Goal: Task Accomplishment & Management: Use online tool/utility

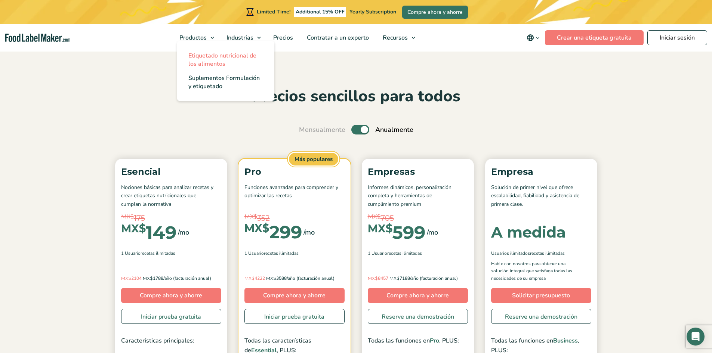
click at [208, 54] on span "Etiquetado nutricional de los alimentos" at bounding box center [222, 60] width 68 height 16
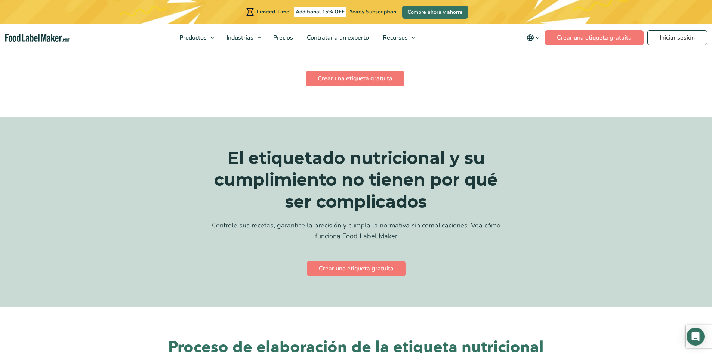
scroll to position [1495, 0]
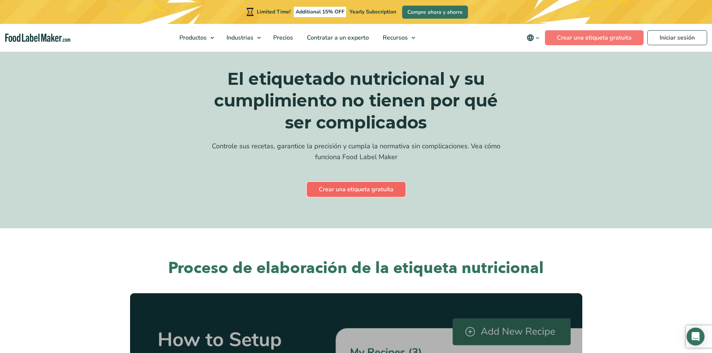
click at [392, 182] on link "Crear una etiqueta gratuita" at bounding box center [356, 189] width 99 height 15
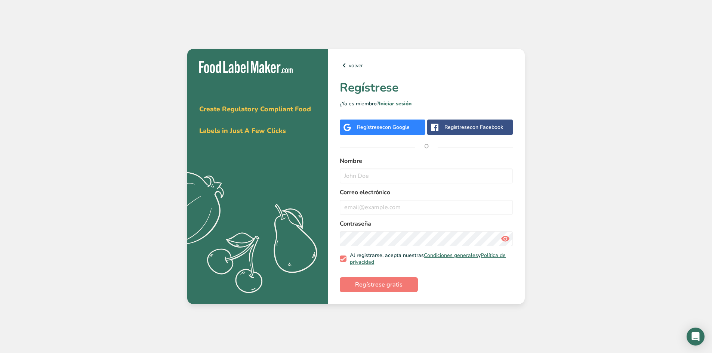
click at [400, 130] on span "con Google" at bounding box center [395, 127] width 27 height 7
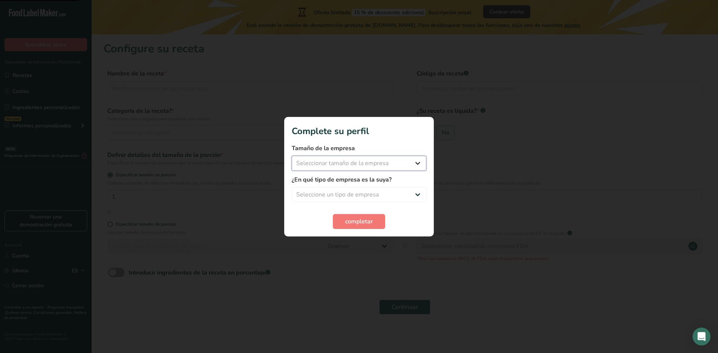
click at [394, 164] on select "Seleccionar tamaño de la empresa Menos de 10 empleados De 10 a 50 empleados De …" at bounding box center [359, 163] width 135 height 15
select select "1"
click at [292, 156] on select "Seleccionar tamaño de la empresa Menos de 10 empleados De 10 a 50 empleados De …" at bounding box center [359, 163] width 135 height 15
click at [366, 196] on select "Seleccione un tipo de empresa Fabricante de alimentos envasados Restaurante y c…" at bounding box center [359, 194] width 135 height 15
select select "3"
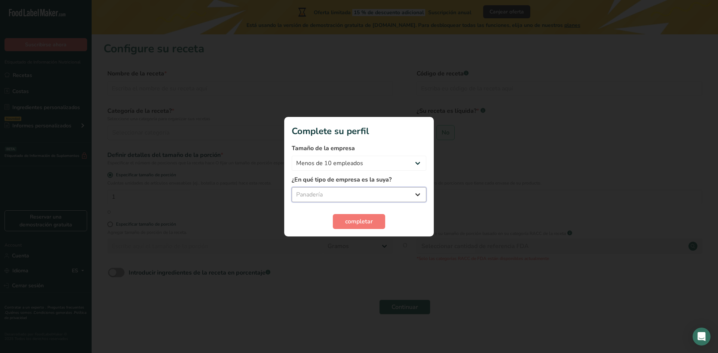
click at [292, 187] on select "Seleccione un tipo de empresa Fabricante de alimentos envasados Restaurante y c…" at bounding box center [359, 194] width 135 height 15
click at [345, 225] on button "completar" at bounding box center [359, 221] width 52 height 15
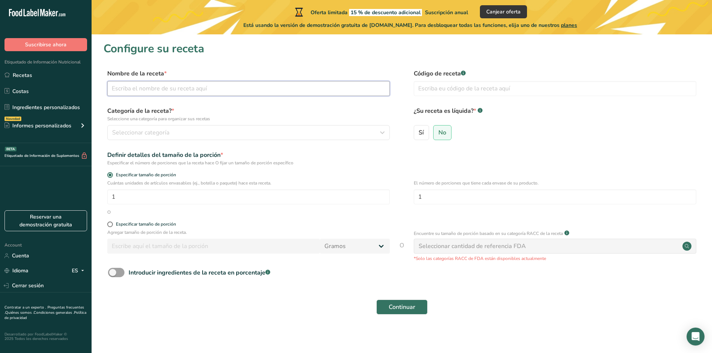
click at [241, 91] on input "text" at bounding box center [248, 88] width 283 height 15
type input "Hogaza Masa Madre"
click at [201, 135] on div "Seleccionar categoría" at bounding box center [246, 132] width 268 height 9
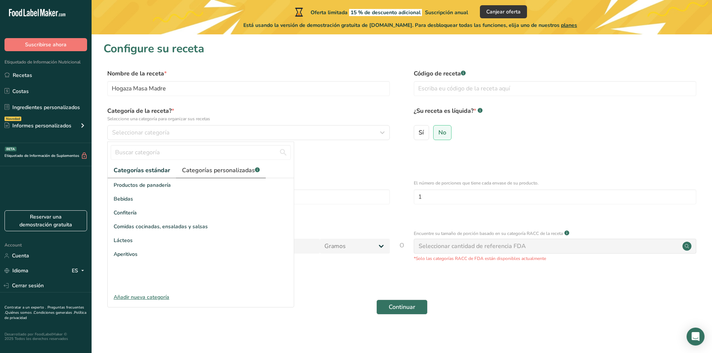
click at [223, 169] on span "Categorías personalizadas .a-a{fill:#347362;}.b-a{fill:#fff;}" at bounding box center [221, 170] width 78 height 9
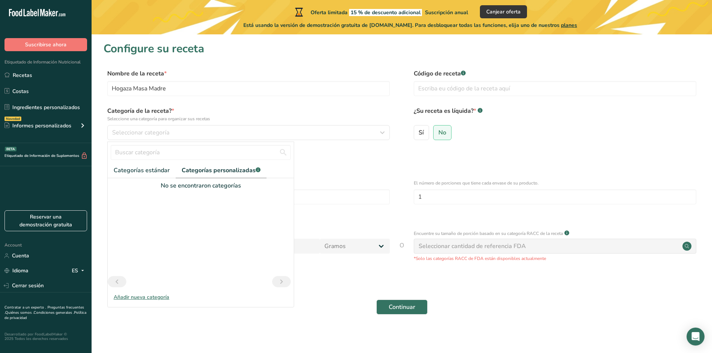
click at [138, 296] on div "Añadir nueva categoría" at bounding box center [201, 297] width 186 height 8
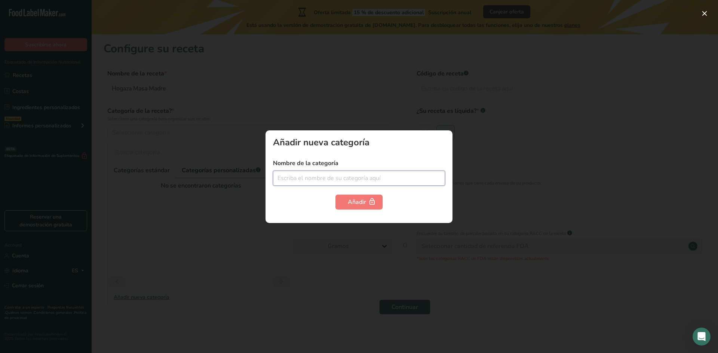
click at [291, 183] on input "text" at bounding box center [359, 178] width 172 height 15
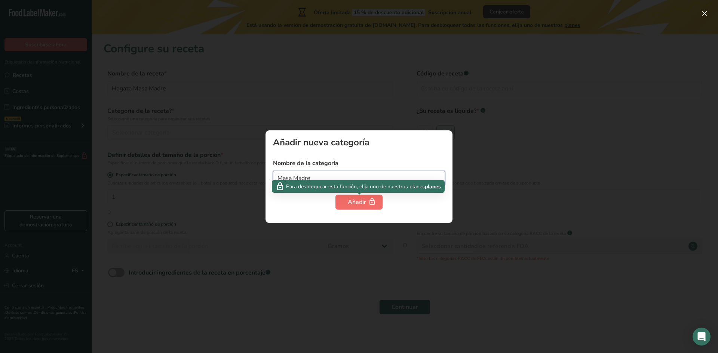
type input "Masa Madre"
click at [357, 201] on div "Añadir" at bounding box center [359, 202] width 22 height 9
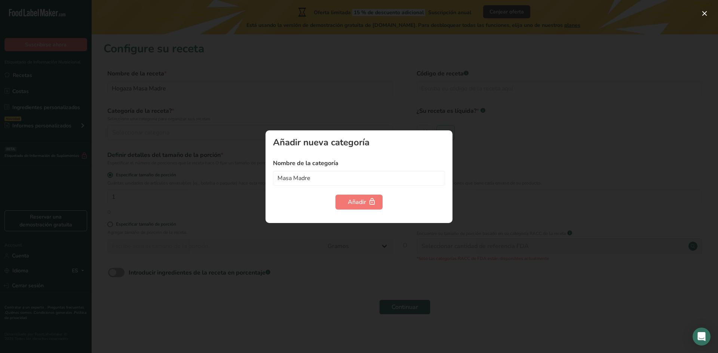
click at [432, 155] on div "Añadir nueva categoría Nombre de la categoría Masa Madre Añadir" at bounding box center [358, 176] width 187 height 93
drag, startPoint x: 360, startPoint y: 181, endPoint x: 201, endPoint y: 180, distance: 158.9
click at [201, 180] on div "Añadir nueva categoría Nombre de la categoría Masa Madre Añadir" at bounding box center [359, 176] width 718 height 353
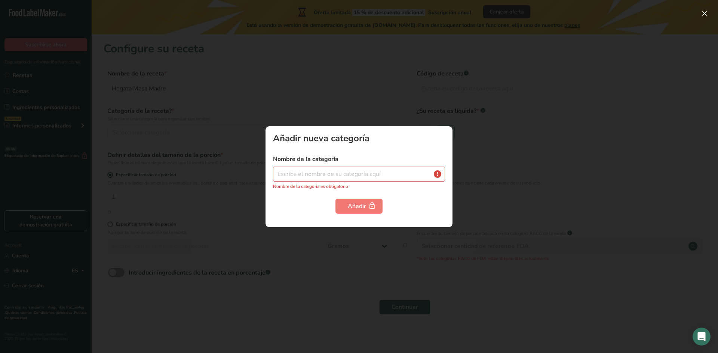
click at [465, 178] on div at bounding box center [359, 176] width 718 height 353
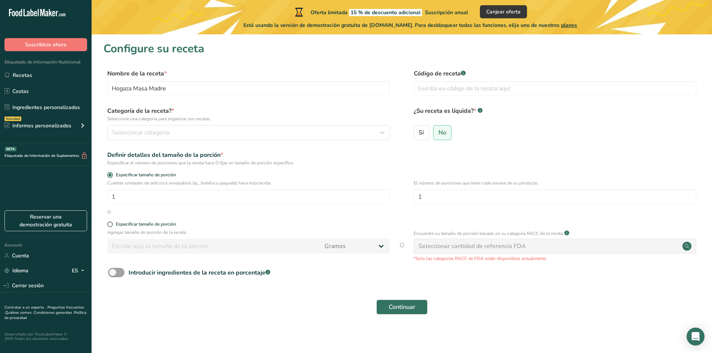
click at [579, 158] on div "Definir detalles del tamaño de la porción * Especificar el número de porciones …" at bounding box center [402, 159] width 597 height 16
click at [172, 133] on div "Seleccionar categoría" at bounding box center [246, 132] width 268 height 9
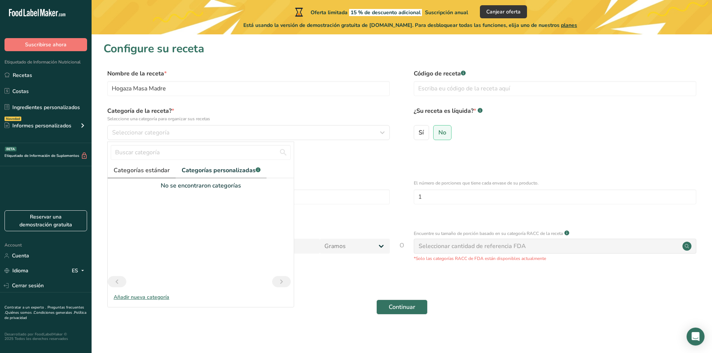
click at [166, 170] on span "Categorías estándar" at bounding box center [142, 170] width 56 height 9
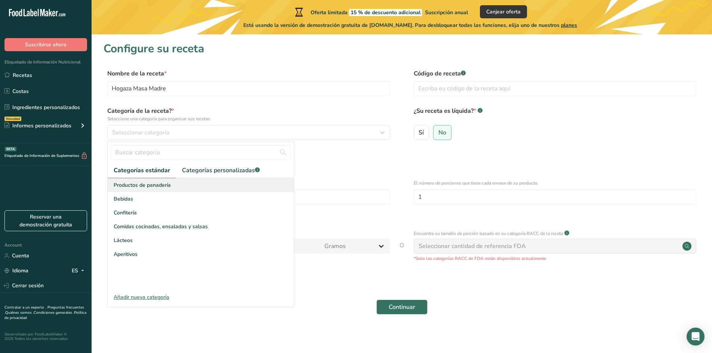
click at [160, 182] on span "Productos de panadería" at bounding box center [142, 185] width 57 height 8
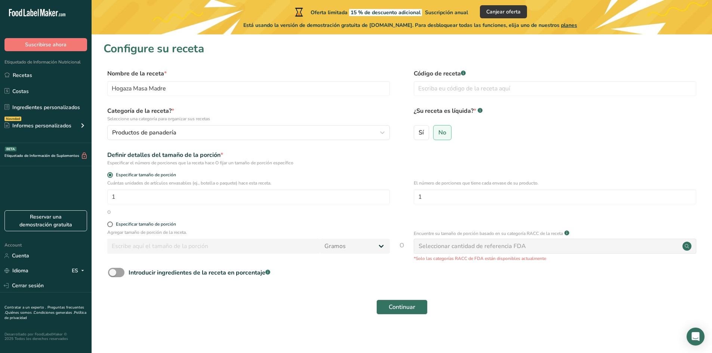
click at [114, 220] on form "Nombre de la receta * Hogaza Masa Madre Código de receta .a-a{fill:#347362;}.b-…" at bounding box center [402, 194] width 597 height 250
click at [113, 225] on span at bounding box center [110, 225] width 6 height 6
click at [112, 225] on input "Especificar tamaño de porción" at bounding box center [109, 224] width 5 height 5
radio input "true"
radio input "false"
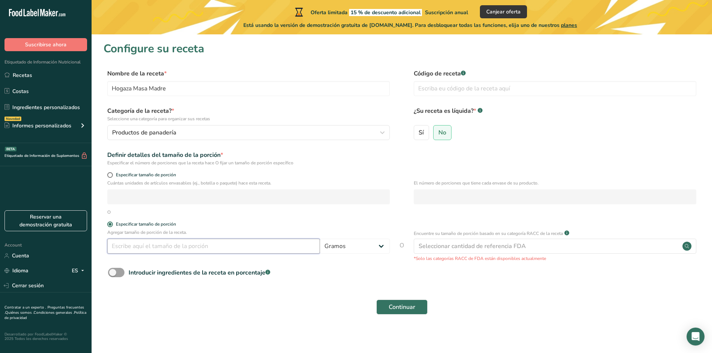
click at [171, 247] on input "number" at bounding box center [213, 246] width 213 height 15
click at [281, 220] on form "Nombre de la receta * Hogaza Masa Madre Código de receta .a-a{fill:#347362;}.b-…" at bounding box center [402, 194] width 597 height 250
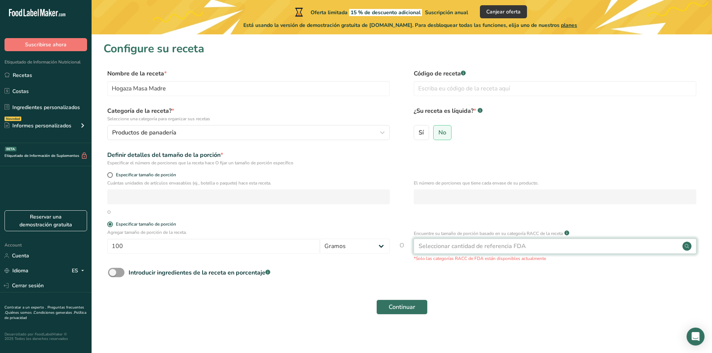
click at [501, 245] on div "Seleccionar cantidad de referencia FDA" at bounding box center [472, 246] width 107 height 9
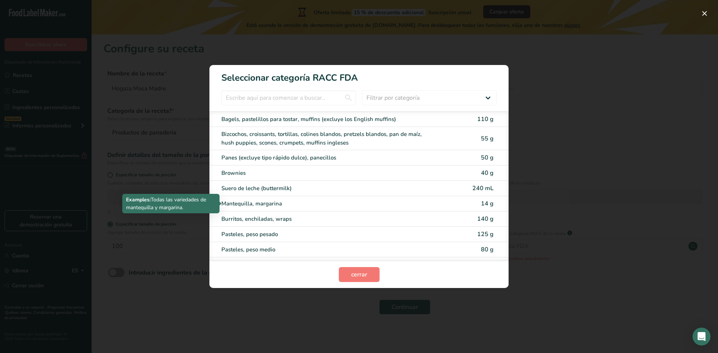
click at [385, 202] on div "Mantequilla, margarina" at bounding box center [327, 204] width 212 height 9
type input "14"
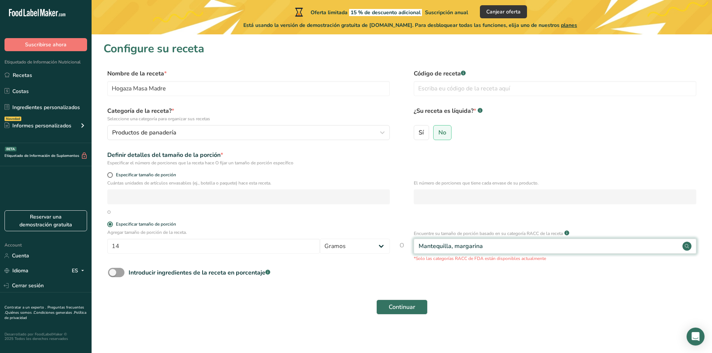
click at [514, 253] on div "Mantequilla, margarina" at bounding box center [555, 246] width 283 height 15
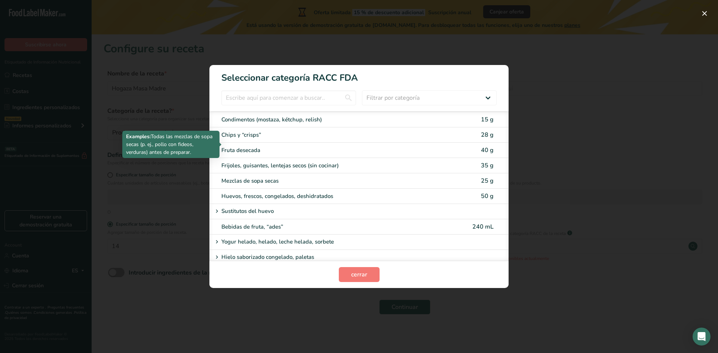
scroll to position [598, 0]
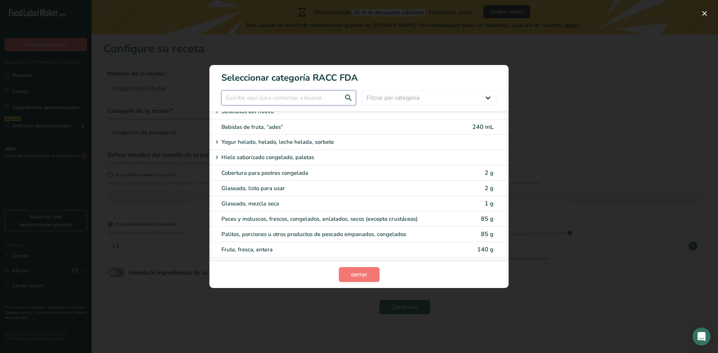
click at [309, 93] on input "RACC Category Selection Modal" at bounding box center [288, 97] width 135 height 15
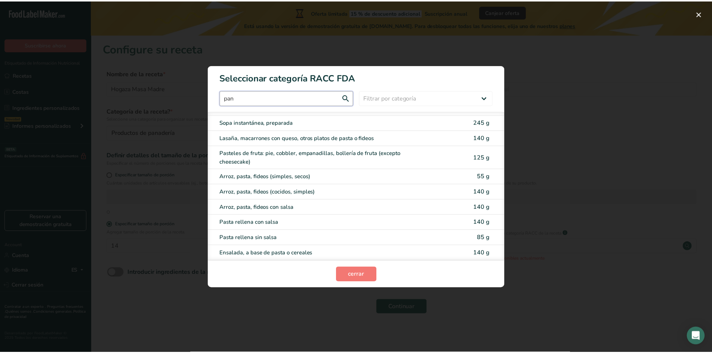
scroll to position [0, 0]
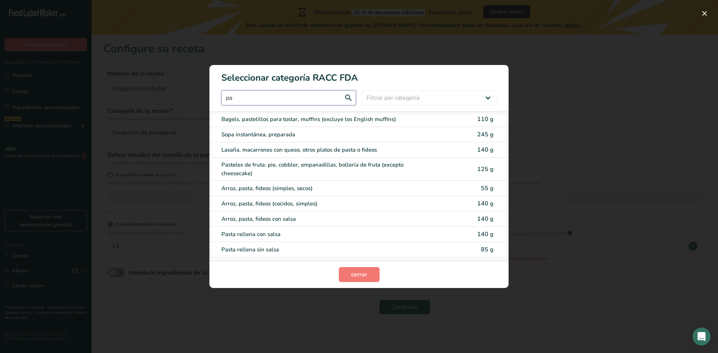
type input "p"
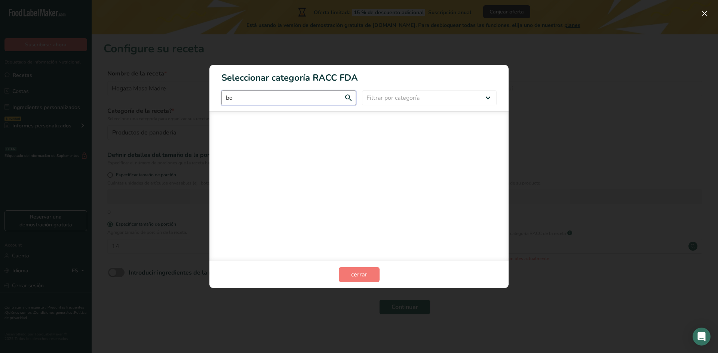
type input "b"
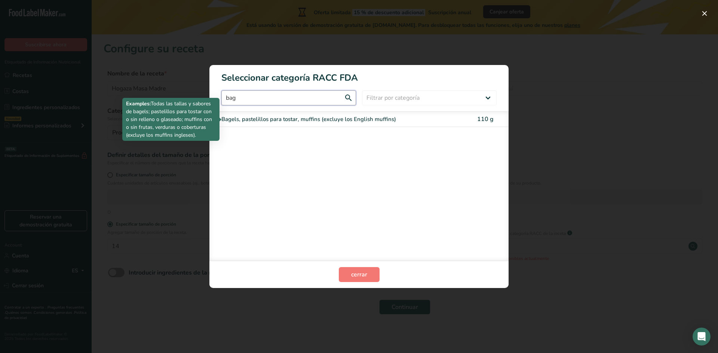
type input "bag"
click at [308, 120] on div "Bagels, pastelillos para tostar, muffins (excluye los English muffins)" at bounding box center [327, 119] width 212 height 9
type input "110"
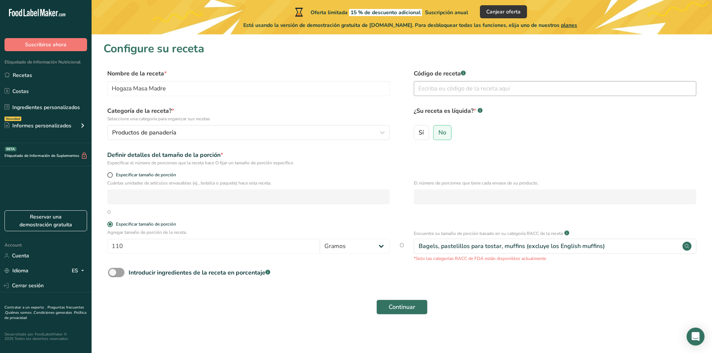
click at [453, 96] on div "Código de receta .a-a{fill:#347362;}.b-a{fill:#fff;}" at bounding box center [555, 84] width 283 height 31
click at [460, 89] on input "text" at bounding box center [555, 88] width 283 height 15
type input "00001"
click at [321, 279] on div "Introducir ingredientes de la receta en porcentaje .a-a{fill:#347362;}.b-a{fill…" at bounding box center [402, 275] width 597 height 15
click at [609, 236] on div "Encuentre su tamaño de porción basado en su categoría RACC de la receta .a-a{fi…" at bounding box center [555, 233] width 283 height 9
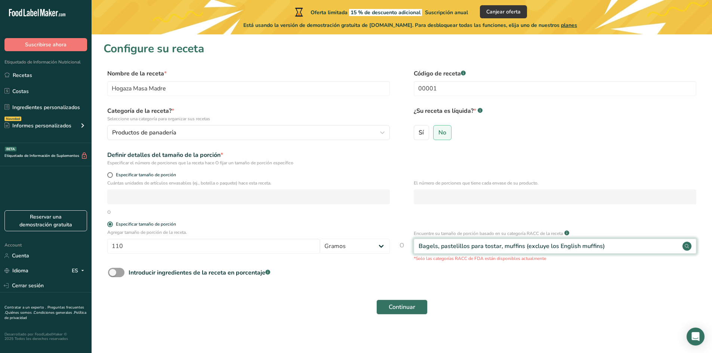
click at [606, 241] on div "Bagels, pastelillos para tostar, muffins (excluye los English muffins)" at bounding box center [555, 246] width 283 height 15
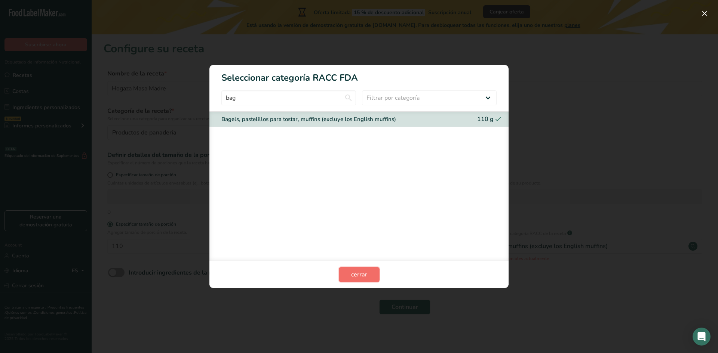
click at [341, 279] on button "cerrar" at bounding box center [359, 274] width 41 height 15
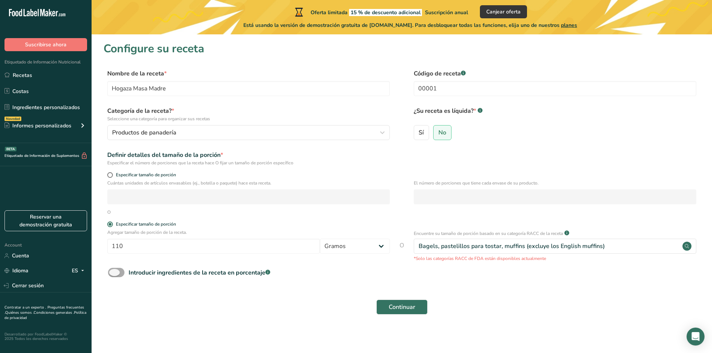
click at [152, 275] on div "Introducir ingredientes de la receta en porcentaje .a-a{fill:#347362;}.b-a{fill…" at bounding box center [200, 272] width 142 height 9
click at [113, 275] on input "Introducir ingredientes de la receta en porcentaje .a-a{fill:#347362;}.b-a{fill…" at bounding box center [110, 272] width 5 height 5
checkbox input "true"
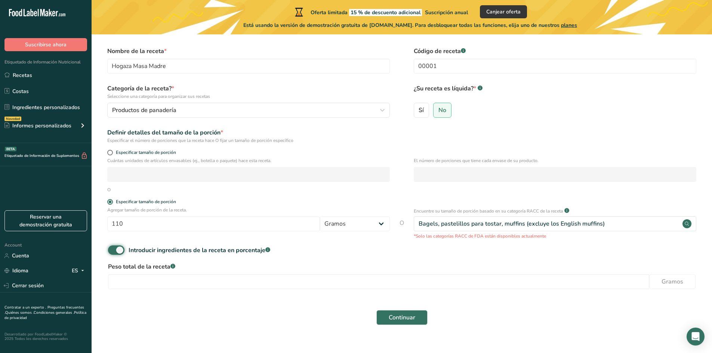
scroll to position [35, 0]
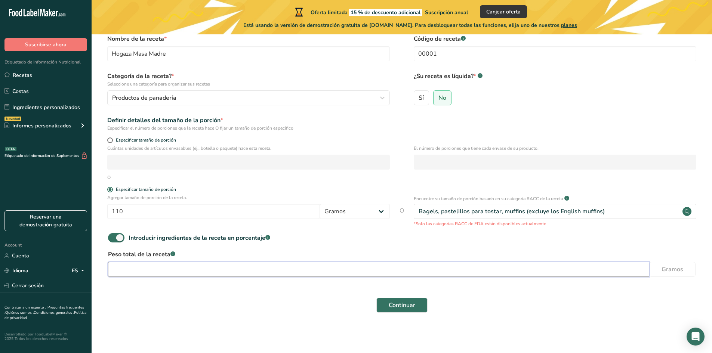
click at [181, 274] on input "number" at bounding box center [378, 269] width 541 height 15
type input "852"
click at [397, 304] on span "Continuar" at bounding box center [402, 305] width 27 height 9
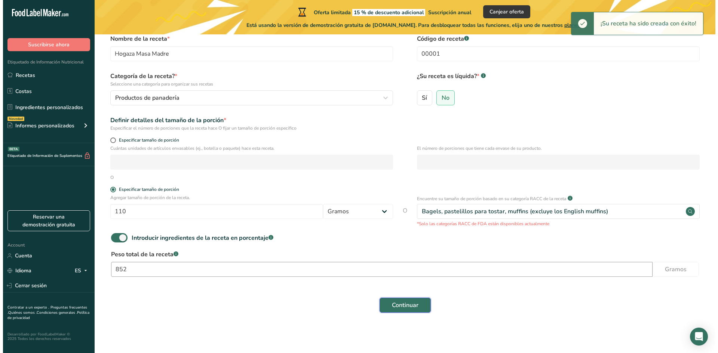
scroll to position [0, 0]
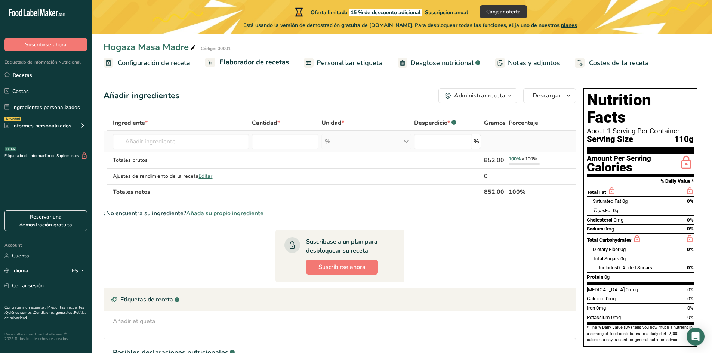
click at [198, 133] on td "Harina de almendra 1211 Leche entera, 3,25 % de grasa láctea, sin vitamina A ni…" at bounding box center [180, 141] width 139 height 21
click at [198, 138] on input "text" at bounding box center [181, 141] width 136 height 15
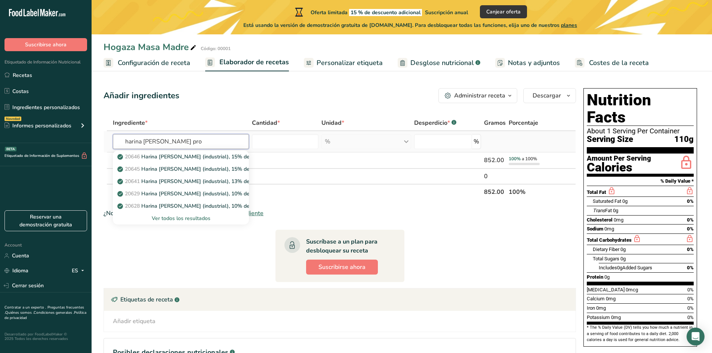
type input "harina de trigo pro"
click at [195, 215] on div "Ver todos los resultados" at bounding box center [181, 219] width 124 height 8
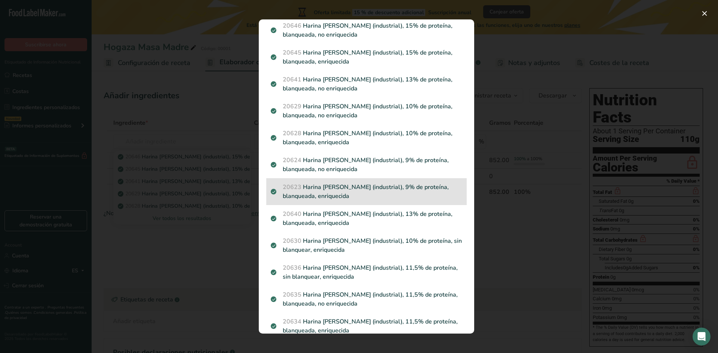
scroll to position [38, 0]
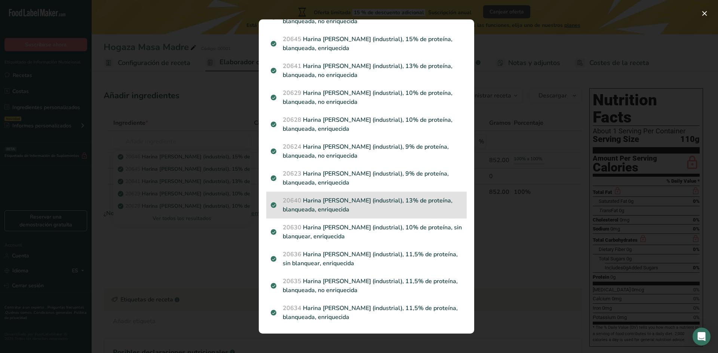
click at [434, 196] on p "20640 Harina de trigo, blanca (industrial), 13% de proteína, blanqueada, enriqu…" at bounding box center [366, 205] width 191 height 18
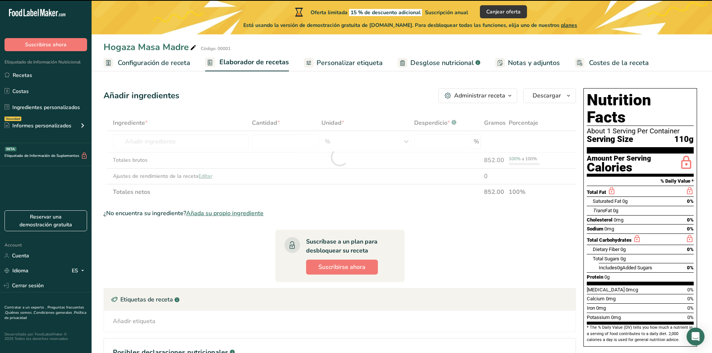
type input "0"
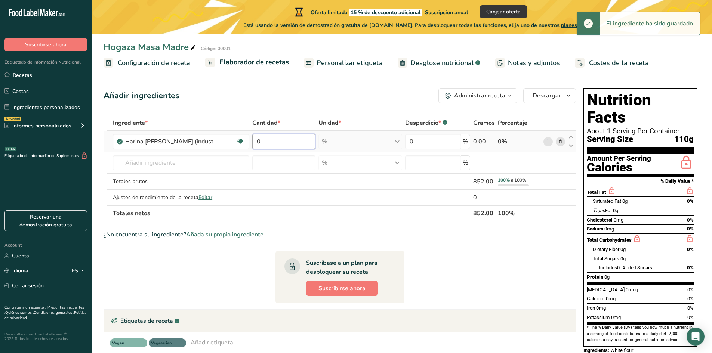
click at [298, 138] on input "0" at bounding box center [283, 141] width 63 height 15
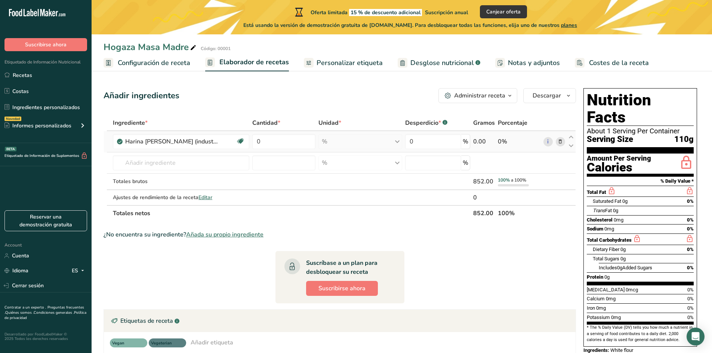
click at [483, 139] on div "Ingrediente * Cantidad * Unidad * Desperdicio * .a-a{fill:#347362;}.b-a{fill:#f…" at bounding box center [340, 168] width 472 height 106
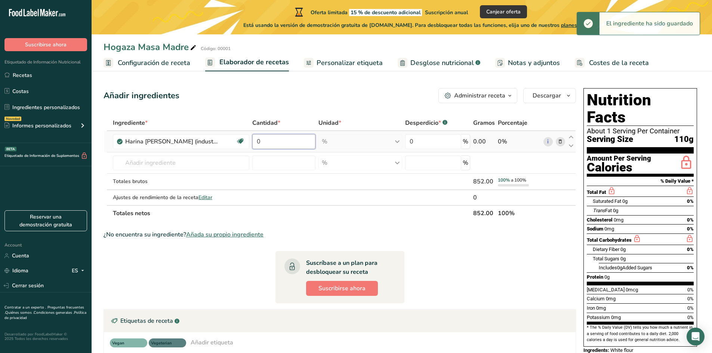
click at [289, 143] on input "0" at bounding box center [283, 141] width 63 height 15
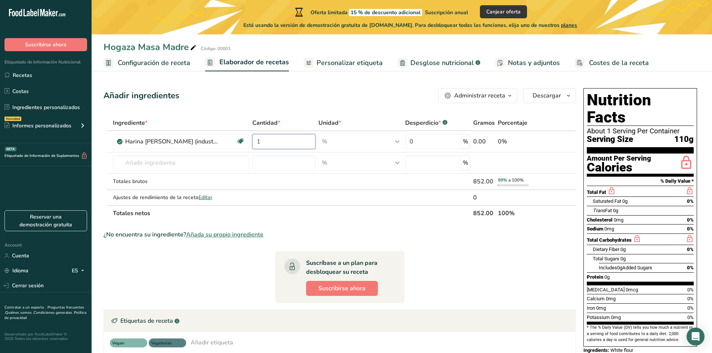
type input "1"
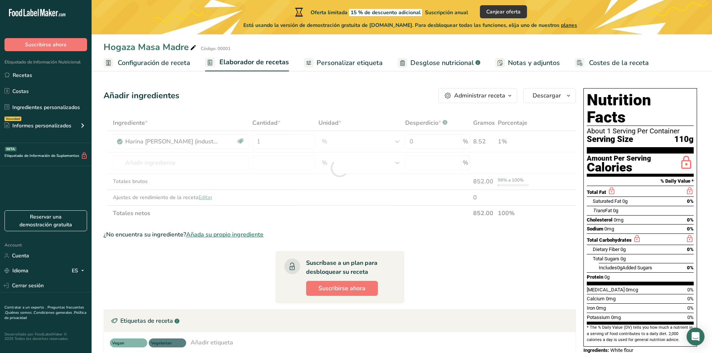
click at [319, 118] on div "Ingrediente * Cantidad * Unidad * Desperdicio * .a-a{fill:#347362;}.b-a{fill:#f…" at bounding box center [340, 168] width 472 height 106
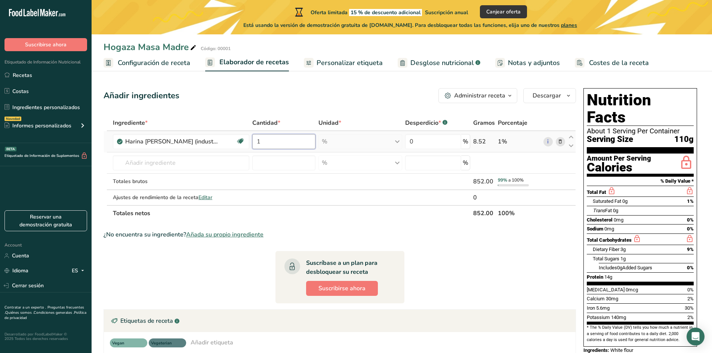
click at [296, 135] on input "1" at bounding box center [283, 141] width 63 height 15
click at [206, 137] on div "Ingrediente * Cantidad * Unidad * Desperdicio * .a-a{fill:#347362;}.b-a{fill:#f…" at bounding box center [340, 168] width 472 height 106
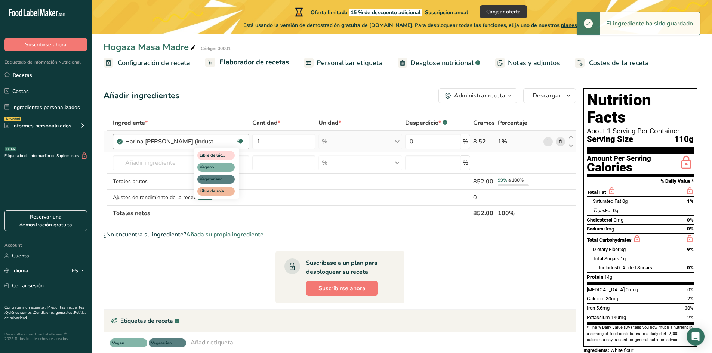
click at [238, 141] on icon at bounding box center [240, 142] width 7 height 12
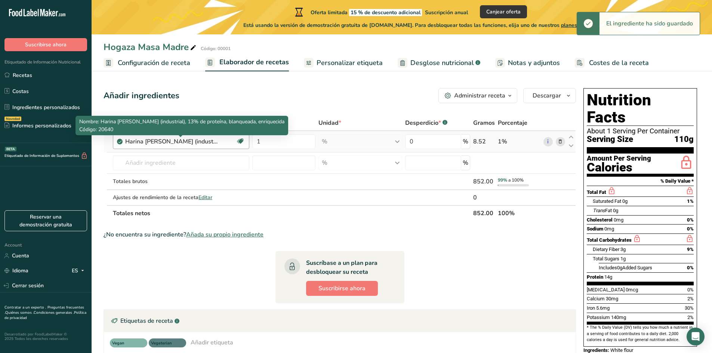
click at [145, 139] on div "Harina de trigo, blanca (industrial), 13% de proteína, blanqueada, enriquecida" at bounding box center [171, 141] width 93 height 9
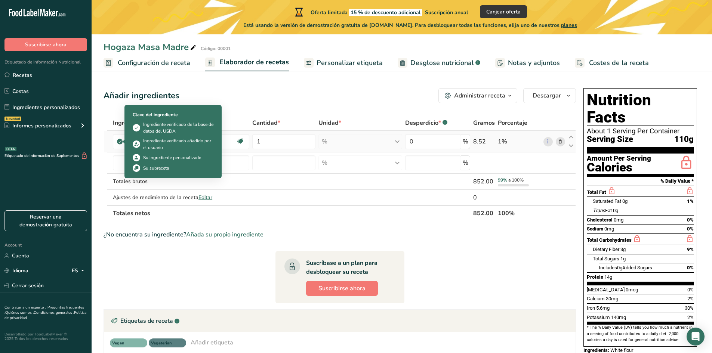
click at [118, 139] on icon at bounding box center [120, 141] width 4 height 7
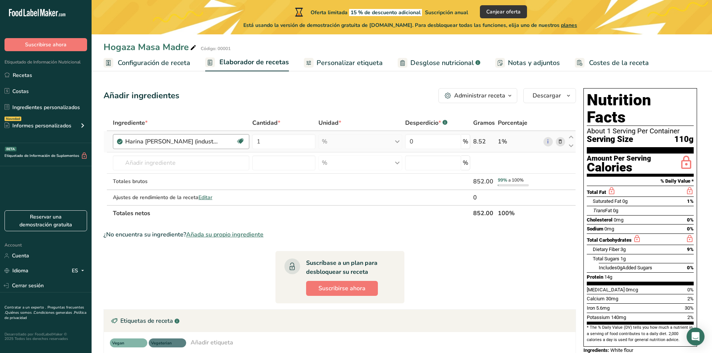
click at [124, 142] on div "Harina de trigo, blanca (industrial), 13% de proteína, blanqueada, enriquecida …" at bounding box center [181, 141] width 136 height 15
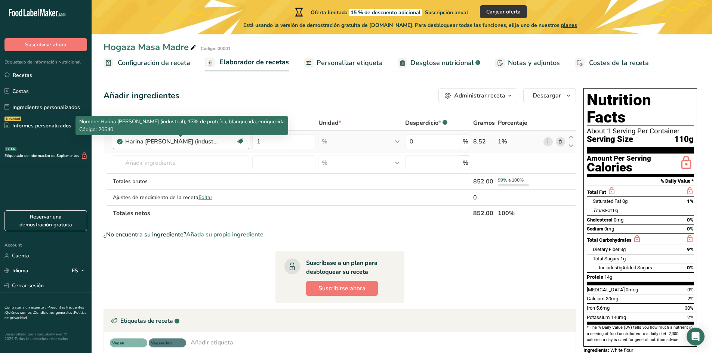
click at [145, 142] on div "Harina de trigo, blanca (industrial), 13% de proteína, blanqueada, enriquecida" at bounding box center [171, 141] width 93 height 9
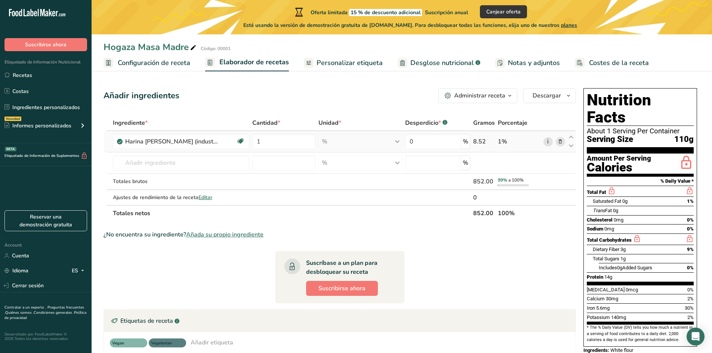
click at [546, 141] on link "i" at bounding box center [547, 141] width 9 height 9
click at [196, 171] on td "20646 Harina de trigo, blanca (industrial), 15% de proteína, blanqueada, no enr…" at bounding box center [180, 163] width 139 height 21
click at [200, 160] on input "text" at bounding box center [181, 162] width 136 height 15
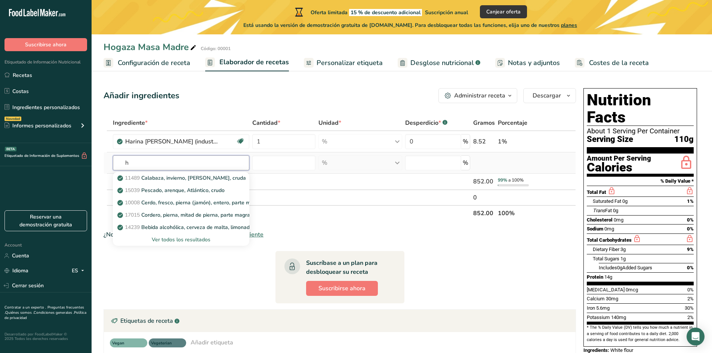
type input "h"
click at [176, 240] on div "Ver todos los resultados" at bounding box center [181, 240] width 124 height 8
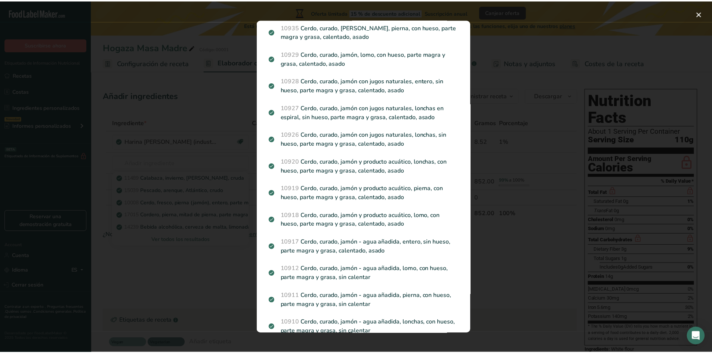
scroll to position [810, 0]
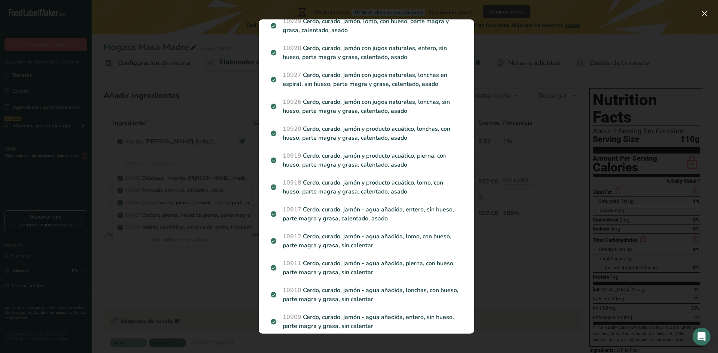
click at [511, 161] on div "Search results modal" at bounding box center [359, 176] width 718 height 353
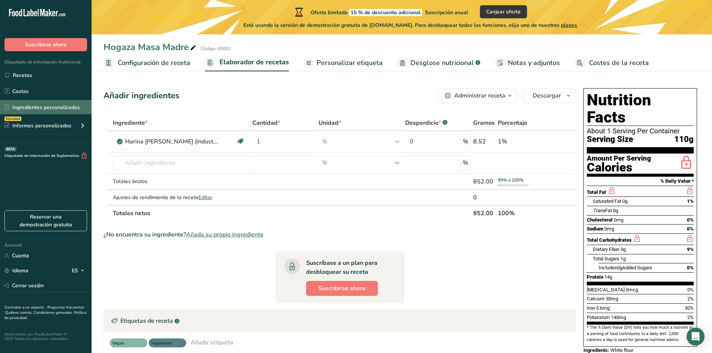
click at [77, 107] on link "Ingredientes personalizados" at bounding box center [46, 107] width 92 height 14
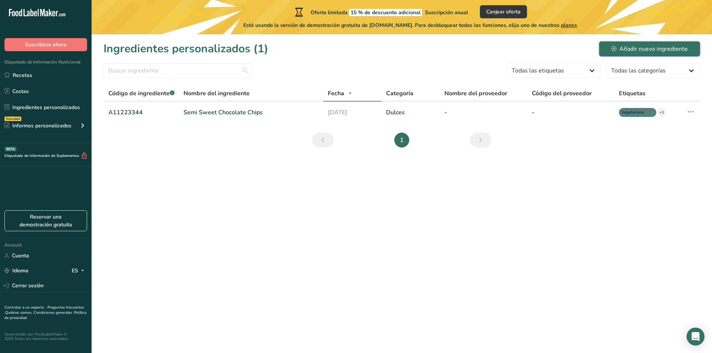
click at [650, 54] on button "Añadir nuevo ingrediente" at bounding box center [649, 48] width 101 height 15
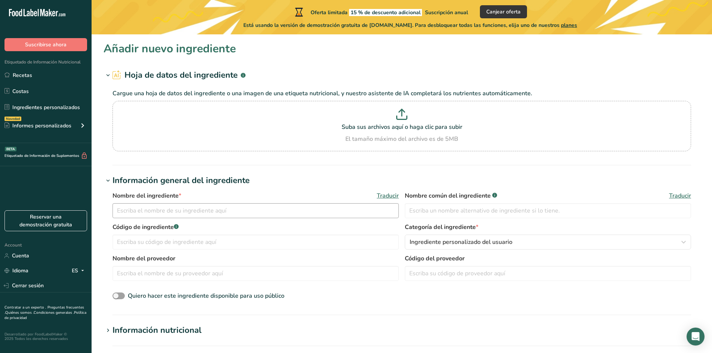
click at [235, 204] on div "Nombre del ingrediente * Traducir" at bounding box center [256, 204] width 286 height 27
click at [235, 204] on input "text" at bounding box center [256, 210] width 286 height 15
type input "Harina de fuerza 14% proteina"
click at [496, 207] on input "text" at bounding box center [548, 210] width 286 height 15
type input "Harina de fuerza alta proteina"
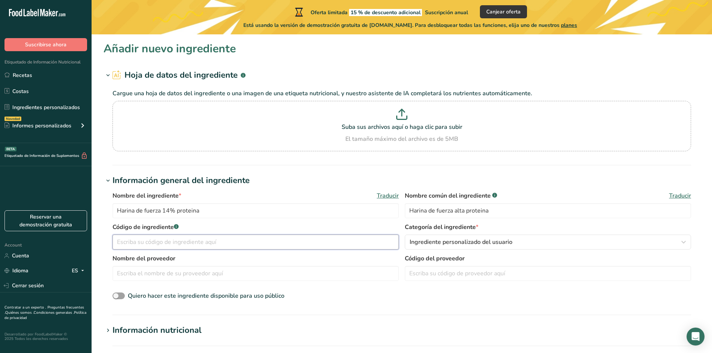
click at [212, 243] on input "text" at bounding box center [256, 242] width 286 height 15
click at [436, 235] on button "Ingrediente personalizado del usuario" at bounding box center [548, 242] width 286 height 15
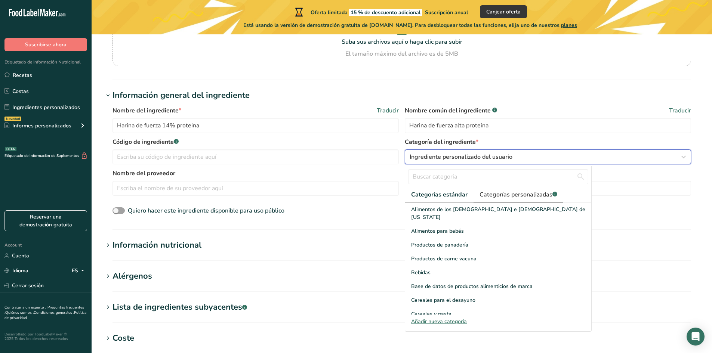
scroll to position [100, 0]
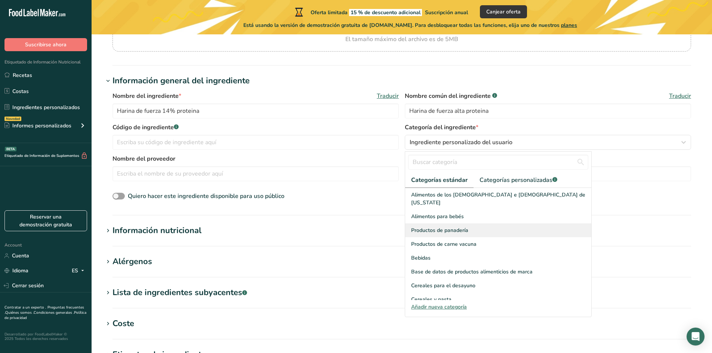
click at [456, 227] on span "Productos de panadería" at bounding box center [439, 231] width 57 height 8
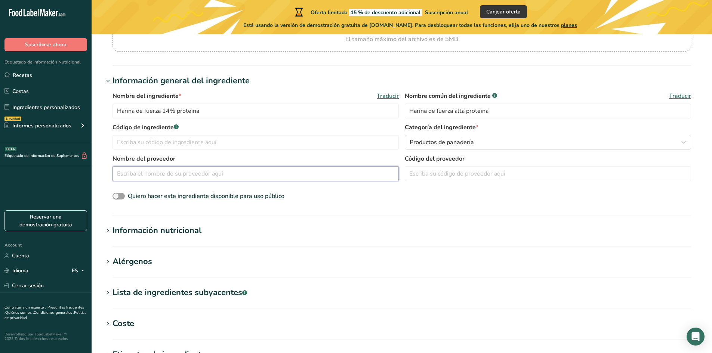
click at [230, 172] on input "text" at bounding box center [256, 173] width 286 height 15
type input "La Molienda"
click at [159, 232] on div "Información nutricional" at bounding box center [157, 231] width 89 height 12
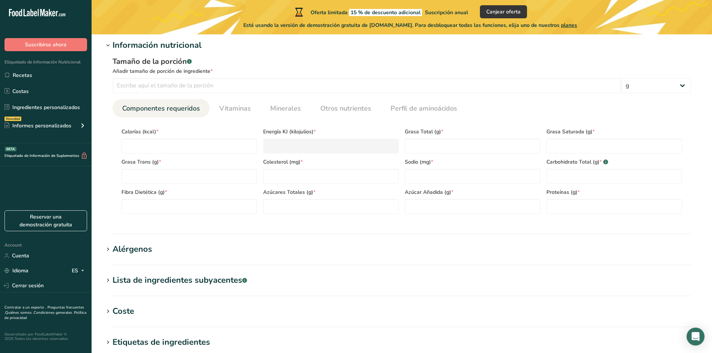
scroll to position [299, 0]
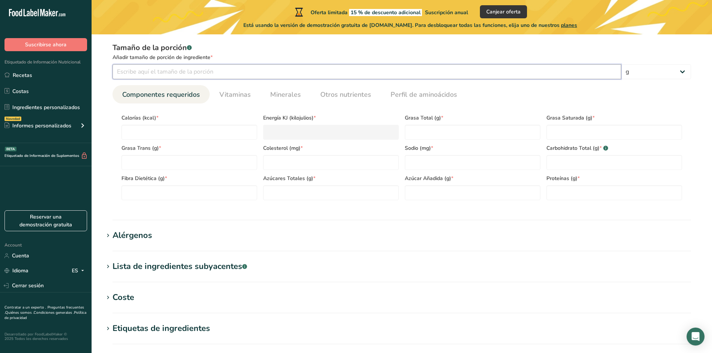
click at [224, 68] on input "number" at bounding box center [367, 71] width 509 height 15
type input "100"
click at [198, 133] on input "number" at bounding box center [189, 132] width 136 height 15
type input "3"
type KJ "12.6"
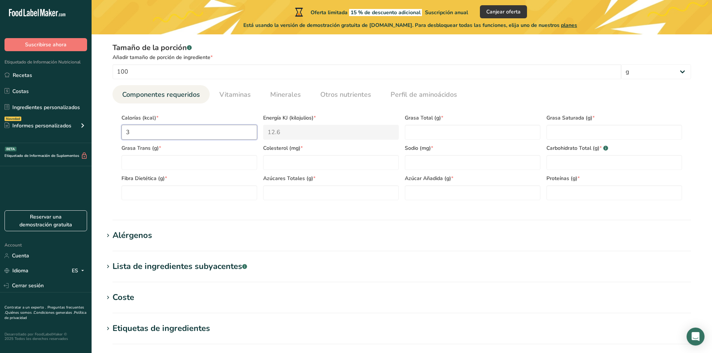
type input "34"
type KJ "142.3"
type input "340"
type KJ "1422.6"
type input "340"
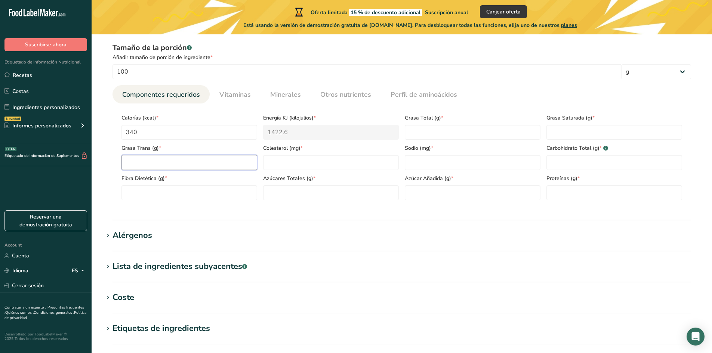
click at [178, 166] on Fat "number" at bounding box center [189, 162] width 136 height 15
type Fat "0"
click at [460, 141] on div "Sodio (mg) *" at bounding box center [473, 155] width 142 height 30
click at [461, 139] on Fat "number" at bounding box center [473, 132] width 136 height 15
type Fat "1"
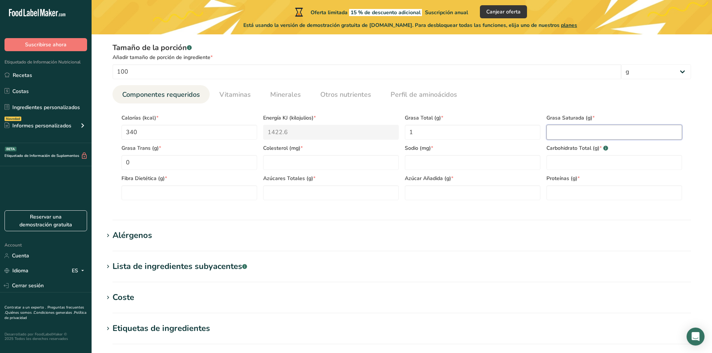
click at [587, 132] on Fat "number" at bounding box center [614, 132] width 136 height 15
type Fat "0"
type Fat "0.23"
click at [294, 167] on input "number" at bounding box center [331, 162] width 136 height 15
type input "0"
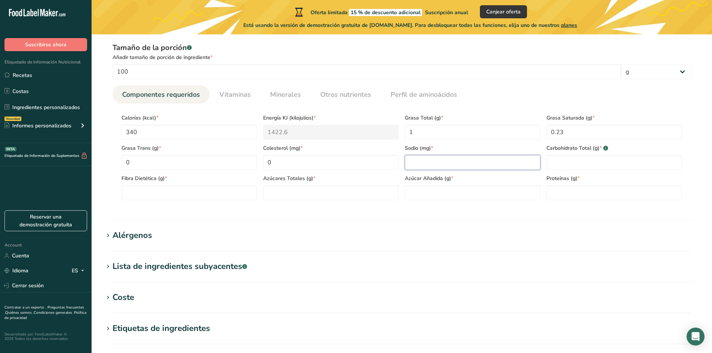
click at [447, 163] on input "number" at bounding box center [473, 162] width 136 height 15
type input "10"
click at [579, 163] on Carbohydrates "number" at bounding box center [614, 162] width 136 height 15
type Carbohydrates "73"
click at [218, 193] on Fiber "number" at bounding box center [189, 192] width 136 height 15
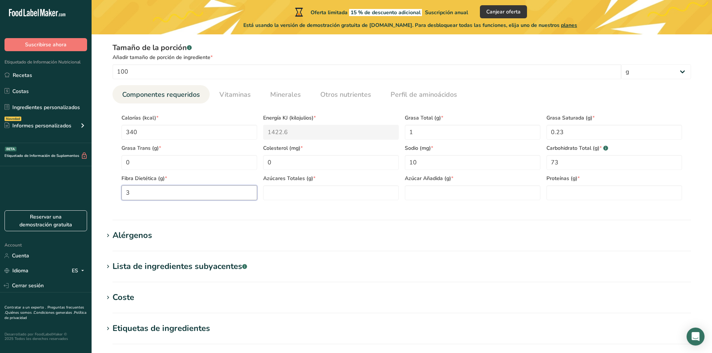
type Fiber "3"
click at [301, 201] on section "Calorías (kcal) * 340 Energía KJ (kilojulios) * 1422.6 Grasa Total (g) * 1 Gras…" at bounding box center [402, 155] width 579 height 103
click at [310, 192] on Sugars "number" at bounding box center [331, 192] width 136 height 15
type Sugars "19"
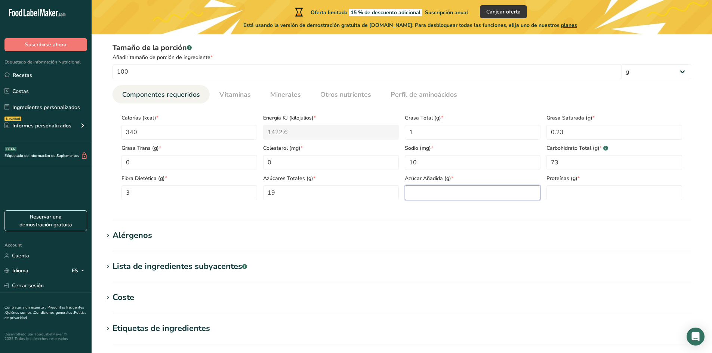
click at [432, 191] on Sugars "number" at bounding box center [473, 192] width 136 height 15
type Sugars "0"
click at [596, 192] on input "number" at bounding box center [614, 192] width 136 height 15
type input "14"
click at [153, 232] on h1 "Alérgenos" at bounding box center [402, 236] width 597 height 12
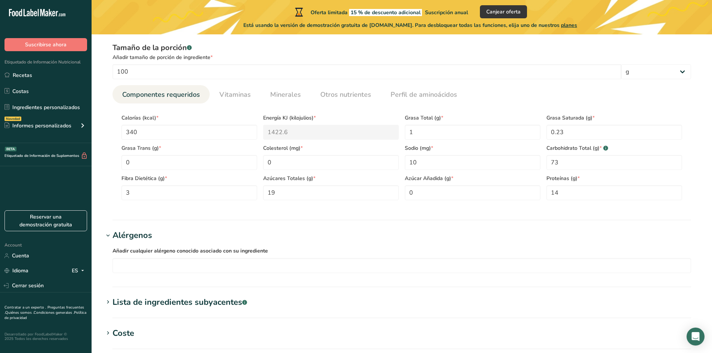
scroll to position [479, 0]
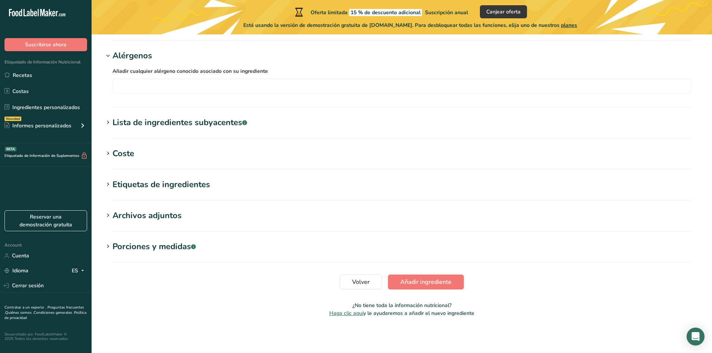
click at [141, 131] on section "Lista de ingredientes subyacentes .a-a{fill:#347362;}.b-a{fill:#fff;} Traducir" at bounding box center [402, 128] width 597 height 22
click at [152, 126] on div "Lista de ingredientes subyacentes .a-a{fill:#347362;}.b-a{fill:#fff;}" at bounding box center [180, 123] width 135 height 12
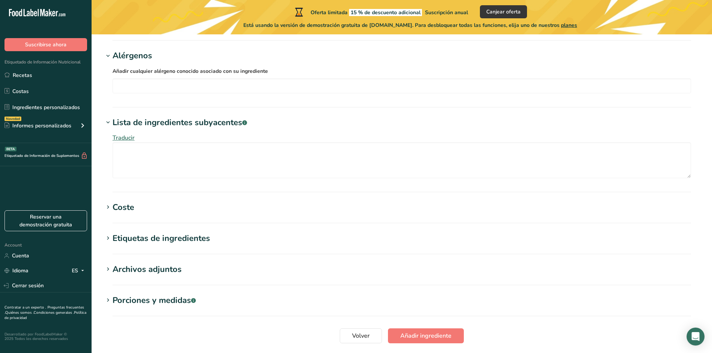
click at [119, 208] on div "Coste" at bounding box center [124, 207] width 22 height 12
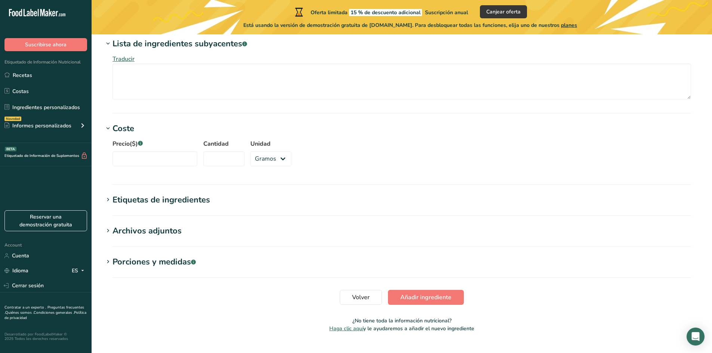
scroll to position [573, 0]
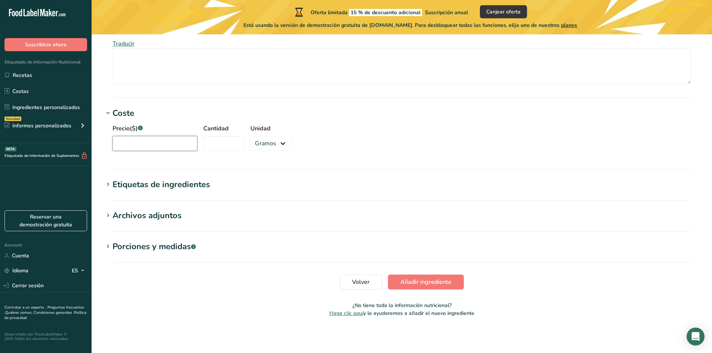
click at [168, 142] on input "Precio($) .a-a{fill:#347362;}.b-a{fill:#fff;}" at bounding box center [155, 143] width 85 height 15
type input "39"
click at [216, 139] on input "Cantidad" at bounding box center [223, 143] width 41 height 15
type input "1"
click at [259, 145] on select "Gramos kg mg mcg libras onza" at bounding box center [270, 143] width 41 height 15
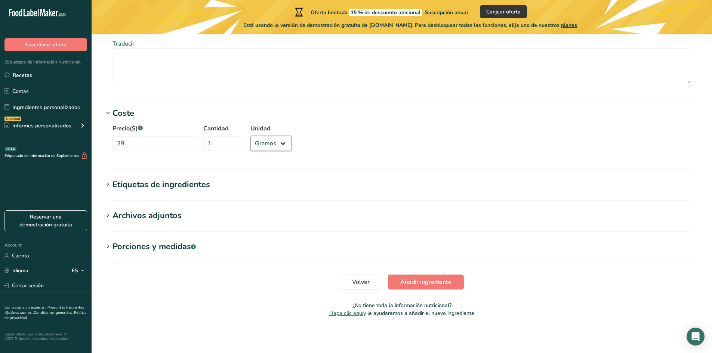
select select "1"
click at [250, 136] on select "Gramos kg mg mcg libras onza" at bounding box center [270, 143] width 41 height 15
click at [121, 185] on div "Etiquetas de ingredientes" at bounding box center [162, 185] width 98 height 12
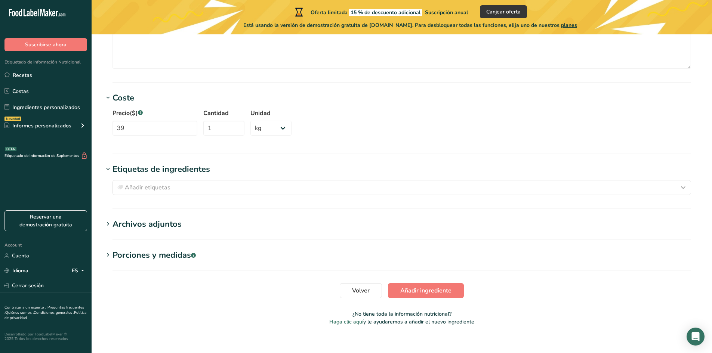
scroll to position [597, 0]
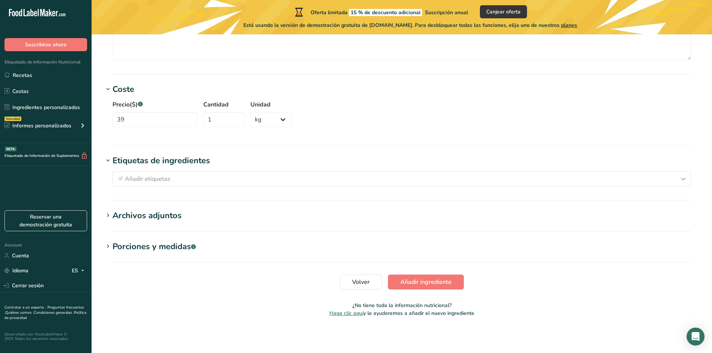
click at [167, 217] on div "Archivos adjuntos" at bounding box center [147, 216] width 69 height 12
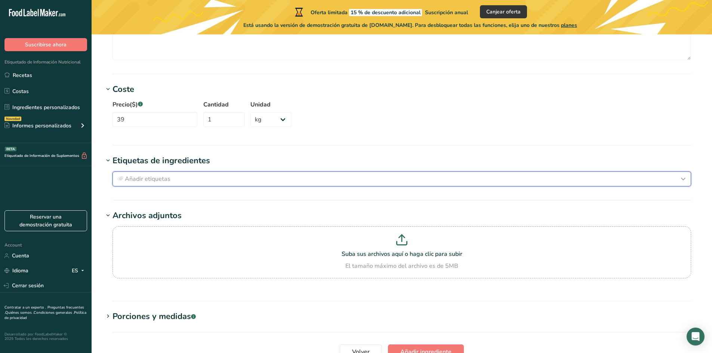
click at [192, 181] on div "Añadir etiquetas" at bounding box center [402, 179] width 572 height 9
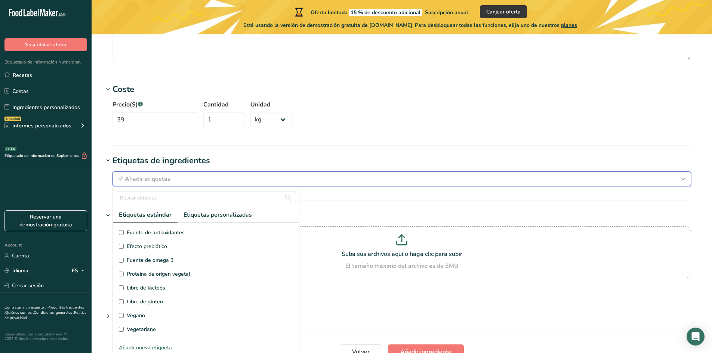
click at [192, 181] on div "Añadir etiquetas" at bounding box center [402, 179] width 572 height 9
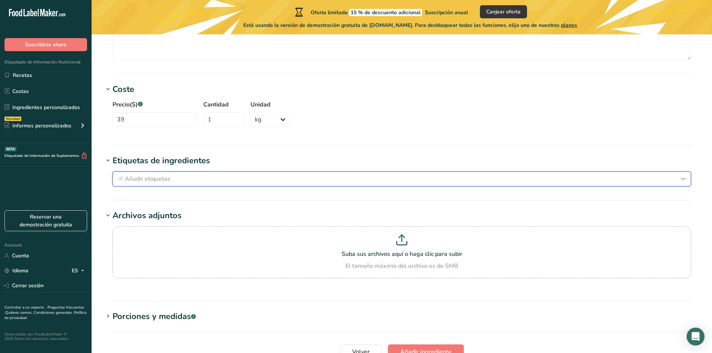
click at [192, 181] on div "Añadir etiquetas" at bounding box center [402, 179] width 572 height 9
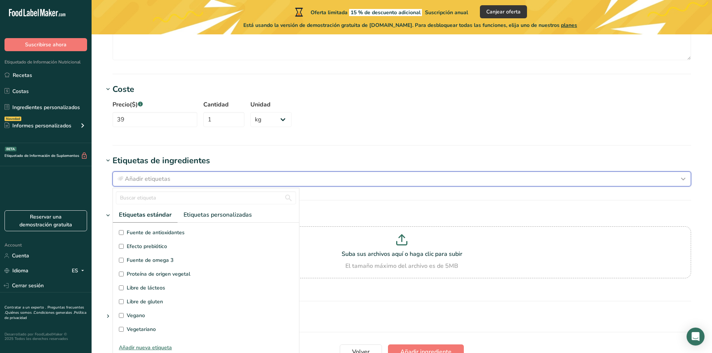
click at [187, 185] on button "Añadir etiquetas" at bounding box center [402, 179] width 579 height 15
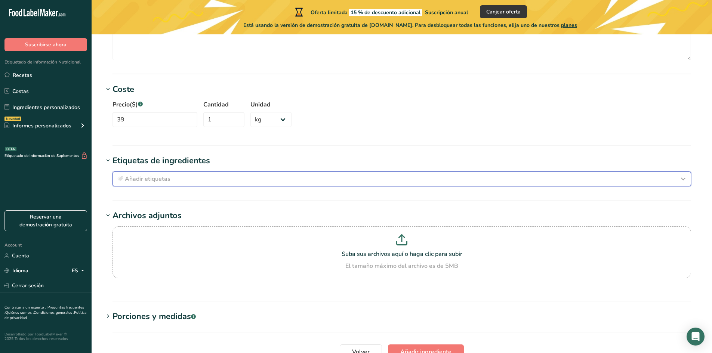
click at [190, 175] on div "Añadir etiquetas" at bounding box center [402, 179] width 572 height 9
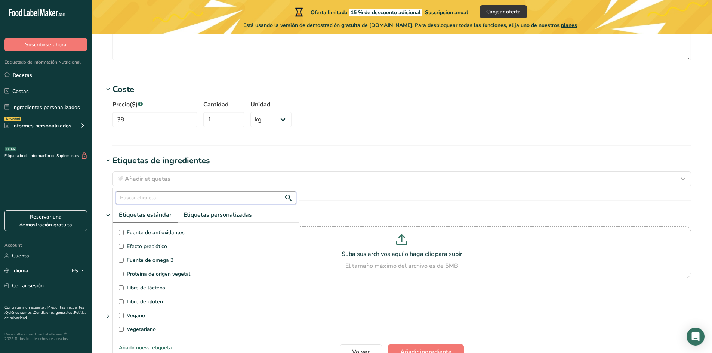
click at [180, 194] on input "text" at bounding box center [206, 197] width 180 height 13
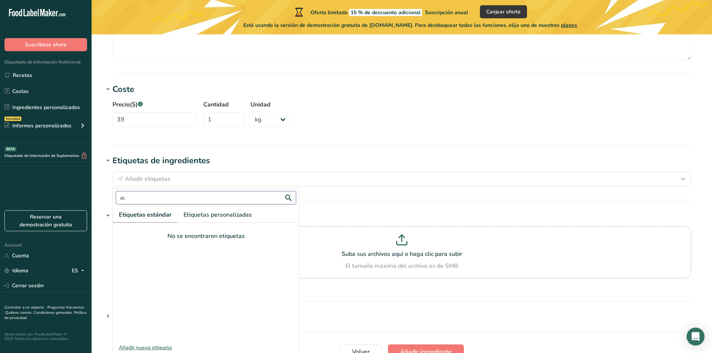
type input "a"
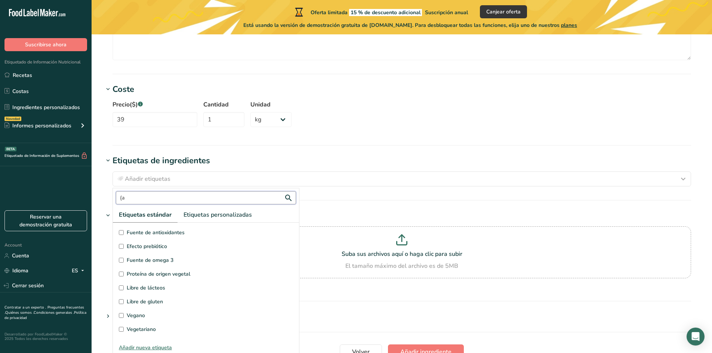
type input "{"
type input "á"
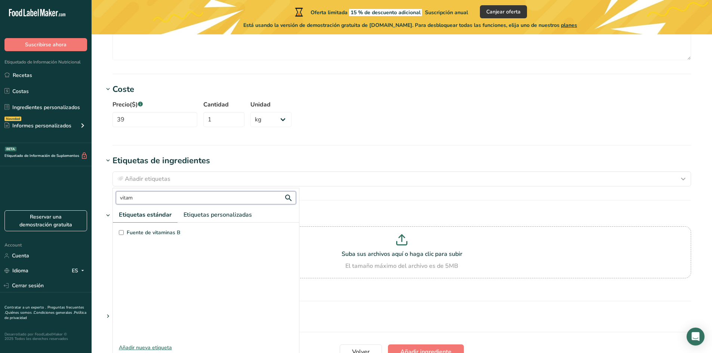
type input "vitam"
click at [126, 231] on label "Fuente de vitaminas B" at bounding box center [206, 233] width 174 height 8
click at [124, 231] on input "Fuente de vitaminas B" at bounding box center [121, 232] width 5 height 5
checkbox input "true"
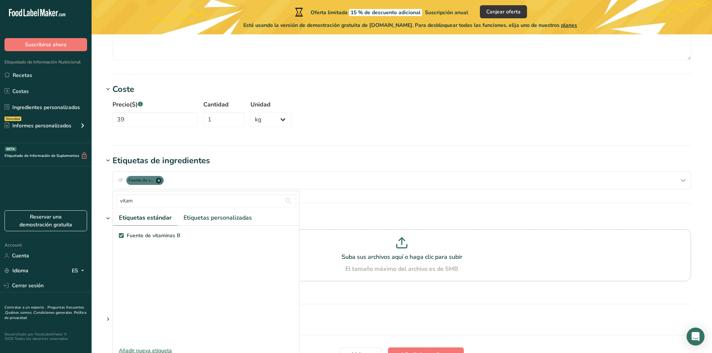
click at [373, 328] on section "Porciones y medidas .a-a{fill:#347362;}.b-a{fill:#fff;} Añadir porción" at bounding box center [402, 325] width 597 height 22
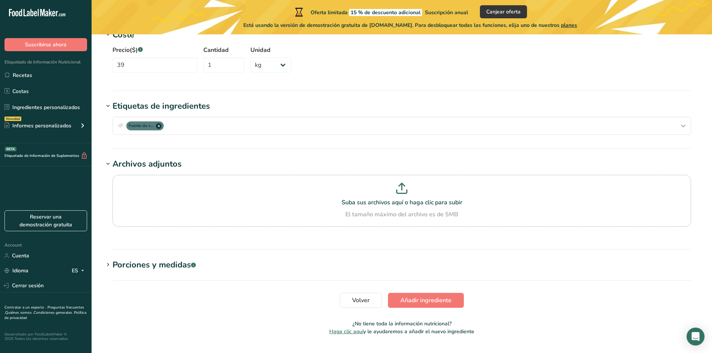
scroll to position [670, 0]
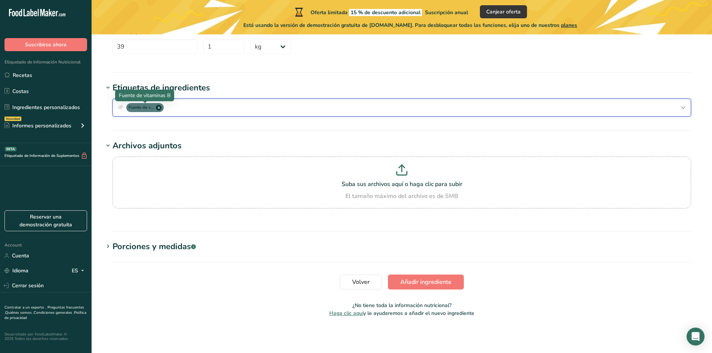
click at [159, 108] on span "x" at bounding box center [159, 108] width 6 height 6
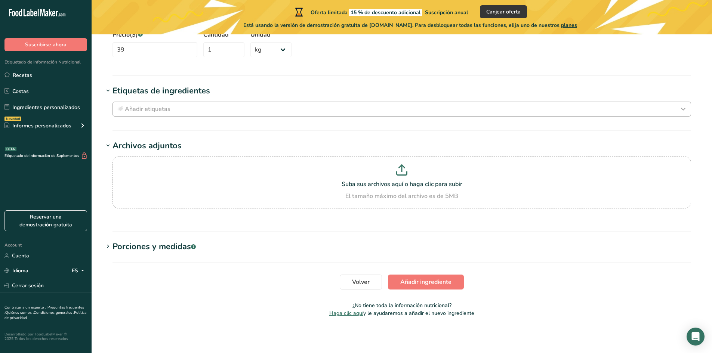
click at [239, 251] on h1 "Porciones y medidas .a-a{fill:#347362;}.b-a{fill:#fff;}" at bounding box center [402, 247] width 597 height 12
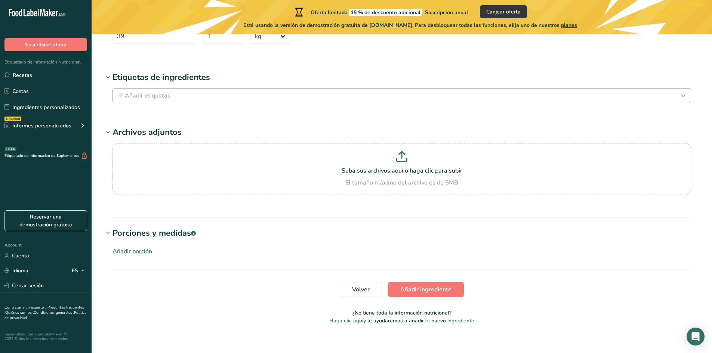
scroll to position [688, 0]
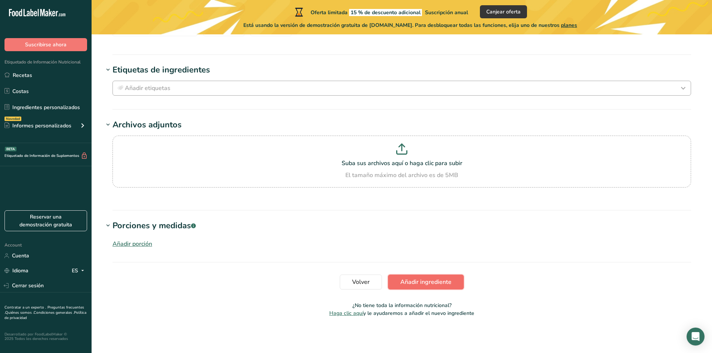
click at [418, 279] on span "Añadir ingrediente" at bounding box center [425, 282] width 51 height 9
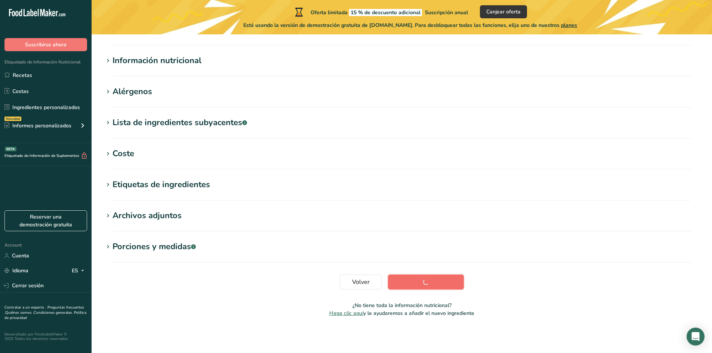
scroll to position [77, 0]
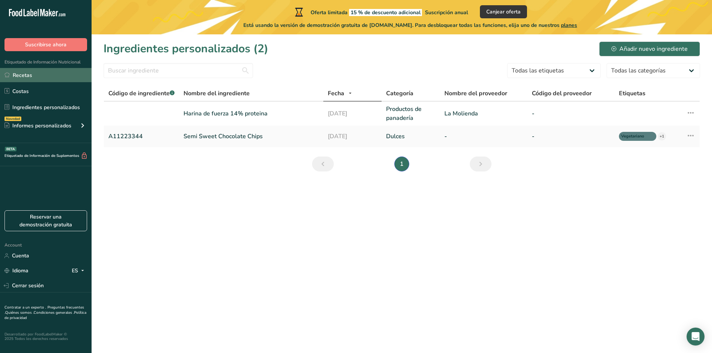
click at [21, 76] on link "Recetas" at bounding box center [46, 75] width 92 height 14
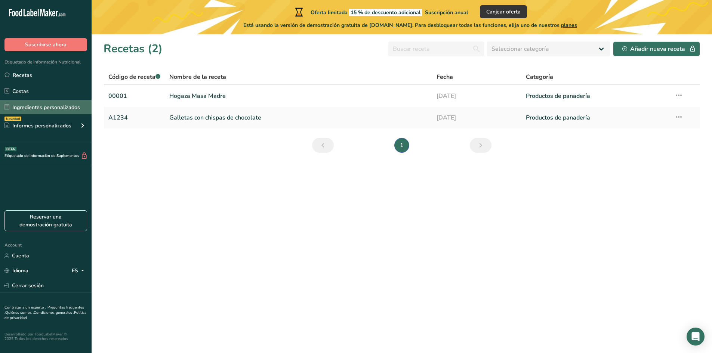
click at [31, 110] on link "Ingredientes personalizados" at bounding box center [46, 107] width 92 height 14
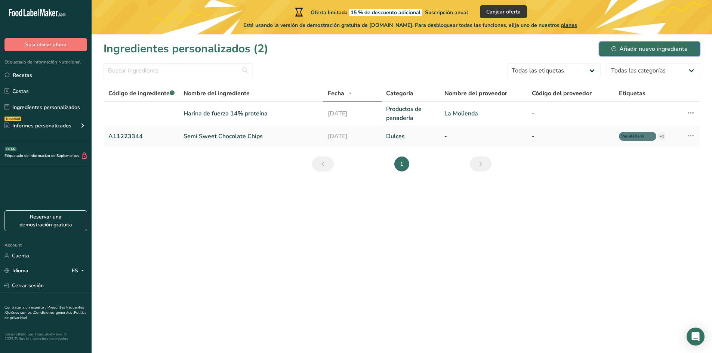
click at [619, 56] on button "Añadir nuevo ingrediente" at bounding box center [649, 48] width 101 height 15
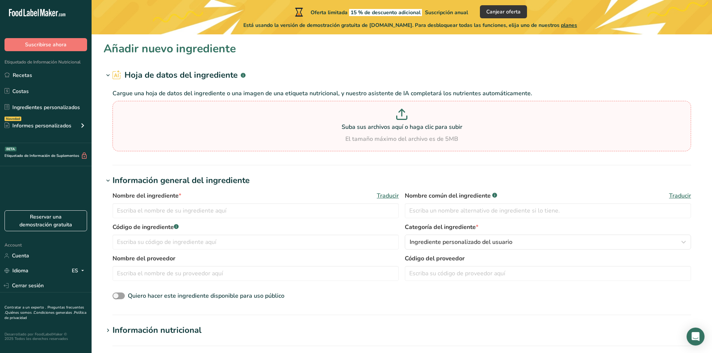
click at [375, 124] on p "Suba sus archivos aquí o haga clic para subir" at bounding box center [401, 127] width 575 height 9
click at [375, 124] on input "Suba sus archivos aquí o haga clic para subir El tamaño máximo del archivo es d…" at bounding box center [402, 126] width 579 height 50
click at [425, 98] on p "Cargue una hoja de datos del ingrediente o una imagen de una etiqueta nutricion…" at bounding box center [402, 93] width 579 height 9
click at [408, 115] on p at bounding box center [401, 116] width 575 height 14
click at [408, 115] on input "Suba sus archivos aquí o haga clic para subir El tamaño máximo del archivo es d…" at bounding box center [402, 126] width 579 height 50
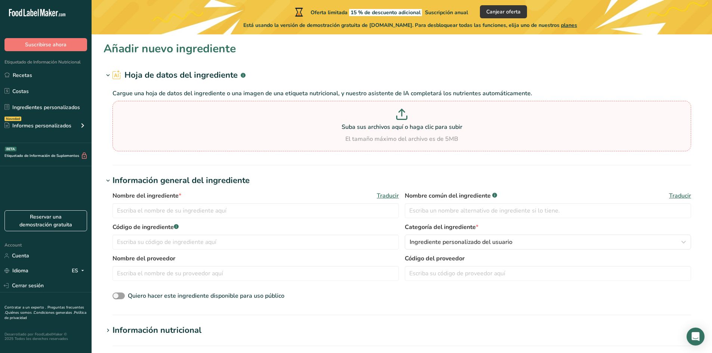
type input "C:\fakepath\nutrition_es.9.full.jpg"
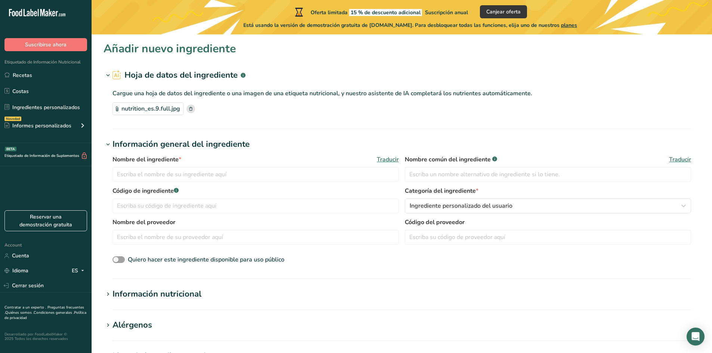
click at [113, 298] on div "Información nutricional" at bounding box center [157, 294] width 89 height 12
click at [198, 179] on input "text" at bounding box center [256, 174] width 286 height 15
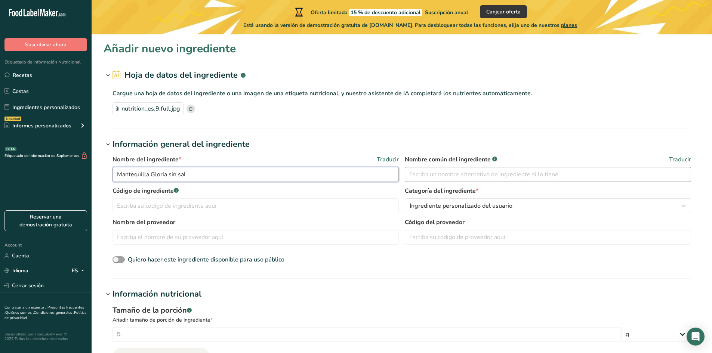
type input "Mantequilla Gloria sin sal"
click at [490, 173] on input "text" at bounding box center [548, 174] width 286 height 15
type input "Mantequilla sin sal"
click at [336, 241] on input "text" at bounding box center [256, 237] width 286 height 15
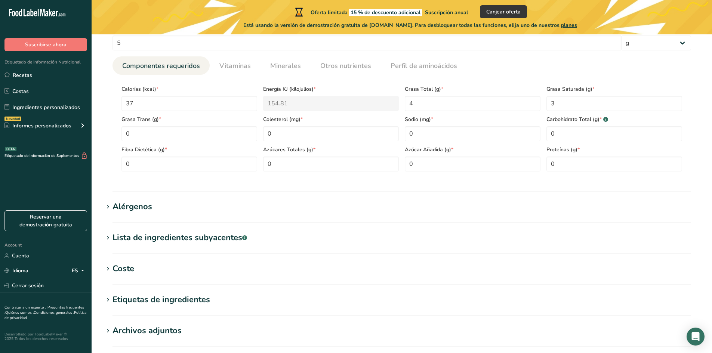
scroll to position [399, 0]
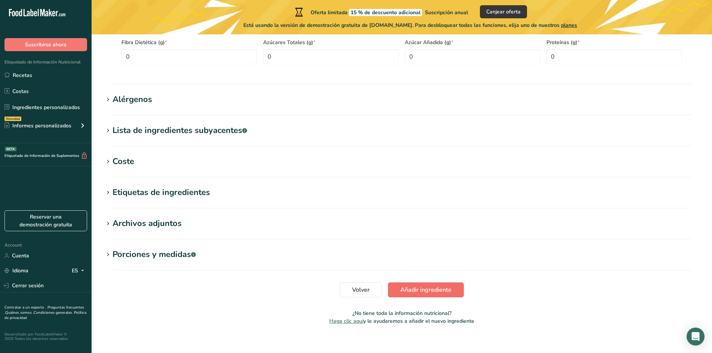
type input "Gloria"
click at [444, 285] on button "Añadir ingrediente" at bounding box center [426, 290] width 76 height 15
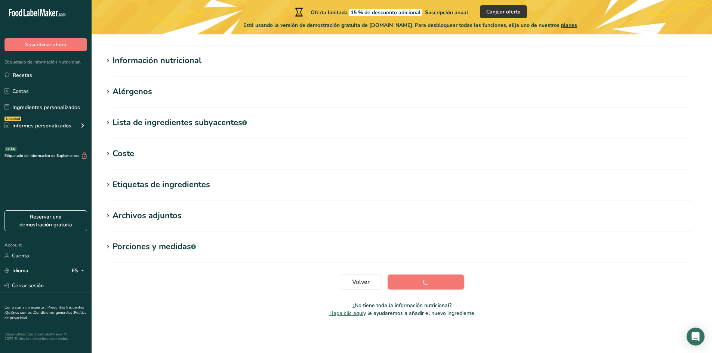
scroll to position [77, 0]
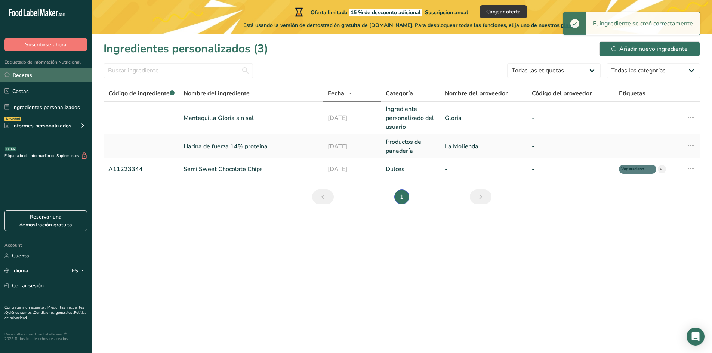
click at [32, 81] on link "Recetas" at bounding box center [46, 75] width 92 height 14
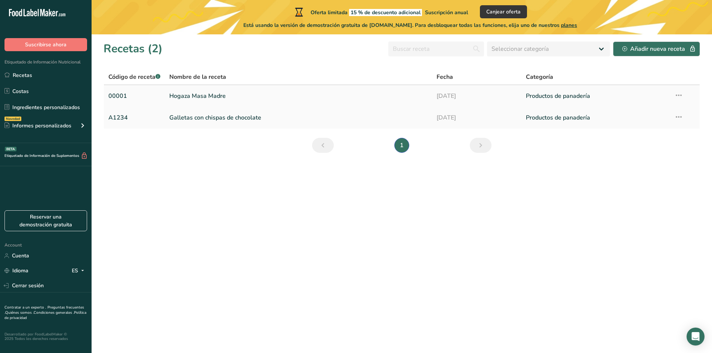
click at [224, 96] on link "Hogaza Masa Madre" at bounding box center [298, 96] width 258 height 16
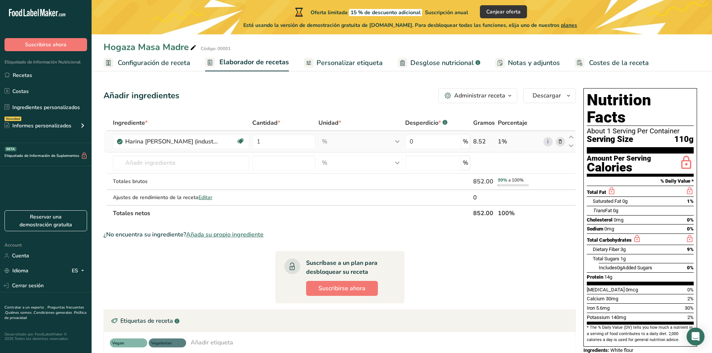
click at [561, 140] on icon at bounding box center [560, 142] width 5 height 8
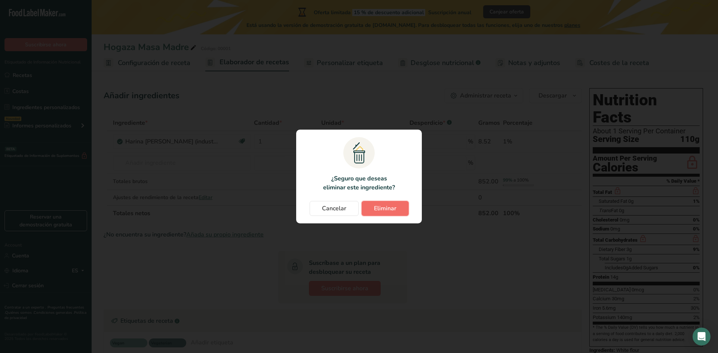
click at [389, 205] on span "Eliminar" at bounding box center [385, 208] width 22 height 9
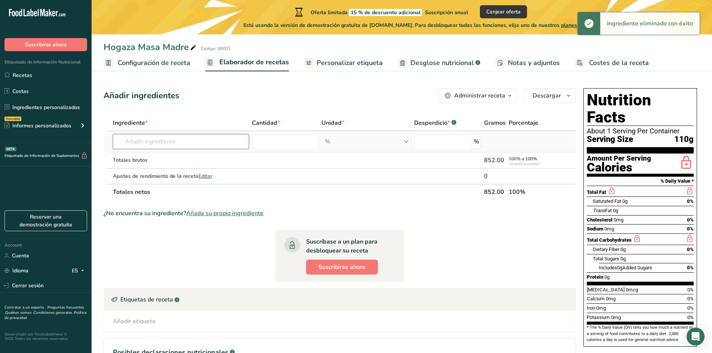
click at [205, 144] on input "text" at bounding box center [181, 141] width 136 height 15
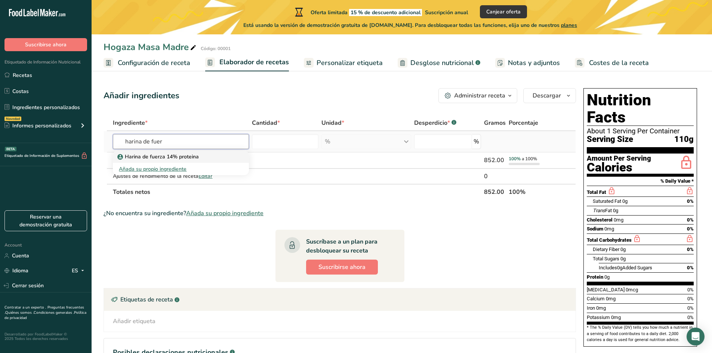
type input "harina de fuer"
click at [188, 154] on p "Harina de fuerza 14% proteina" at bounding box center [159, 157] width 80 height 8
type input "Harina de fuerza 14% proteina"
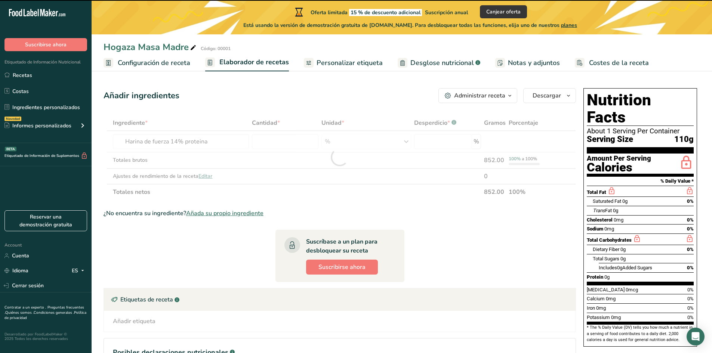
type input "0"
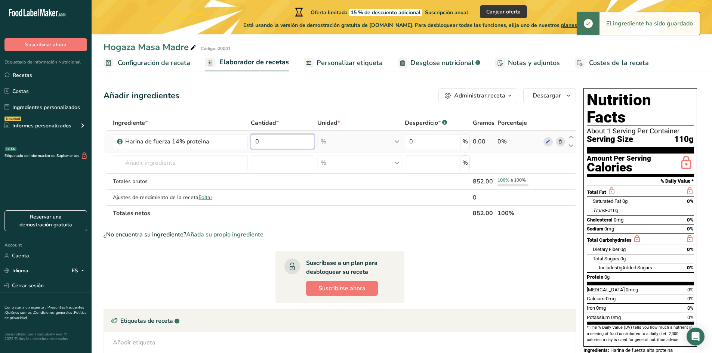
click at [300, 147] on input "0" at bounding box center [283, 141] width 64 height 15
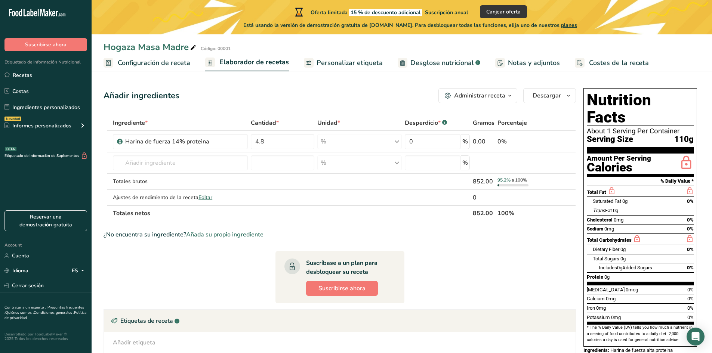
click at [414, 105] on div "Añadir ingredientes Administrar receta Eliminar receta Duplicar receta Escalar …" at bounding box center [342, 258] width 477 height 347
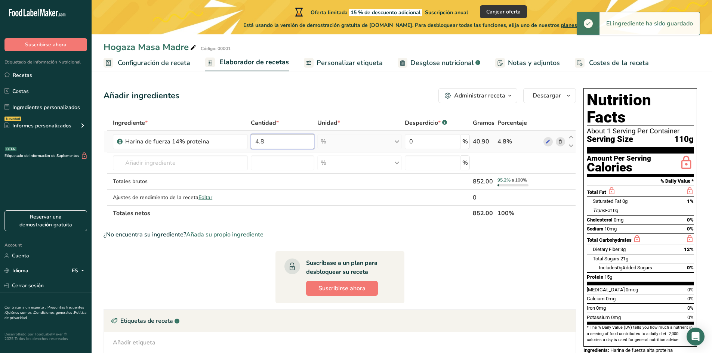
click at [284, 138] on input "4.8" at bounding box center [283, 141] width 64 height 15
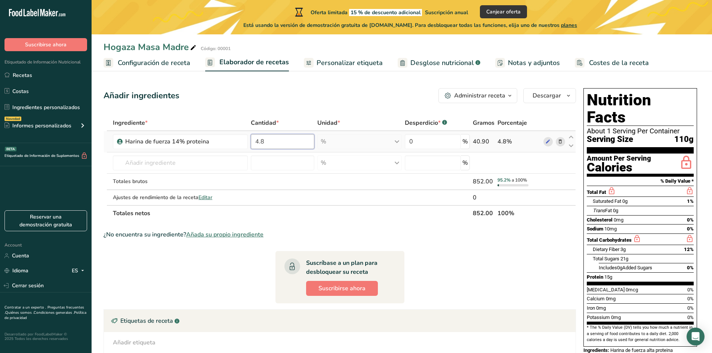
type input "4"
type input "0"
click at [387, 138] on div "Ingrediente * Cantidad * Unidad * Desperdicio * .a-a{fill:#347362;}.b-a{fill:#f…" at bounding box center [340, 168] width 472 height 106
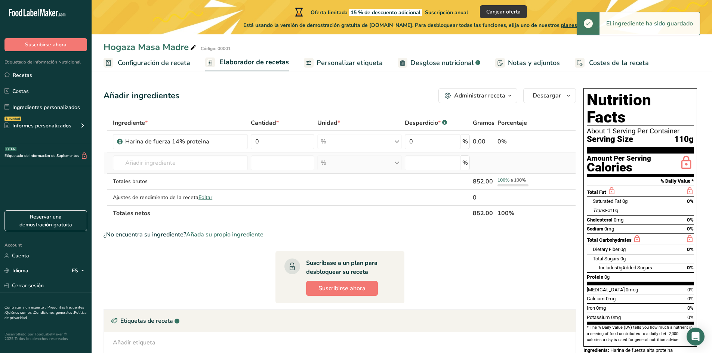
click at [386, 163] on div "% Unidades de peso g kg mg Ver más Unidades de volumen litro Las unidades de vo…" at bounding box center [359, 162] width 84 height 15
click at [563, 140] on icon at bounding box center [560, 142] width 5 height 8
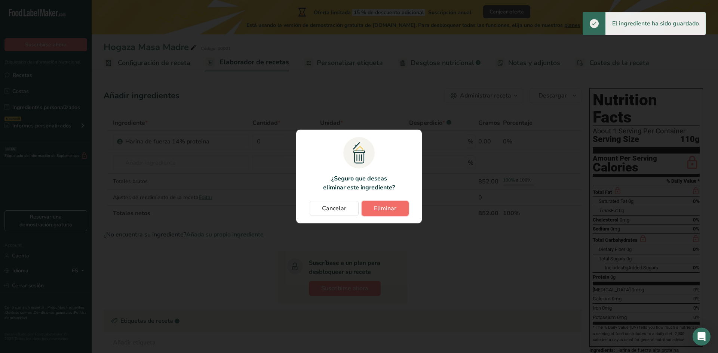
click at [376, 208] on span "Eliminar" at bounding box center [385, 208] width 22 height 9
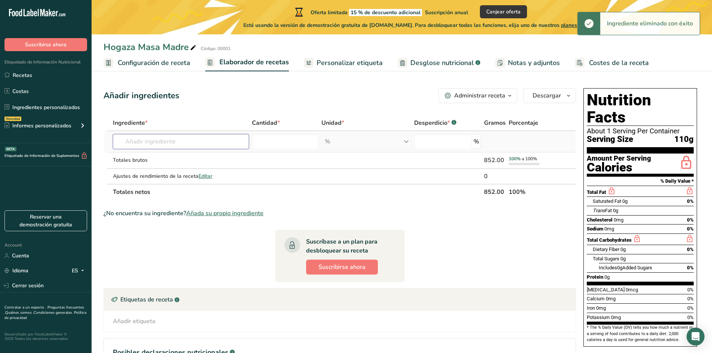
click at [144, 141] on input "text" at bounding box center [181, 141] width 136 height 15
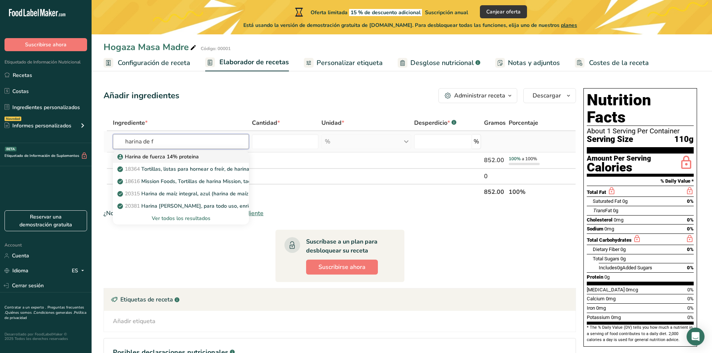
type input "harina de f"
click at [169, 161] on link "Harina de fuerza 14% proteina" at bounding box center [181, 157] width 136 height 12
type input "Harina de fuerza 14% proteina"
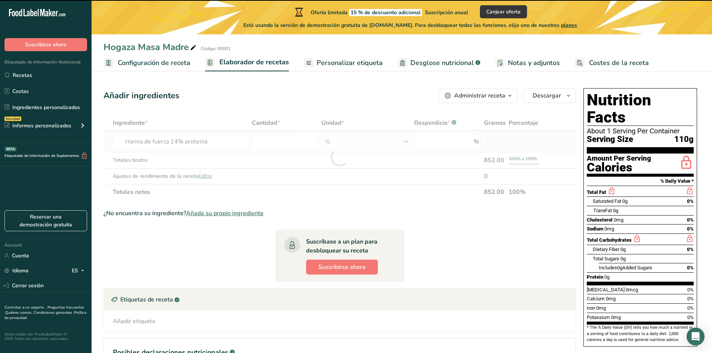
type input "0"
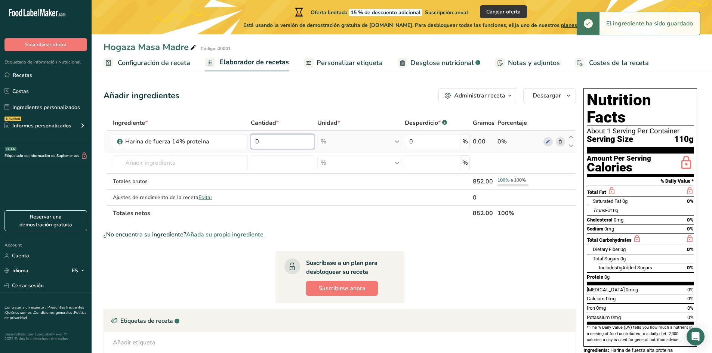
click at [259, 143] on input "0" at bounding box center [283, 141] width 64 height 15
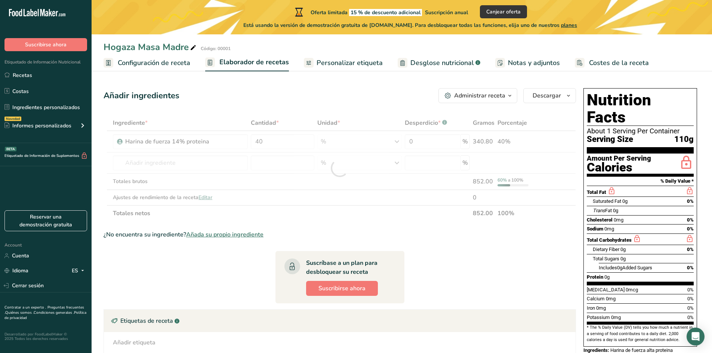
click at [401, 114] on div "Añadir ingredientes Administrar receta Eliminar receta Duplicar receta Escalar …" at bounding box center [342, 258] width 477 height 347
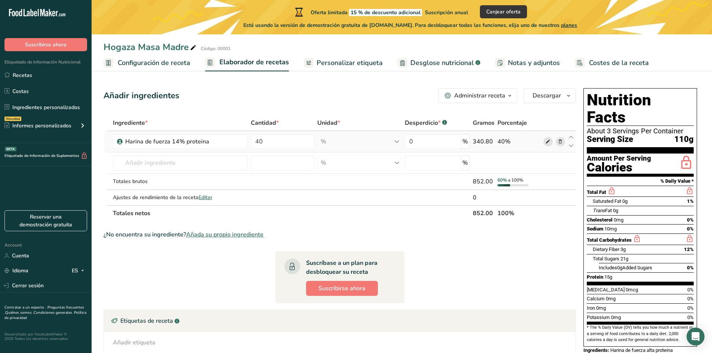
click at [548, 139] on icon at bounding box center [547, 142] width 5 height 8
click at [297, 148] on input "40" at bounding box center [283, 141] width 64 height 15
type input "4"
click at [295, 88] on div "Añadir ingredientes Administrar receta Eliminar receta Duplicar receta Escalar …" at bounding box center [342, 258] width 477 height 347
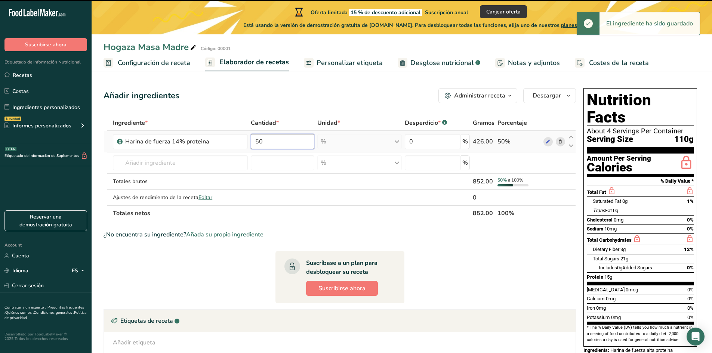
click at [294, 135] on input "50" at bounding box center [283, 141] width 64 height 15
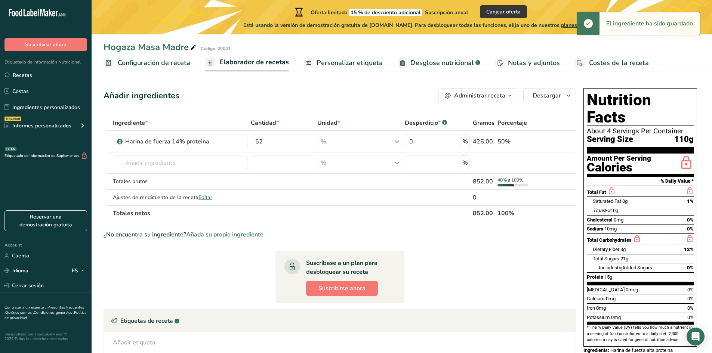
click at [324, 88] on div "Añadir ingredientes Administrar receta Eliminar receta Duplicar receta Escalar …" at bounding box center [340, 95] width 472 height 15
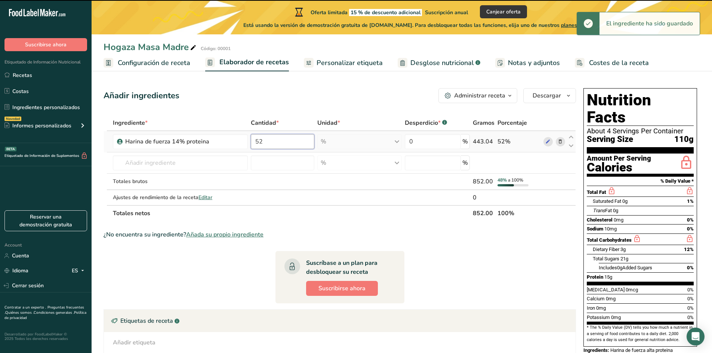
click at [294, 139] on input "52" at bounding box center [283, 141] width 64 height 15
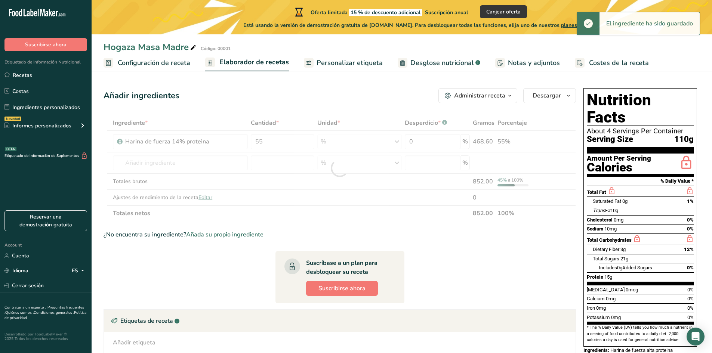
click at [332, 109] on div "Añadir ingredientes Administrar receta Eliminar receta Duplicar receta Escalar …" at bounding box center [342, 258] width 477 height 347
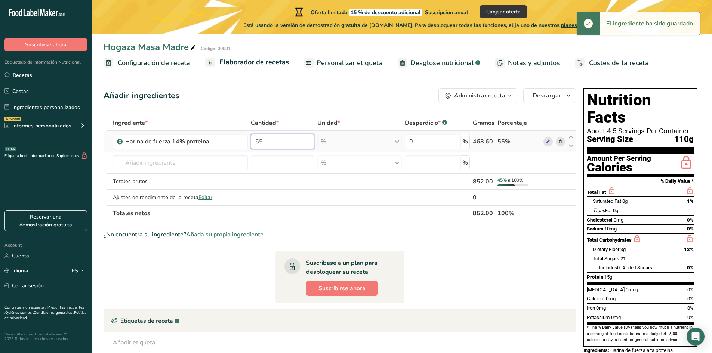
click at [309, 144] on input "55" at bounding box center [283, 141] width 64 height 15
click at [348, 97] on div "Añadir ingredientes Administrar receta Eliminar receta Duplicar receta Escalar …" at bounding box center [340, 95] width 472 height 15
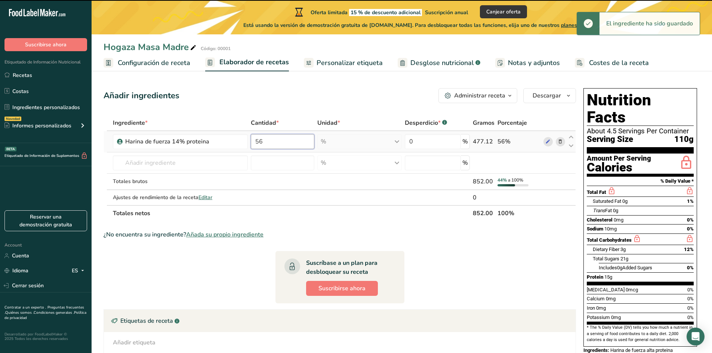
click at [275, 143] on input "56" at bounding box center [283, 141] width 64 height 15
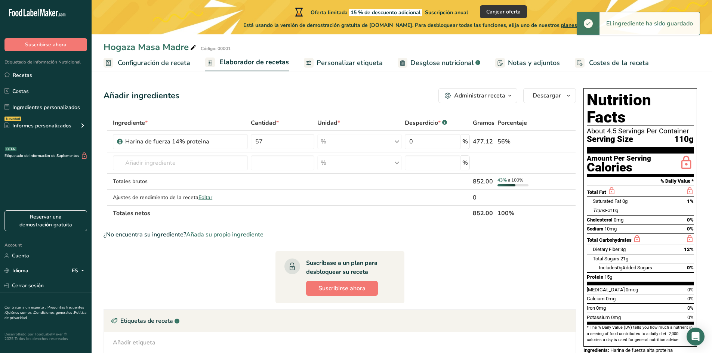
click at [300, 116] on div "Ingrediente * Cantidad * Unidad * Desperdicio * .a-a{fill:#347362;}.b-a{fill:#f…" at bounding box center [340, 168] width 472 height 106
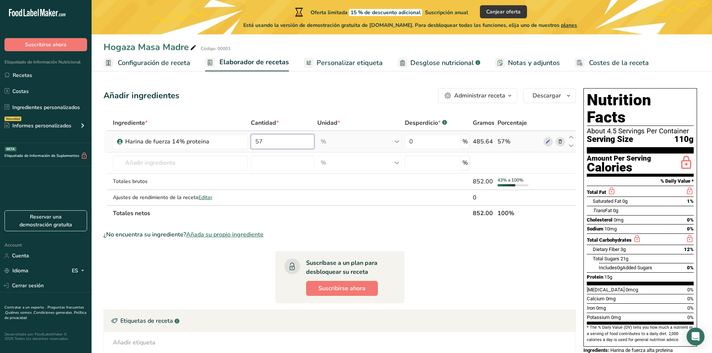
click at [281, 139] on input "57" at bounding box center [283, 141] width 64 height 15
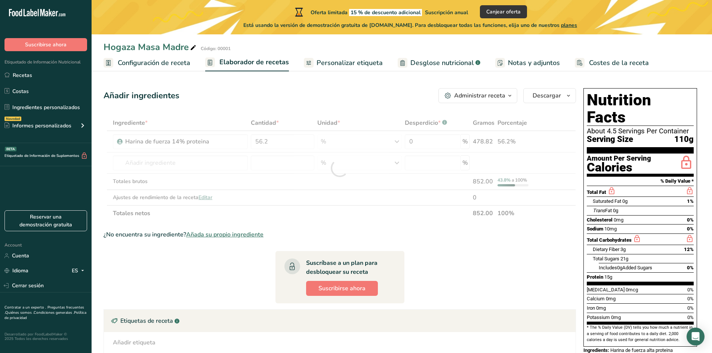
click at [345, 78] on section "Añadir ingredientes Administrar receta Eliminar receta Duplicar receta Escalar …" at bounding box center [402, 258] width 620 height 371
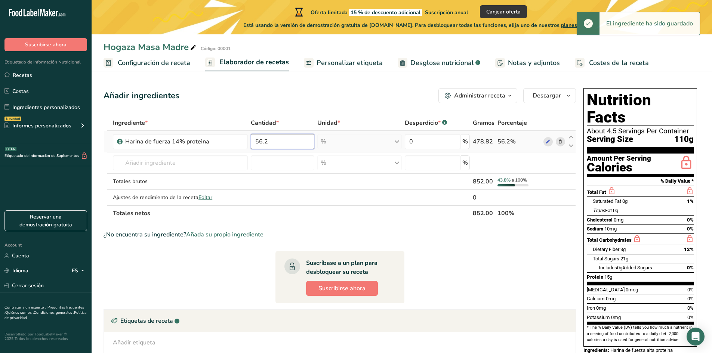
click at [296, 143] on input "56.2" at bounding box center [283, 141] width 64 height 15
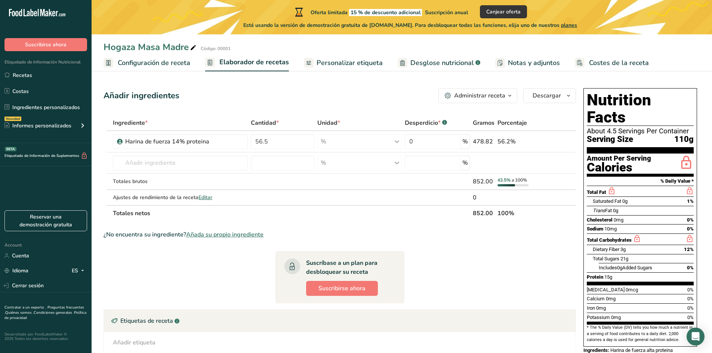
click at [354, 83] on section "Añadir ingredientes Administrar receta Eliminar receta Duplicar receta Escalar …" at bounding box center [402, 258] width 620 height 371
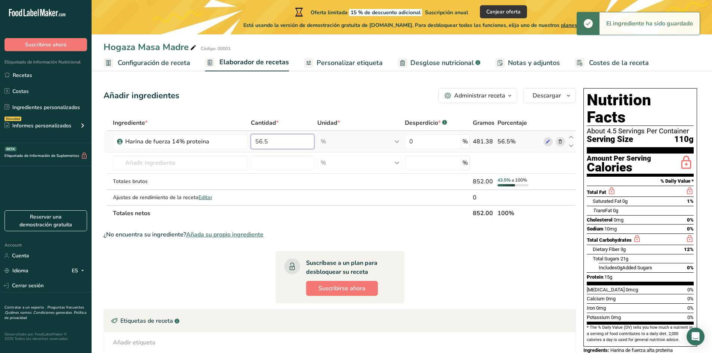
click at [299, 138] on input "56.5" at bounding box center [283, 141] width 64 height 15
click at [309, 114] on div "Añadir ingredientes Administrar receta Eliminar receta Duplicar receta Escalar …" at bounding box center [342, 258] width 477 height 347
click at [298, 145] on input "56.4" at bounding box center [283, 141] width 64 height 15
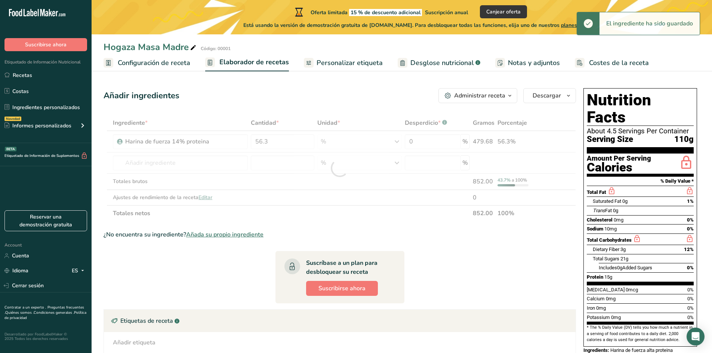
click at [346, 101] on div "Añadir ingredientes Administrar receta Eliminar receta Duplicar receta Escalar …" at bounding box center [340, 95] width 472 height 15
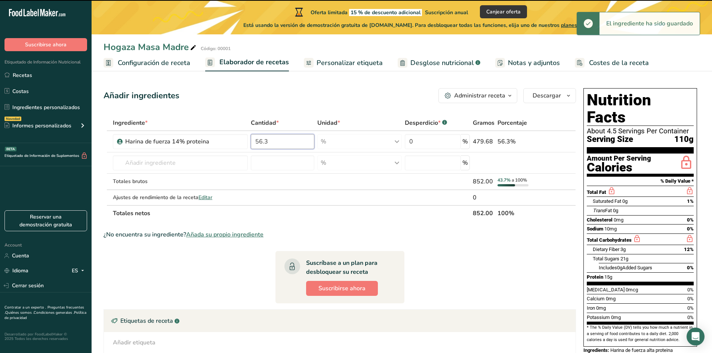
click at [304, 141] on input "56.3" at bounding box center [283, 141] width 64 height 15
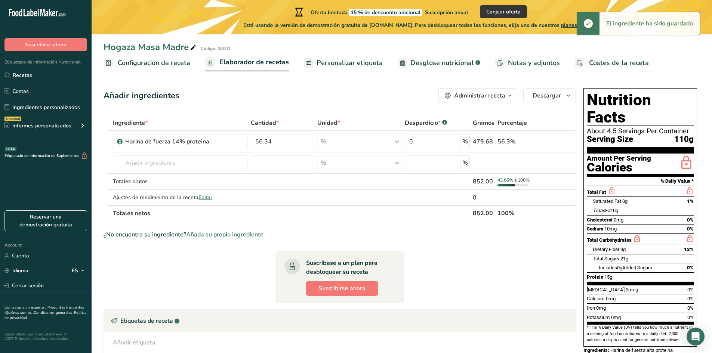
click at [333, 88] on div "Añadir ingredientes Administrar receta Eliminar receta Duplicar receta Escalar …" at bounding box center [342, 258] width 477 height 347
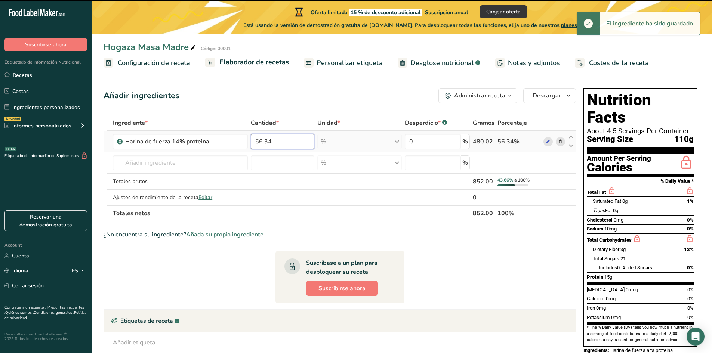
click at [299, 139] on input "56.34" at bounding box center [283, 141] width 64 height 15
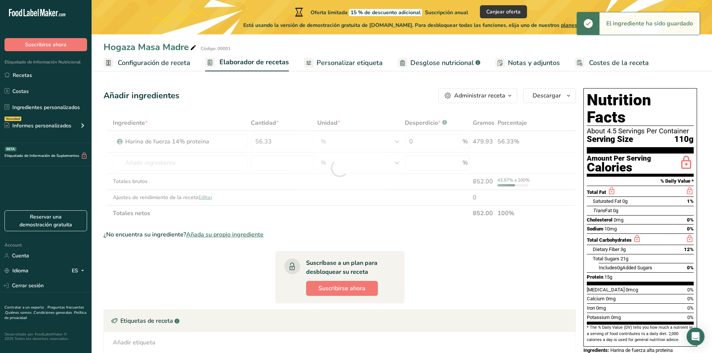
click at [347, 101] on div "Añadir ingredientes Administrar receta Eliminar receta Duplicar receta Escalar …" at bounding box center [340, 95] width 472 height 15
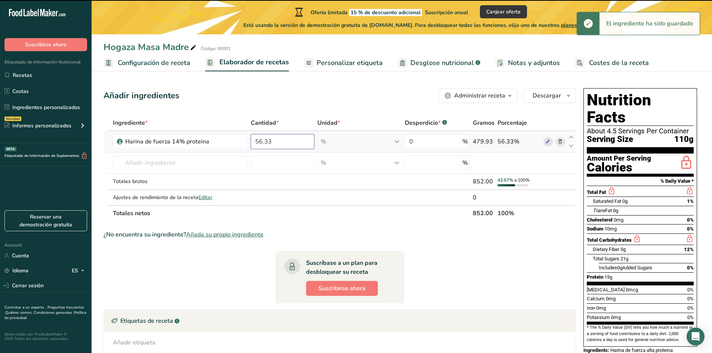
click at [283, 141] on input "56.33" at bounding box center [283, 141] width 64 height 15
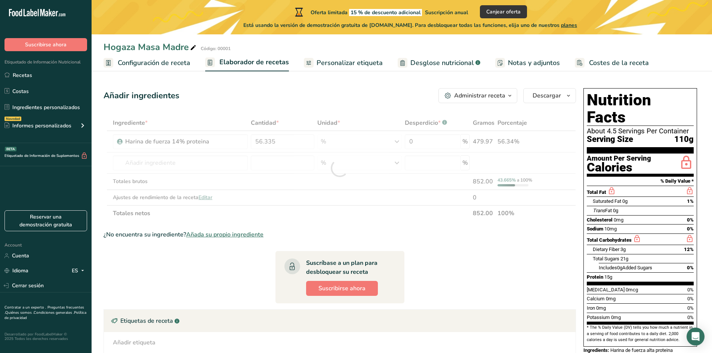
click at [364, 114] on div "Añadir ingredientes Administrar receta Eliminar receta Duplicar receta Escalar …" at bounding box center [342, 258] width 477 height 347
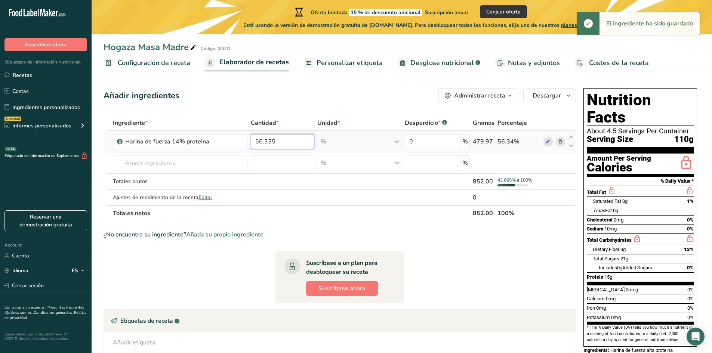
click at [295, 135] on input "56.335" at bounding box center [283, 141] width 64 height 15
click at [338, 96] on div "Añadir ingredientes Administrar receta Eliminar receta Duplicar receta Escalar …" at bounding box center [340, 95] width 472 height 15
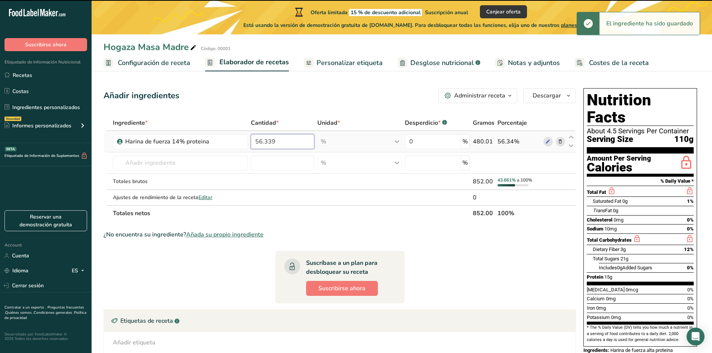
click at [280, 139] on input "56.339" at bounding box center [283, 141] width 64 height 15
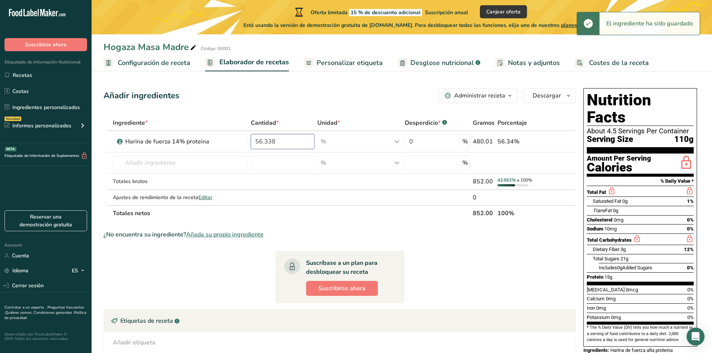
type input "56.338"
click at [358, 95] on div "Añadir ingredientes Administrar receta Eliminar receta Duplicar receta Escalar …" at bounding box center [340, 95] width 472 height 15
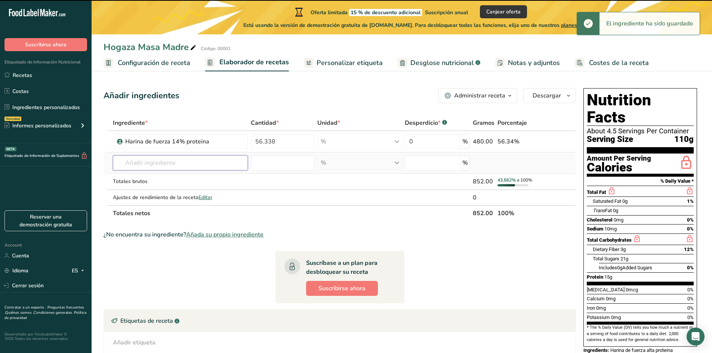
click at [195, 165] on input "text" at bounding box center [180, 162] width 135 height 15
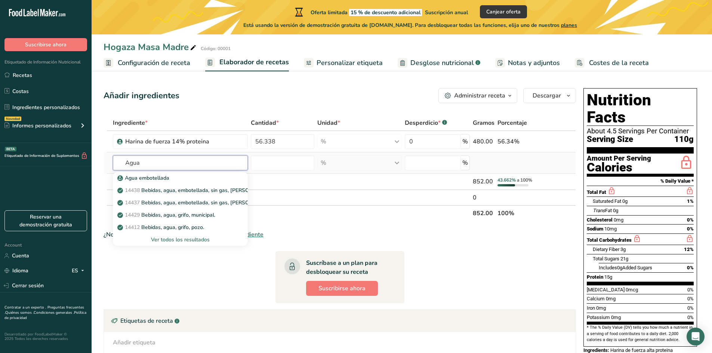
type input "Agua"
click at [190, 238] on div "Ver todos los resultados" at bounding box center [180, 240] width 123 height 8
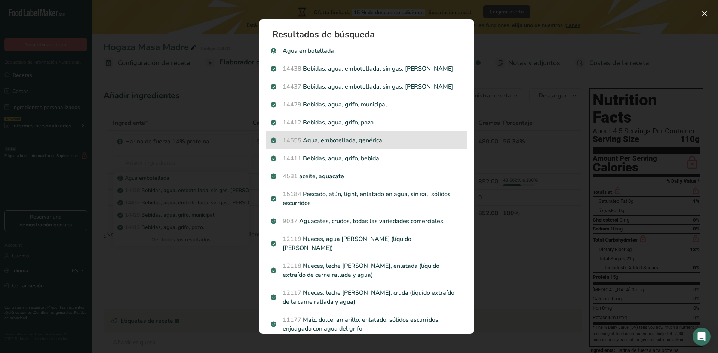
click at [370, 143] on p "14555 Agua, embotellada, genérica." at bounding box center [366, 140] width 191 height 9
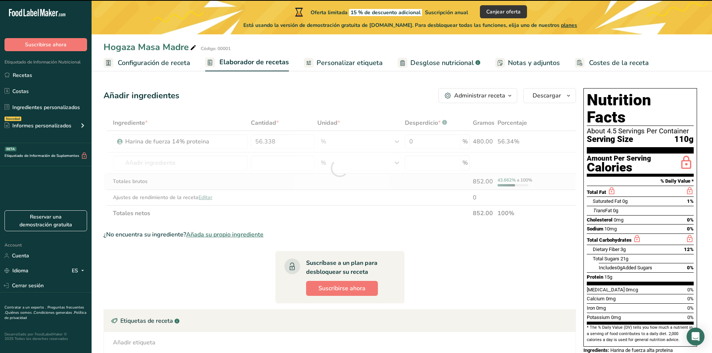
type input "0"
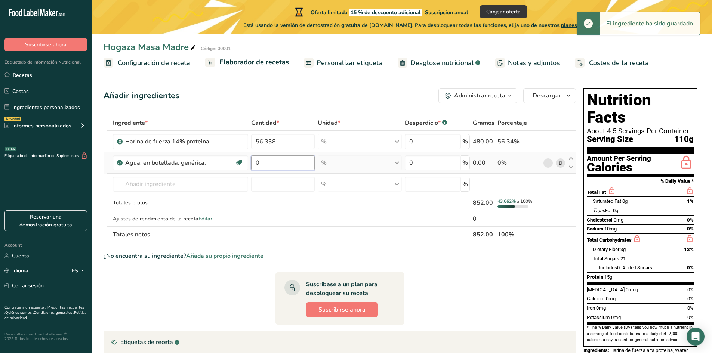
click at [288, 166] on input "0" at bounding box center [283, 162] width 64 height 15
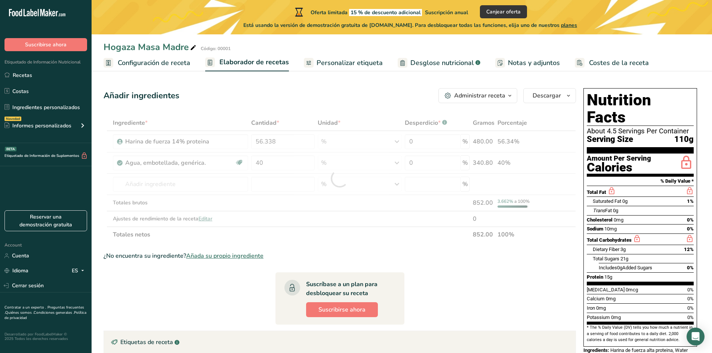
click at [360, 93] on div "Añadir ingredientes Administrar receta Eliminar receta Duplicar receta Escalar …" at bounding box center [340, 95] width 472 height 15
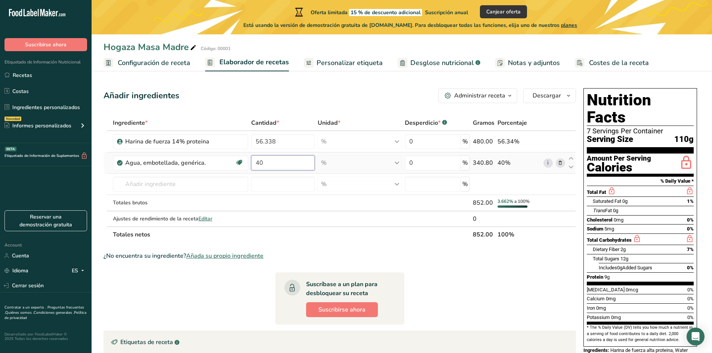
click at [297, 170] on input "40" at bounding box center [283, 162] width 64 height 15
click at [322, 124] on div "Ingrediente * Cantidad * Unidad * Desperdicio * .a-a{fill:#347362;}.b-a{fill:#f…" at bounding box center [340, 178] width 472 height 127
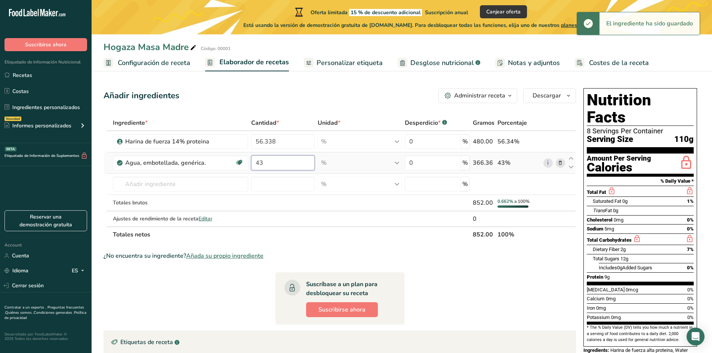
click at [287, 161] on input "43" at bounding box center [283, 162] width 64 height 15
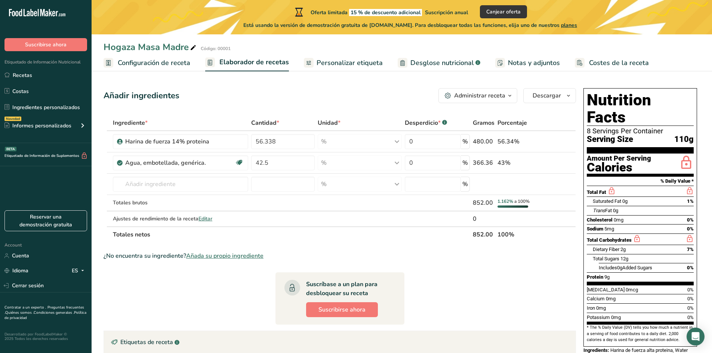
click at [299, 86] on div "Añadir ingredientes Administrar receta Eliminar receta Duplicar receta Escalar …" at bounding box center [342, 269] width 477 height 369
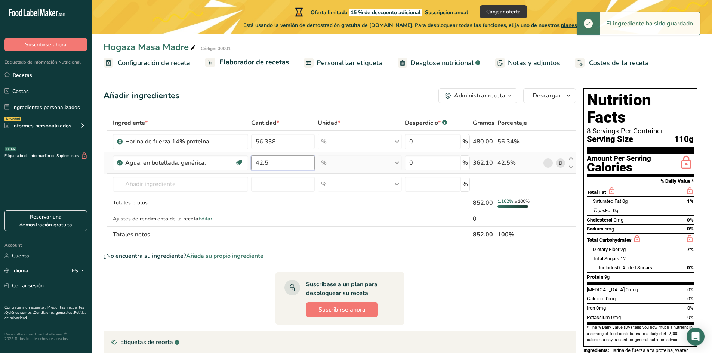
click at [268, 159] on input "42.5" at bounding box center [283, 162] width 64 height 15
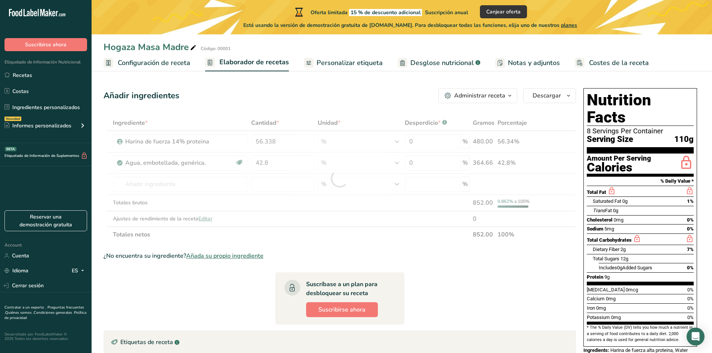
click at [341, 99] on div "Añadir ingredientes Administrar receta Eliminar receta Duplicar receta Escalar …" at bounding box center [340, 95] width 472 height 15
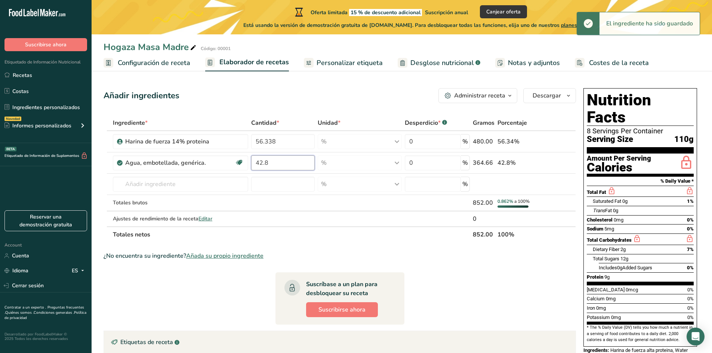
click at [294, 161] on input "42.8" at bounding box center [283, 162] width 64 height 15
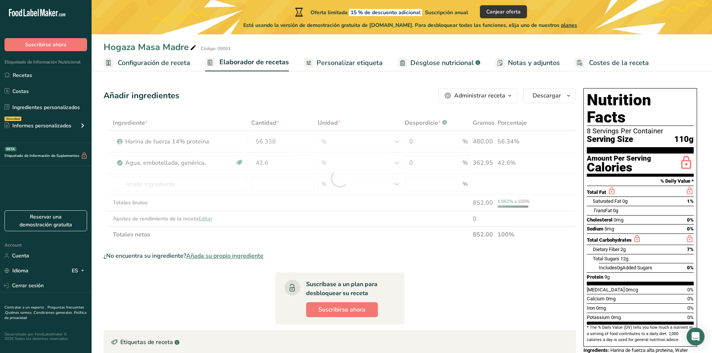
click at [352, 96] on div "Añadir ingredientes Administrar receta Eliminar receta Duplicar receta Escalar …" at bounding box center [340, 95] width 472 height 15
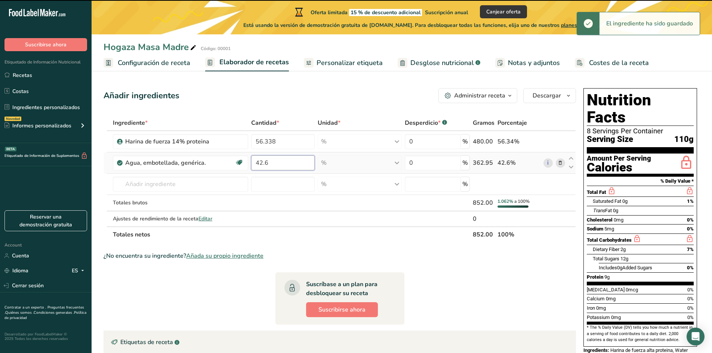
click at [293, 163] on input "42.6" at bounding box center [283, 162] width 64 height 15
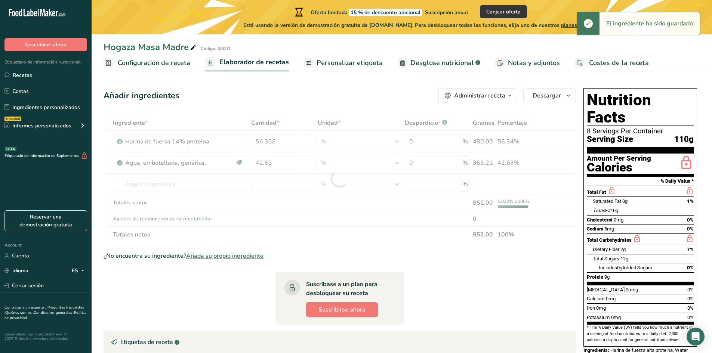
click at [354, 98] on div "Añadir ingredientes Administrar receta Eliminar receta Duplicar receta Escalar …" at bounding box center [340, 95] width 472 height 15
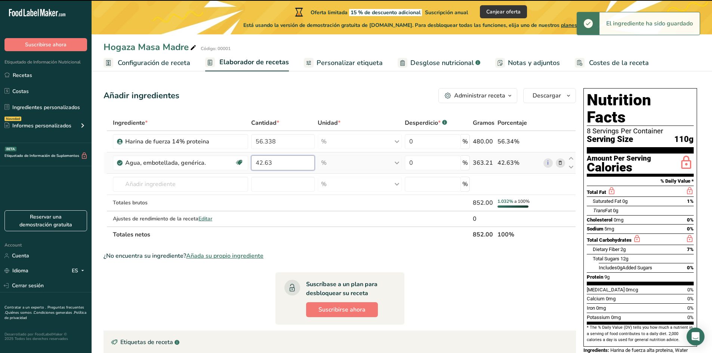
click at [287, 161] on input "42.63" at bounding box center [283, 162] width 64 height 15
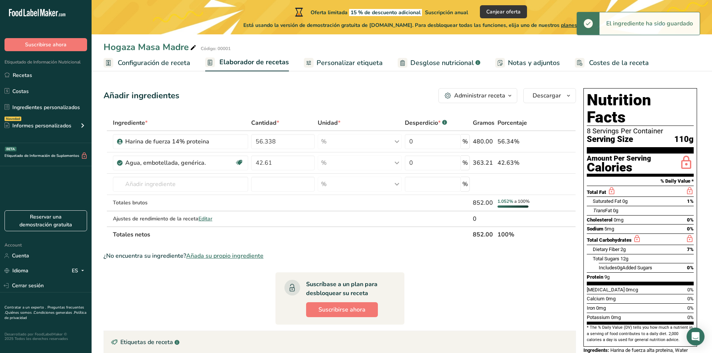
click at [370, 78] on section "Añadir ingredientes Administrar receta Eliminar receta Duplicar receta Escalar …" at bounding box center [402, 269] width 620 height 392
click at [281, 166] on input "42.61" at bounding box center [283, 162] width 64 height 15
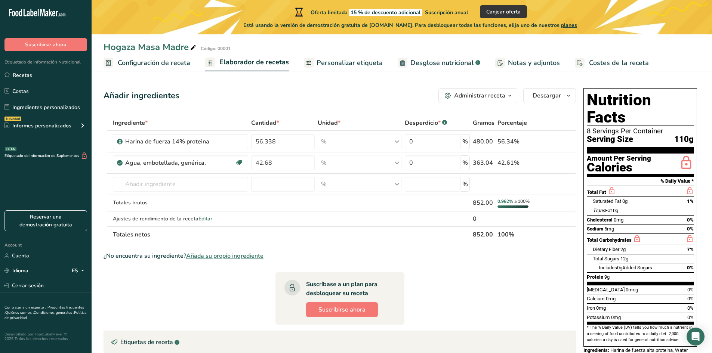
click at [344, 81] on section "Añadir ingredientes Administrar receta Eliminar receta Duplicar receta Escalar …" at bounding box center [402, 269] width 620 height 392
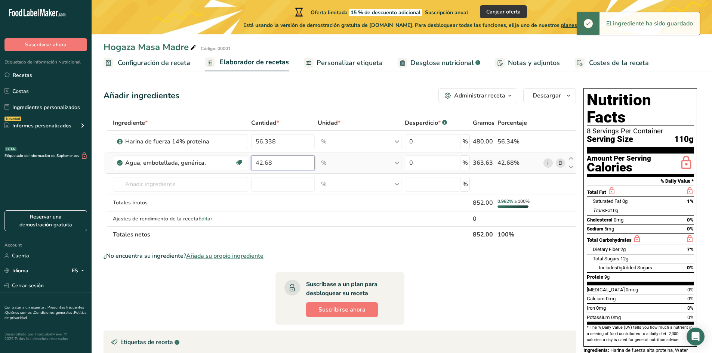
click at [283, 163] on input "42.68" at bounding box center [283, 162] width 64 height 15
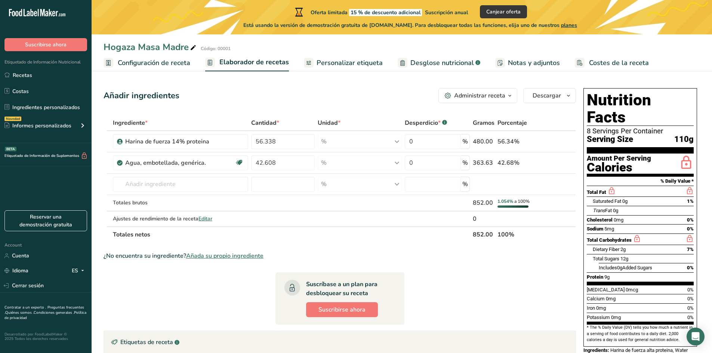
click at [372, 90] on div "Añadir ingredientes Administrar receta Eliminar receta Duplicar receta Escalar …" at bounding box center [340, 95] width 472 height 15
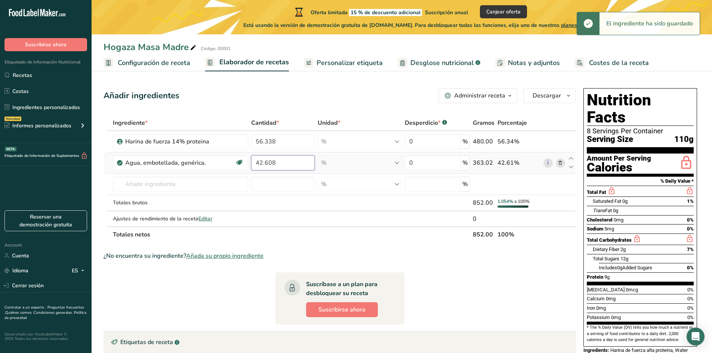
click at [285, 157] on input "42.608" at bounding box center [283, 162] width 64 height 15
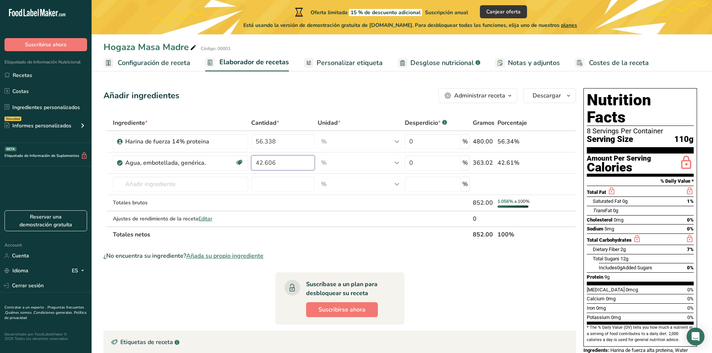
type input "42.606"
click at [314, 86] on div "Añadir ingredientes Administrar receta Eliminar receta Duplicar receta Escalar …" at bounding box center [342, 269] width 477 height 369
click at [190, 188] on input "text" at bounding box center [180, 184] width 135 height 15
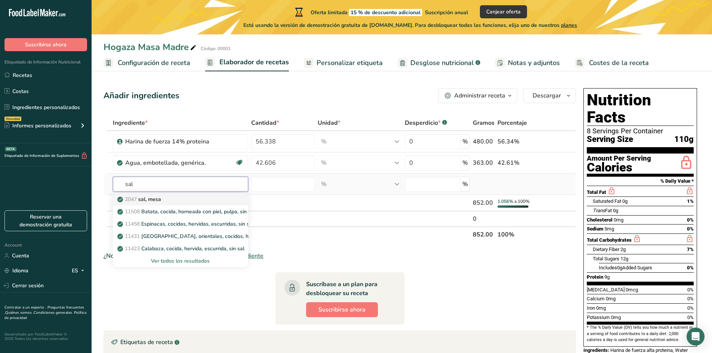
type input "sal"
click at [172, 197] on div "2047 sal, mesa" at bounding box center [174, 199] width 111 height 8
type input "Salt, table"
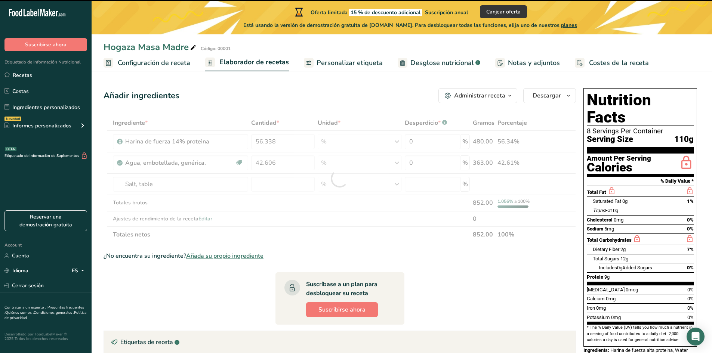
type input "0"
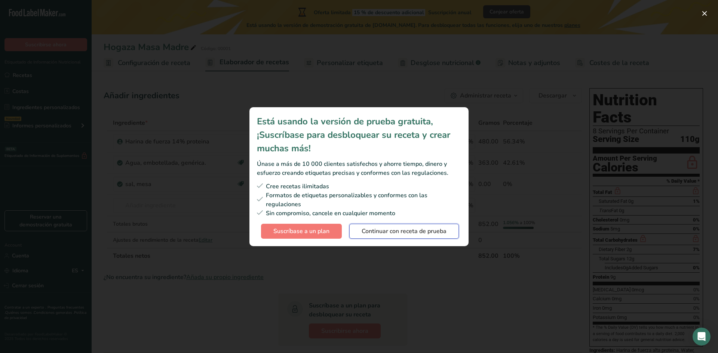
click at [389, 232] on span "Continuar con receta de prueba" at bounding box center [403, 231] width 85 height 9
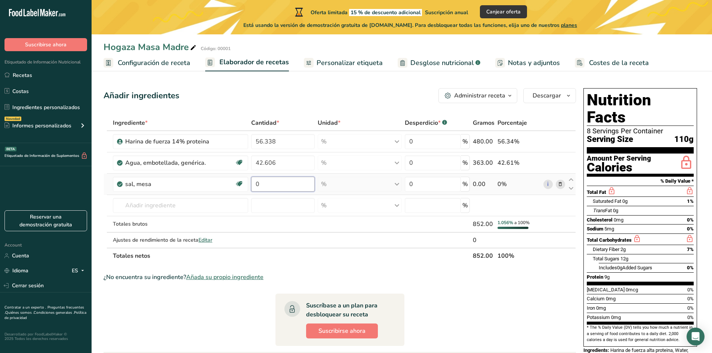
click at [289, 180] on input "0" at bounding box center [283, 184] width 64 height 15
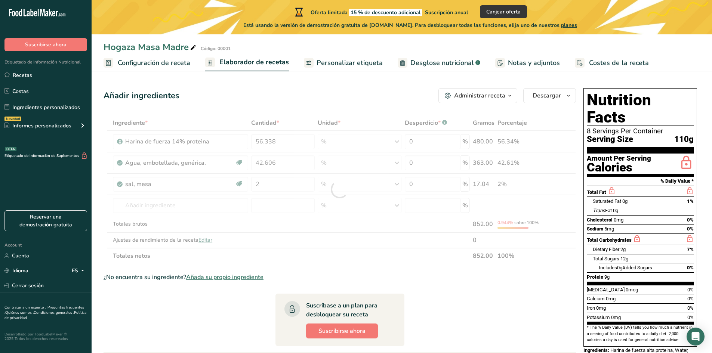
click at [345, 89] on div "Añadir ingredientes Administrar receta Eliminar receta Duplicar receta Escalar …" at bounding box center [340, 95] width 472 height 15
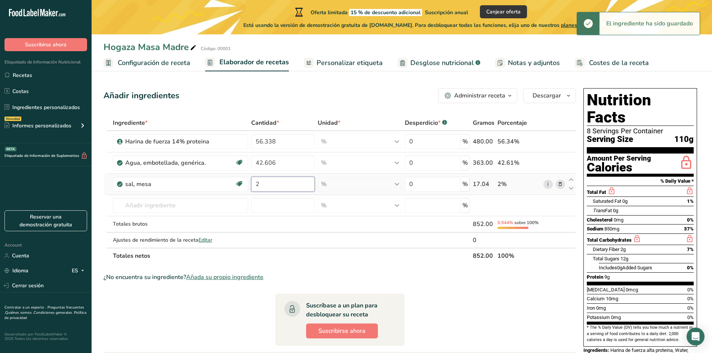
click at [275, 186] on input "2" at bounding box center [283, 184] width 64 height 15
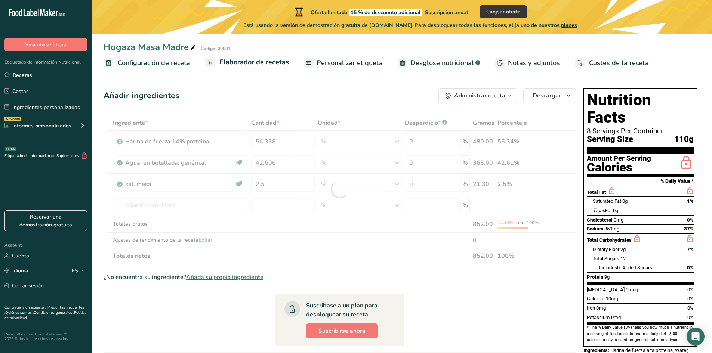
click at [306, 86] on div "Añadir ingredientes Administrar receta Eliminar receta Duplicar receta Escalar …" at bounding box center [342, 280] width 477 height 390
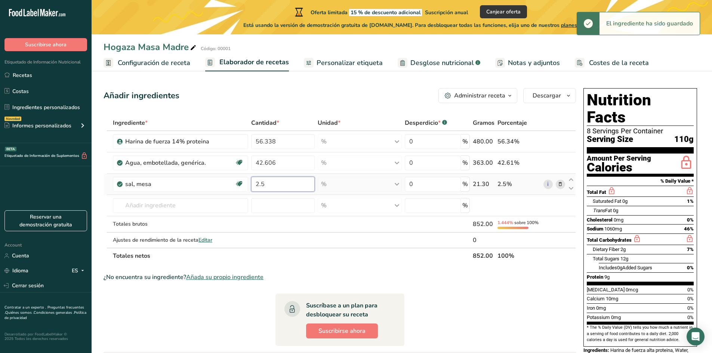
click at [284, 180] on input "2.5" at bounding box center [283, 184] width 64 height 15
click at [324, 107] on div "Añadir ingredientes Administrar receta Eliminar receta Duplicar receta Escalar …" at bounding box center [342, 280] width 477 height 390
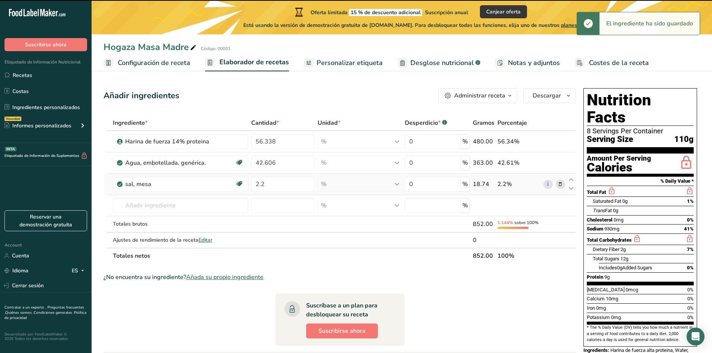
click at [298, 176] on td "2.2" at bounding box center [283, 184] width 67 height 21
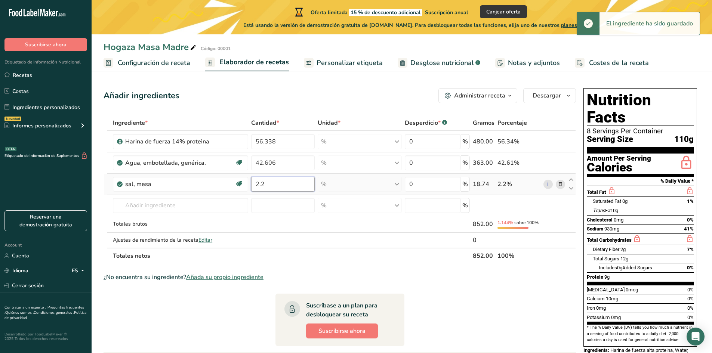
click at [294, 181] on input "2.2" at bounding box center [283, 184] width 64 height 15
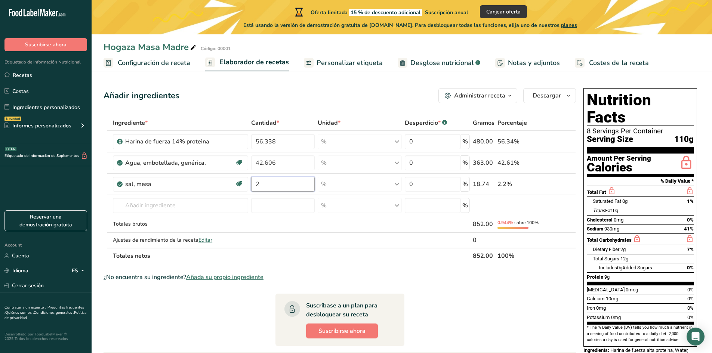
type input "2"
click at [315, 113] on div "Añadir ingredientes Administrar receta Eliminar receta Duplicar receta Escalar …" at bounding box center [342, 280] width 477 height 390
click at [295, 159] on input "42.606" at bounding box center [283, 162] width 64 height 15
click at [396, 98] on div "Añadir ingredientes Administrar receta Eliminar receta Duplicar receta Escalar …" at bounding box center [340, 95] width 472 height 15
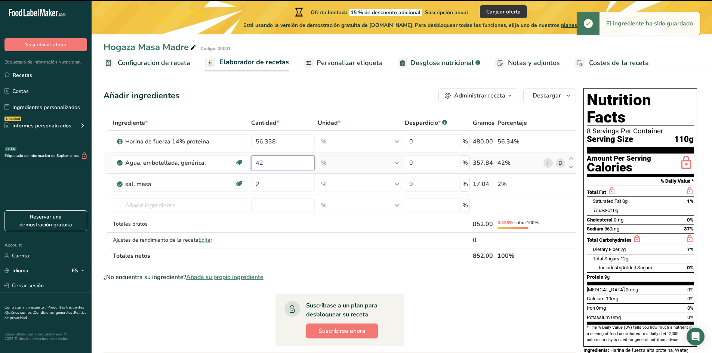
click at [284, 163] on input "42" at bounding box center [283, 162] width 64 height 15
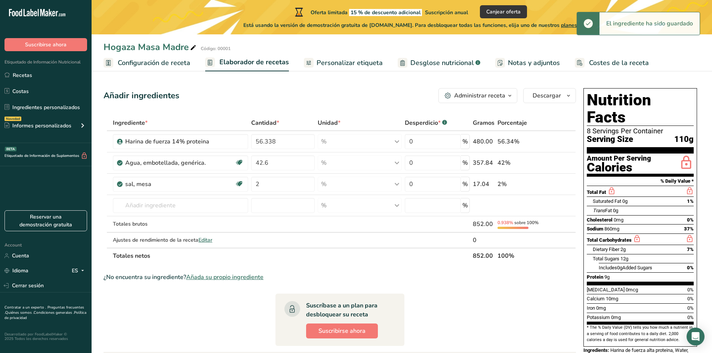
click at [334, 98] on div "Añadir ingredientes Administrar receta Eliminar receta Duplicar receta Escalar …" at bounding box center [340, 95] width 472 height 15
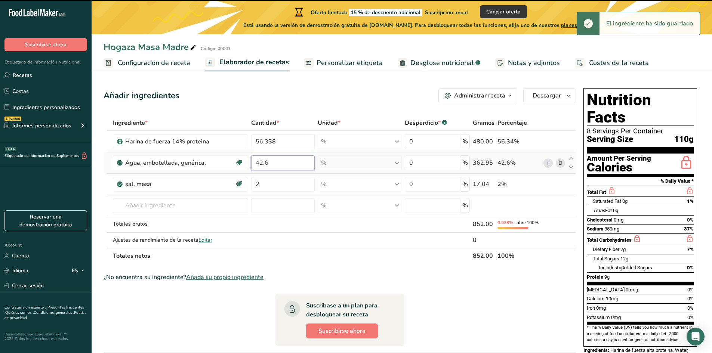
click at [277, 160] on input "42.6" at bounding box center [283, 162] width 64 height 15
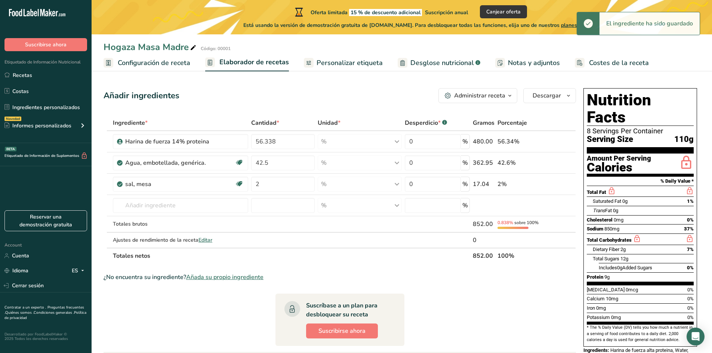
click at [345, 93] on div "Añadir ingredientes Administrar receta Eliminar receta Duplicar receta Escalar …" at bounding box center [340, 95] width 472 height 15
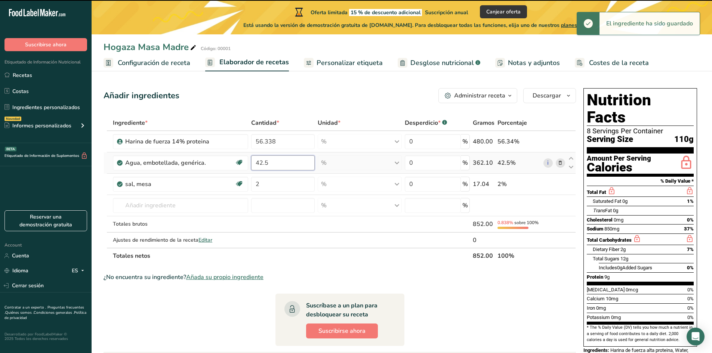
click at [275, 162] on input "42.5" at bounding box center [283, 162] width 64 height 15
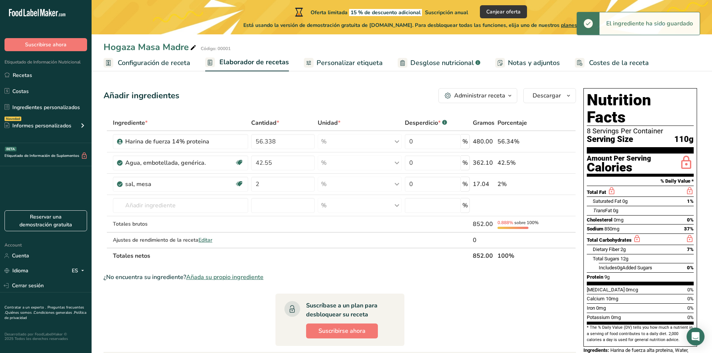
click at [342, 72] on div "Hogaza Masa Madre Código: 00001 Configuración de receta Elaborador de recetas P…" at bounding box center [402, 243] width 620 height 487
click at [298, 159] on input "42.55" at bounding box center [283, 162] width 64 height 15
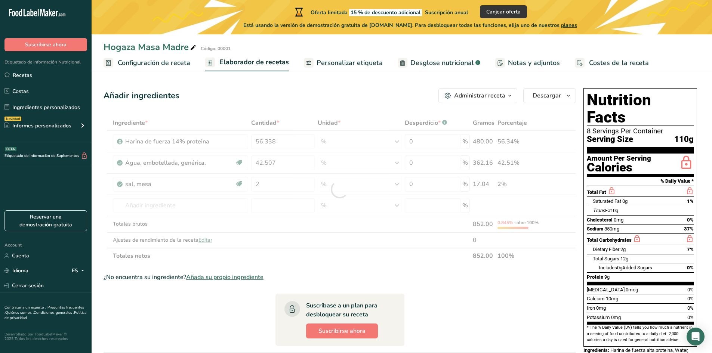
click at [312, 113] on div "Añadir ingredientes Administrar receta Eliminar receta Duplicar receta Escalar …" at bounding box center [342, 280] width 477 height 390
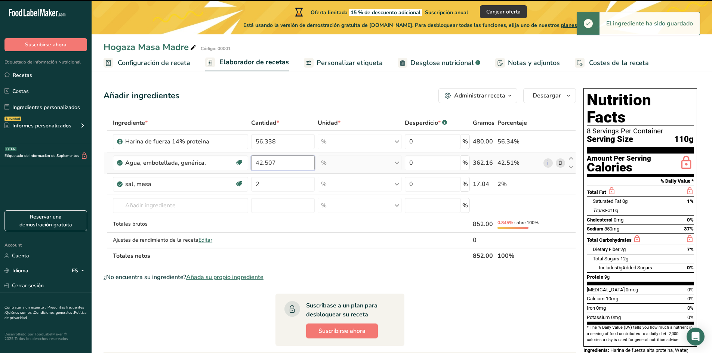
click at [296, 163] on input "42.507" at bounding box center [283, 162] width 64 height 15
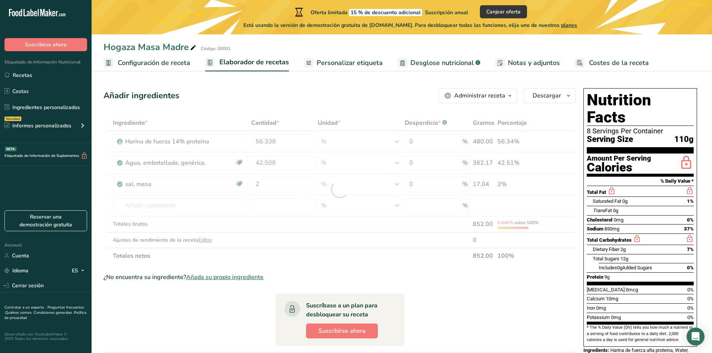
click at [333, 98] on div "Añadir ingredientes Administrar receta Eliminar receta Duplicar receta Escalar …" at bounding box center [340, 95] width 472 height 15
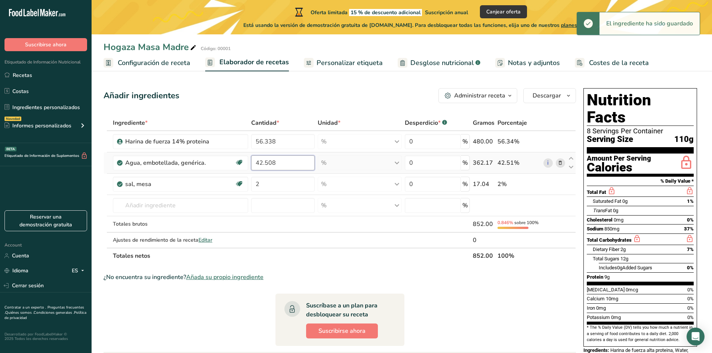
click at [298, 168] on input "42.508" at bounding box center [283, 162] width 64 height 15
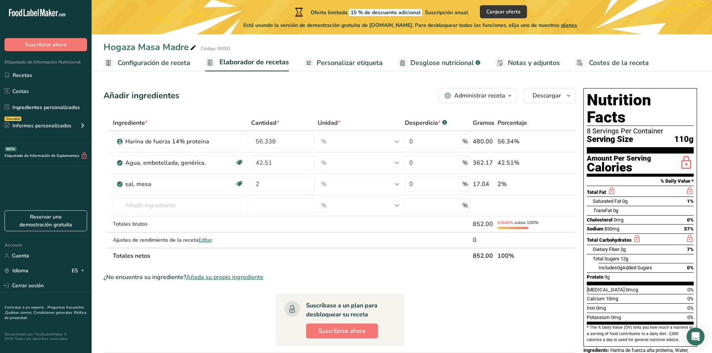
click at [383, 91] on div "Añadir ingredientes Administrar receta Eliminar receta Duplicar receta Escalar …" at bounding box center [340, 95] width 472 height 15
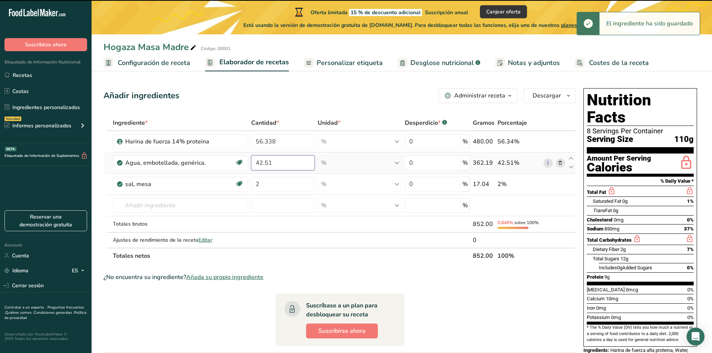
click at [279, 163] on input "42.51" at bounding box center [283, 162] width 64 height 15
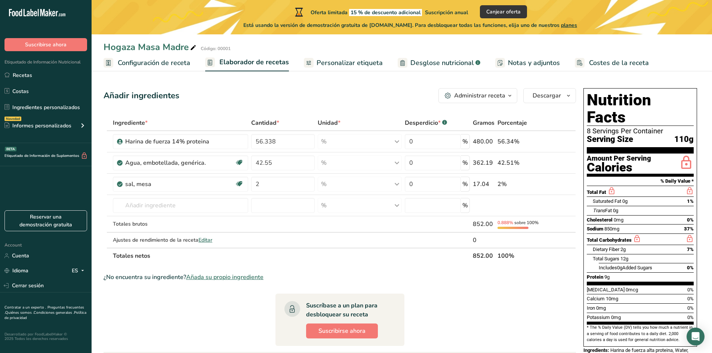
click at [320, 97] on div "Añadir ingredientes Administrar receta Eliminar receta Duplicar receta Escalar …" at bounding box center [340, 95] width 472 height 15
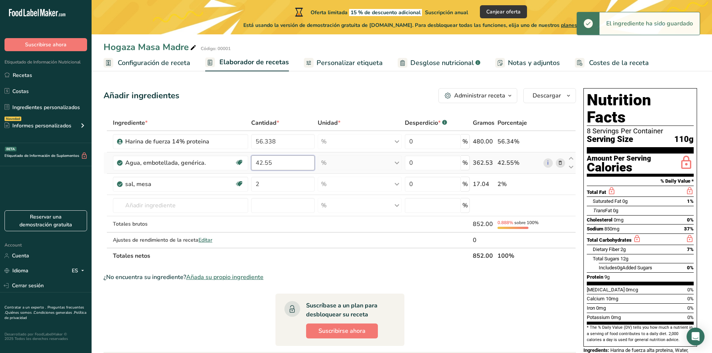
click at [272, 160] on input "42.55" at bounding box center [283, 162] width 64 height 15
type input "42.54"
click at [322, 76] on section "Añadir ingredientes Administrar receta Eliminar receta Duplicar receta Escalar …" at bounding box center [402, 280] width 620 height 414
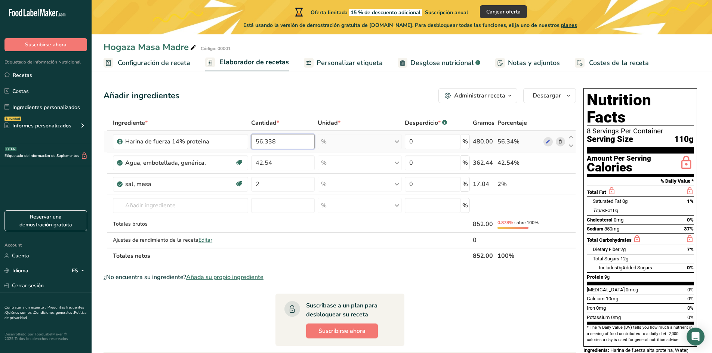
click at [292, 141] on input "56.338" at bounding box center [283, 141] width 64 height 15
click at [343, 113] on div "Añadir ingredientes Administrar receta Eliminar receta Duplicar receta Escalar …" at bounding box center [342, 280] width 477 height 390
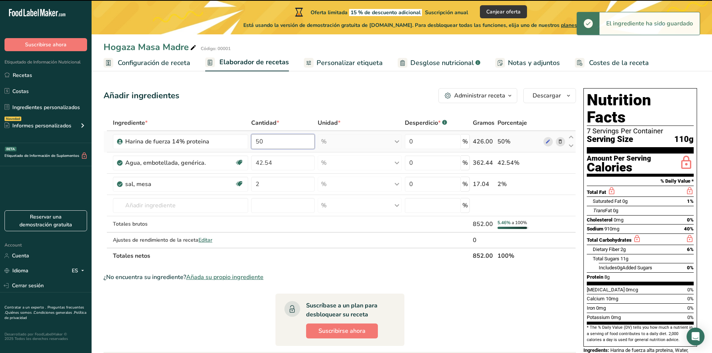
click at [299, 139] on input "50" at bounding box center [283, 141] width 64 height 15
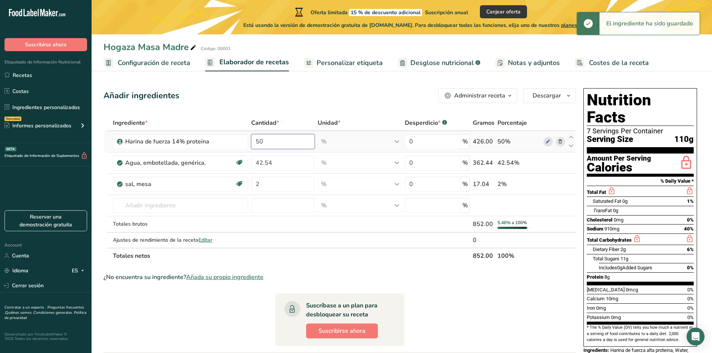
type input "5"
click at [323, 98] on div "Añadir ingredientes Administrar receta Eliminar receta Duplicar receta Escalar …" at bounding box center [340, 95] width 472 height 15
type input "47"
click at [324, 94] on div "Añadir ingredientes Administrar receta Eliminar receta Duplicar receta Escalar …" at bounding box center [340, 95] width 472 height 15
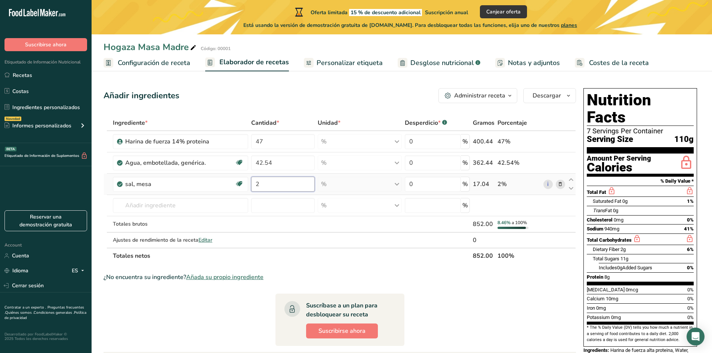
click at [292, 185] on input "2" at bounding box center [283, 184] width 64 height 15
click at [356, 101] on div "Añadir ingredientes Administrar receta Eliminar receta Duplicar receta Escalar …" at bounding box center [340, 95] width 472 height 15
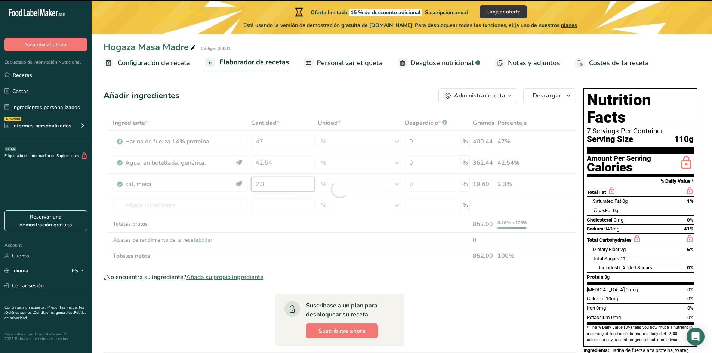
click at [298, 182] on input "2.3" at bounding box center [283, 184] width 64 height 15
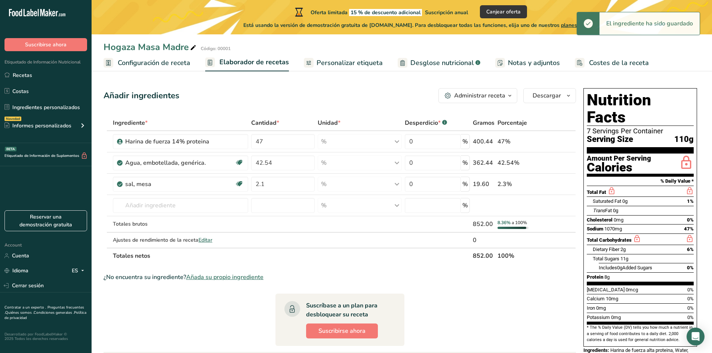
click at [325, 87] on div "Añadir ingredientes Administrar receta Eliminar receta Duplicar receta Escalar …" at bounding box center [342, 280] width 477 height 390
click at [297, 190] on input "2.1" at bounding box center [283, 184] width 64 height 15
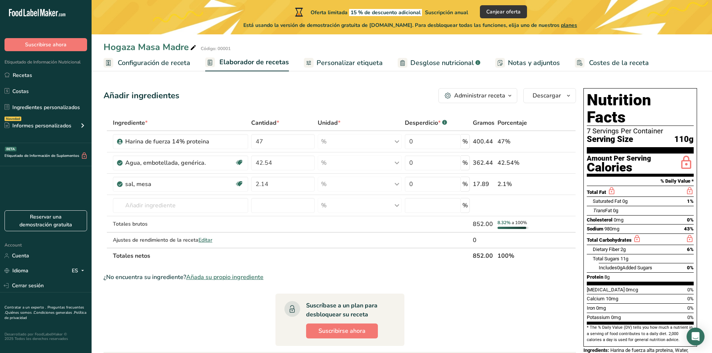
click at [360, 92] on div "Añadir ingredientes Administrar receta Eliminar receta Duplicar receta Escalar …" at bounding box center [340, 95] width 472 height 15
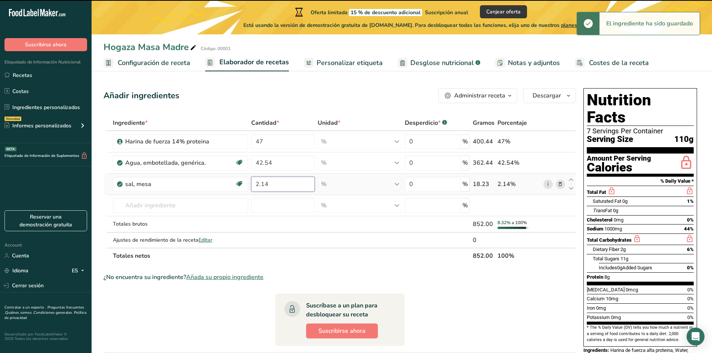
click at [280, 182] on input "2.14" at bounding box center [283, 184] width 64 height 15
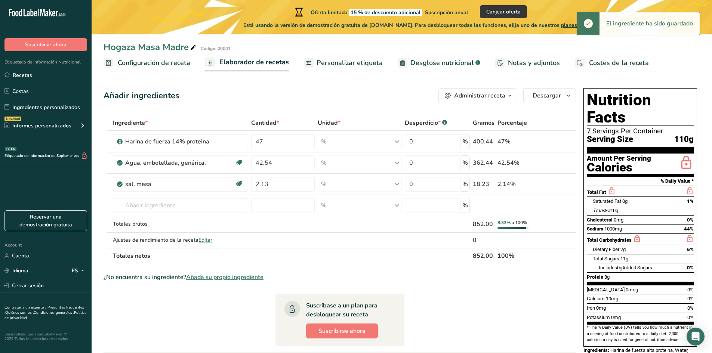
click at [335, 91] on div "Añadir ingredientes Administrar receta Eliminar receta Duplicar receta Escalar …" at bounding box center [340, 95] width 472 height 15
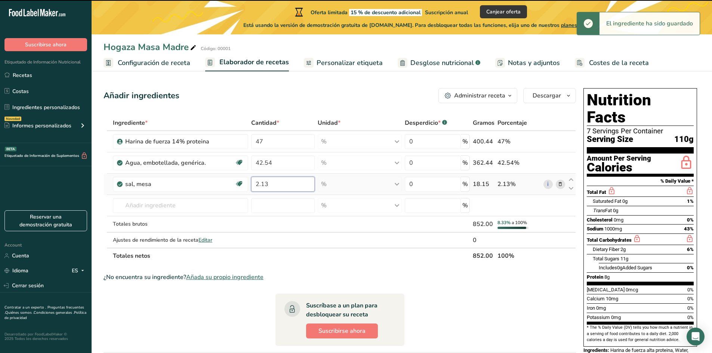
click at [280, 180] on input "2.13" at bounding box center [283, 184] width 64 height 15
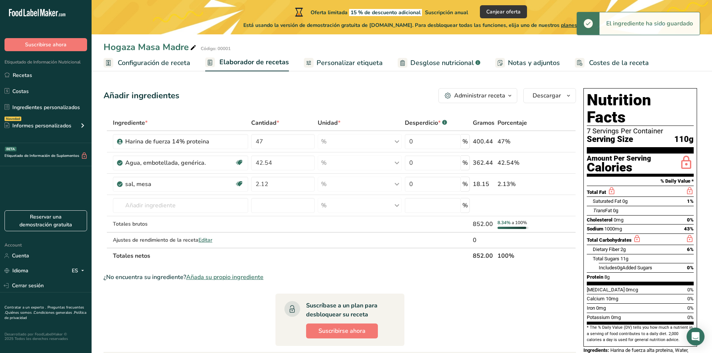
click at [409, 93] on div "Añadir ingredientes Administrar receta Eliminar receta Duplicar receta Escalar …" at bounding box center [340, 95] width 472 height 15
click at [306, 187] on input "2.12" at bounding box center [283, 184] width 64 height 15
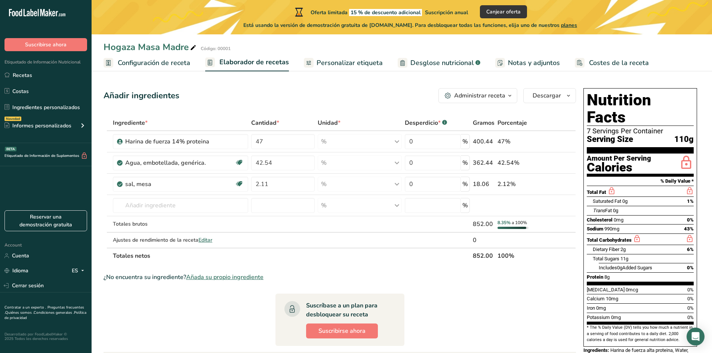
click at [358, 90] on div "Añadir ingredientes Administrar receta Eliminar receta Duplicar receta Escalar …" at bounding box center [340, 95] width 472 height 15
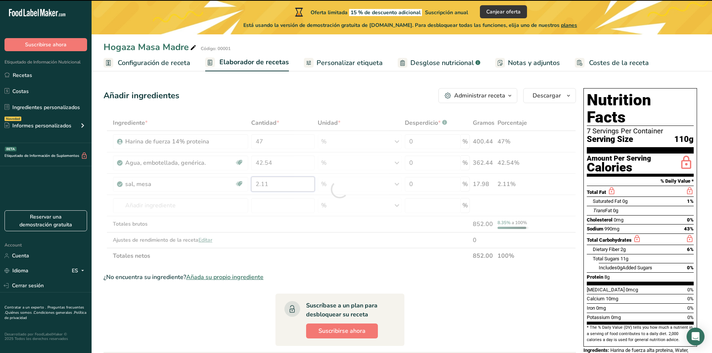
click at [272, 181] on input "2.11" at bounding box center [283, 184] width 64 height 15
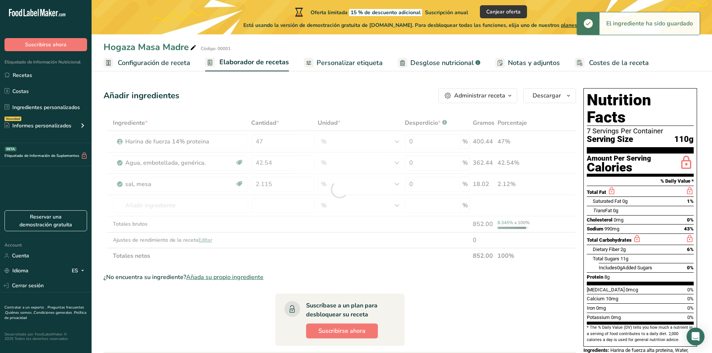
click at [330, 88] on div "Añadir ingredientes Administrar receta Eliminar receta Duplicar receta Escalar …" at bounding box center [342, 280] width 477 height 390
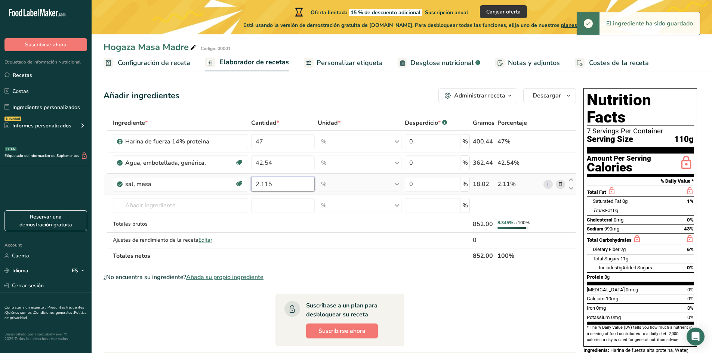
click at [286, 182] on input "2.115" at bounding box center [283, 184] width 64 height 15
click at [343, 94] on div "Añadir ingredientes Administrar receta Eliminar receta Duplicar receta Escalar …" at bounding box center [340, 95] width 472 height 15
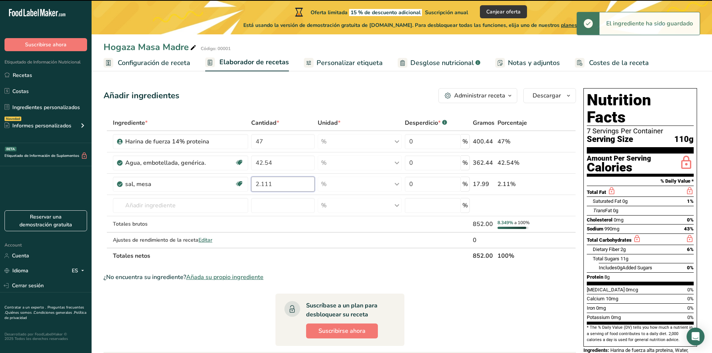
click at [304, 180] on input "2.111" at bounding box center [283, 184] width 64 height 15
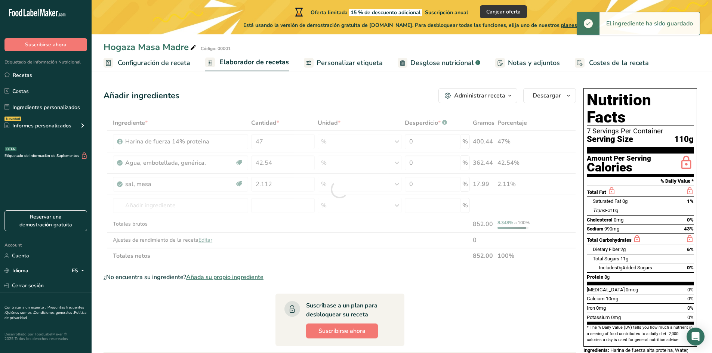
click at [323, 89] on div "Añadir ingredientes Administrar receta Eliminar receta Duplicar receta Escalar …" at bounding box center [340, 95] width 472 height 15
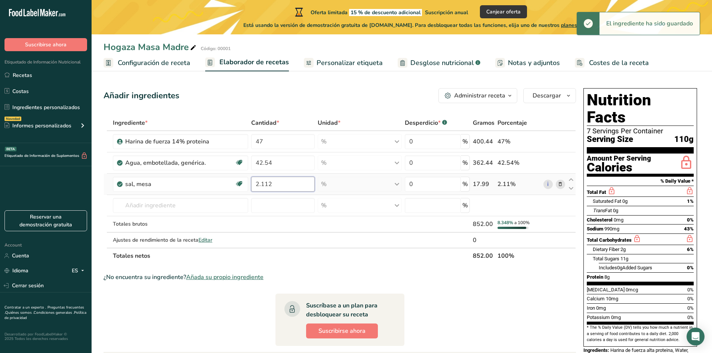
click at [291, 184] on input "2.112" at bounding box center [283, 184] width 64 height 15
type input "2.113"
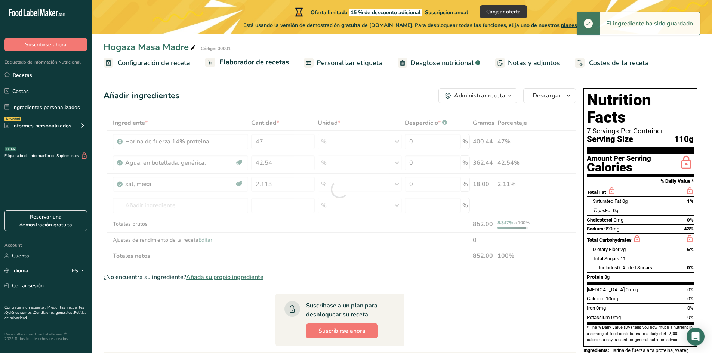
click at [336, 94] on div "Añadir ingredientes Administrar receta Eliminar receta Duplicar receta Escalar …" at bounding box center [340, 95] width 472 height 15
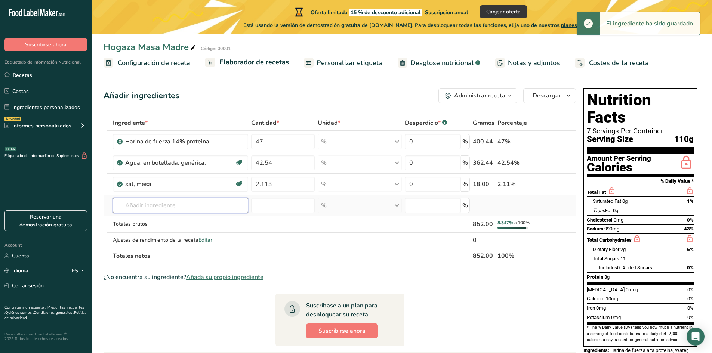
click at [195, 203] on input "text" at bounding box center [180, 205] width 135 height 15
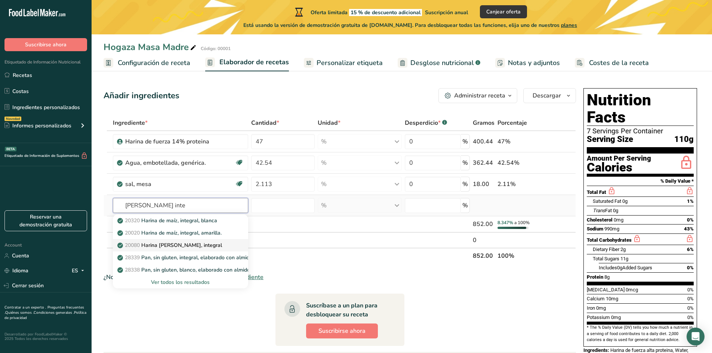
type input "harina inte"
click at [176, 245] on p "20080 Harina de trigo, integral" at bounding box center [170, 245] width 103 height 8
type input "Wheat flour, whole-grain"
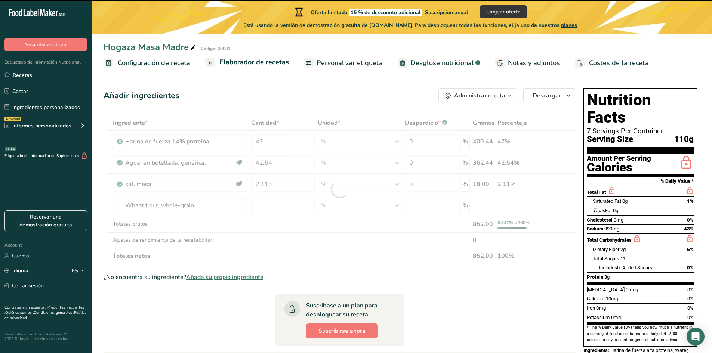
type input "0"
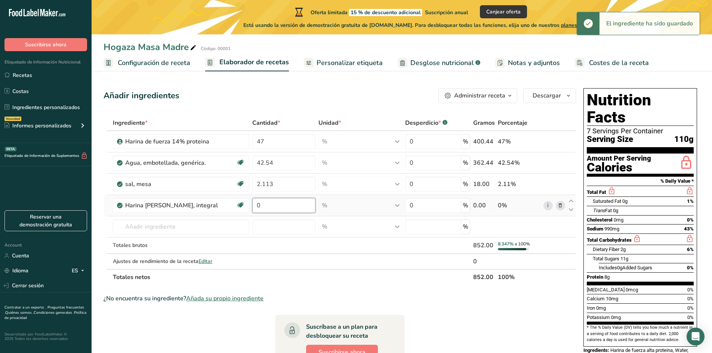
click at [280, 201] on input "0" at bounding box center [283, 205] width 63 height 15
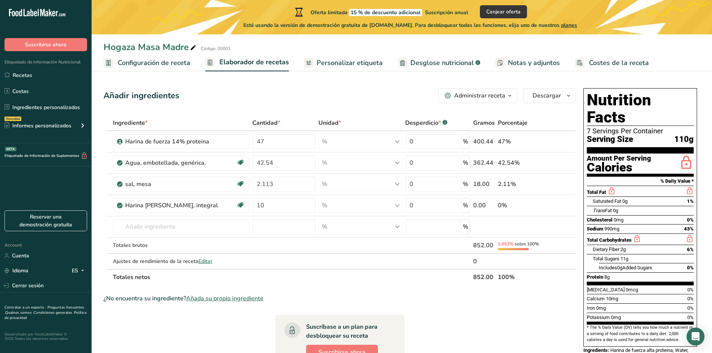
click at [382, 94] on div "Añadir ingredientes Administrar receta Eliminar receta Duplicar receta Escalar …" at bounding box center [340, 95] width 472 height 15
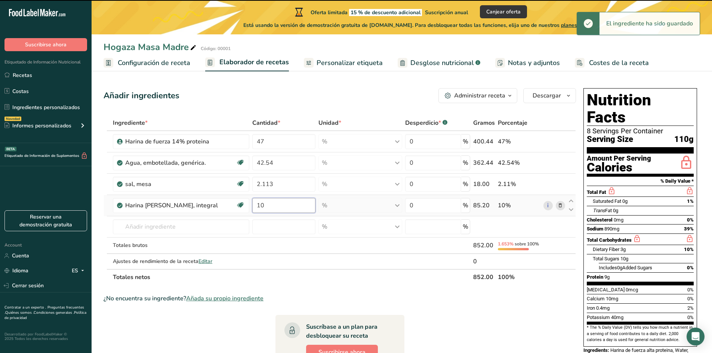
click at [278, 203] on input "10" at bounding box center [283, 205] width 63 height 15
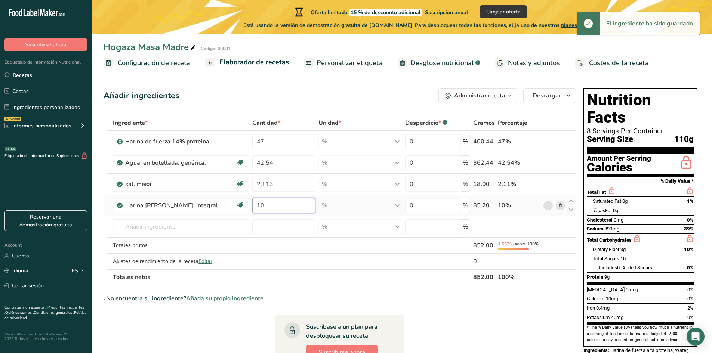
type input "1"
type input "5"
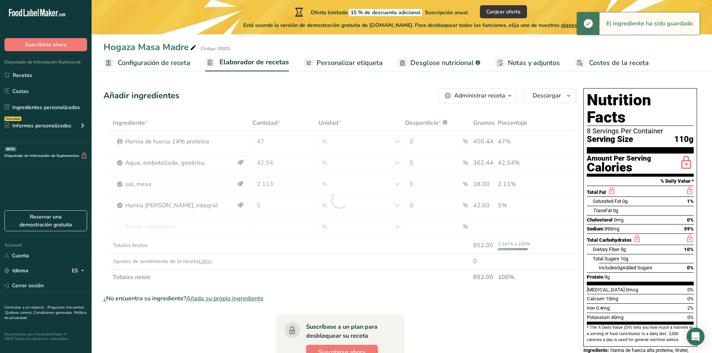
click at [324, 93] on div "Añadir ingredientes Administrar receta Eliminar receta Duplicar receta Escalar …" at bounding box center [340, 95] width 472 height 15
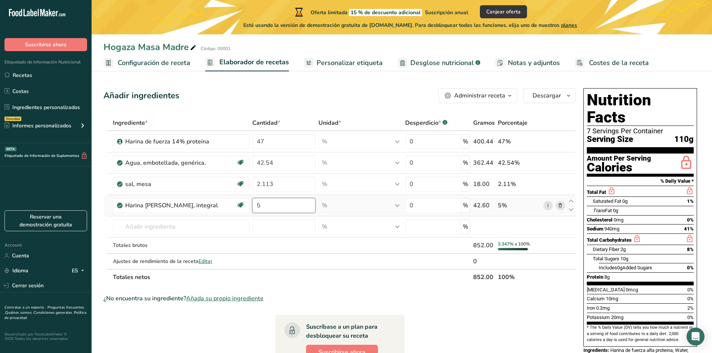
click at [312, 202] on input "5" at bounding box center [283, 205] width 63 height 15
click at [317, 78] on section "Añadir ingredientes Administrar receta Eliminar receta Duplicar receta Escalar …" at bounding box center [402, 290] width 620 height 435
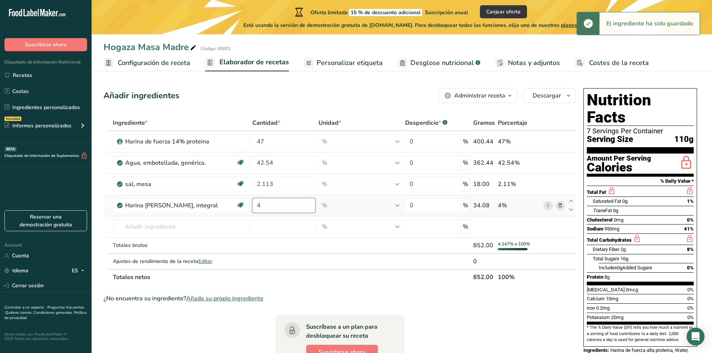
click at [275, 203] on input "4" at bounding box center [283, 205] width 63 height 15
click at [318, 110] on div "Añadir ingredientes Administrar receta Eliminar receta Duplicar receta Escalar …" at bounding box center [342, 290] width 477 height 411
click at [306, 203] on input "4.2" at bounding box center [283, 205] width 63 height 15
click at [326, 103] on div "Añadir ingredientes Administrar receta Eliminar receta Duplicar receta Escalar …" at bounding box center [342, 290] width 477 height 411
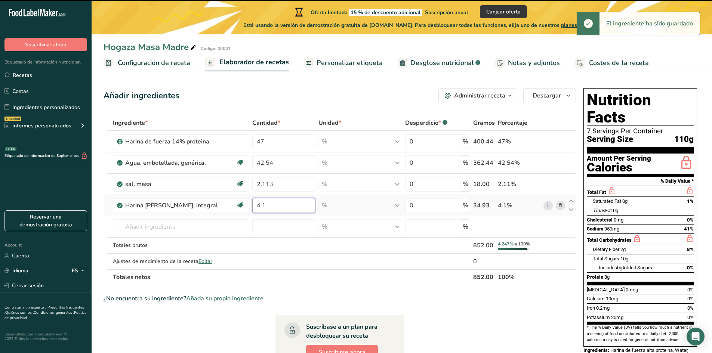
click at [301, 207] on input "4.1" at bounding box center [283, 205] width 63 height 15
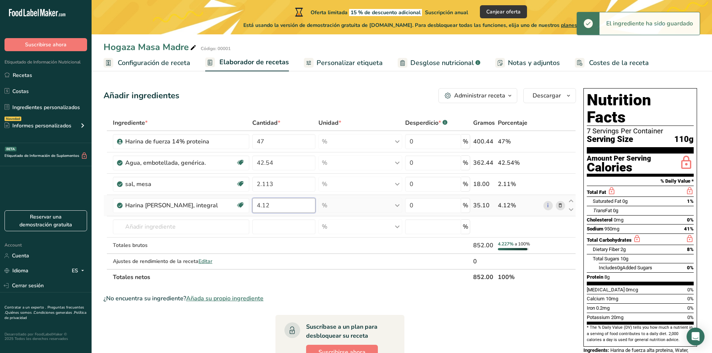
click at [285, 206] on input "4.12" at bounding box center [283, 205] width 63 height 15
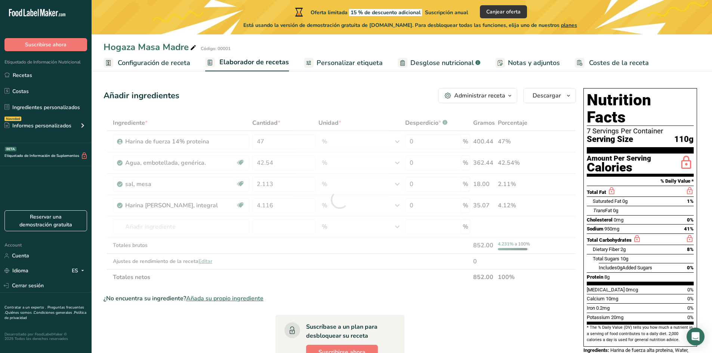
click at [330, 95] on div "Añadir ingredientes Administrar receta Eliminar receta Duplicar receta Escalar …" at bounding box center [340, 95] width 472 height 15
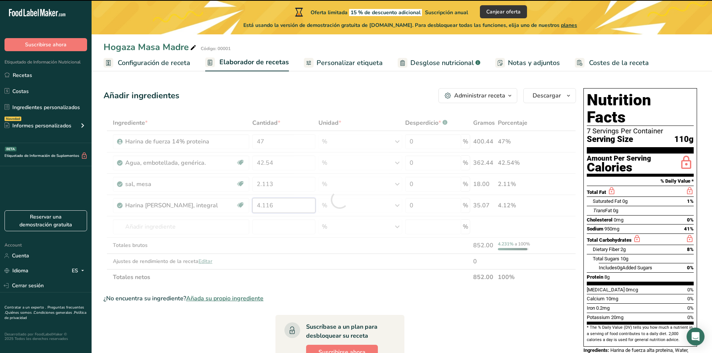
click at [286, 202] on input "4.116" at bounding box center [283, 205] width 63 height 15
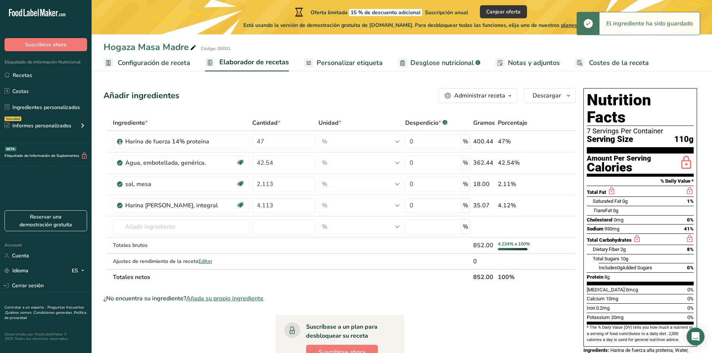
click at [301, 100] on div "Añadir ingredientes Administrar receta Eliminar receta Duplicar receta Escalar …" at bounding box center [340, 95] width 472 height 15
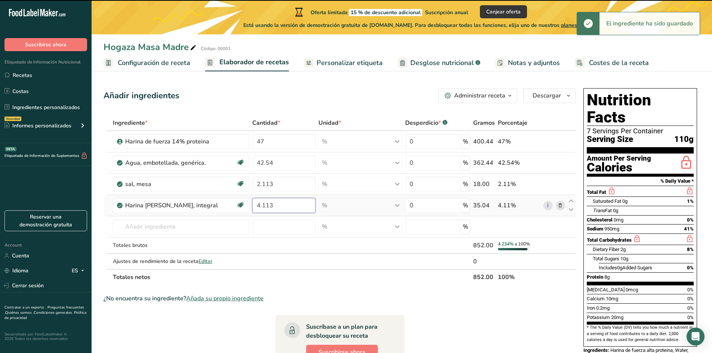
click at [302, 208] on input "4.113" at bounding box center [283, 205] width 63 height 15
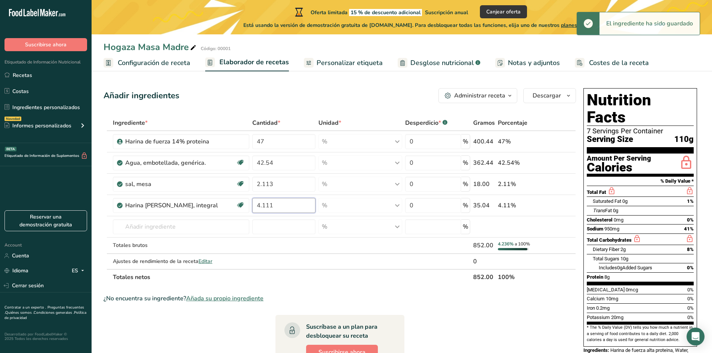
type input "4.111"
click at [352, 74] on section "Añadir ingredientes Administrar receta Eliminar receta Duplicar receta Escalar …" at bounding box center [402, 290] width 620 height 435
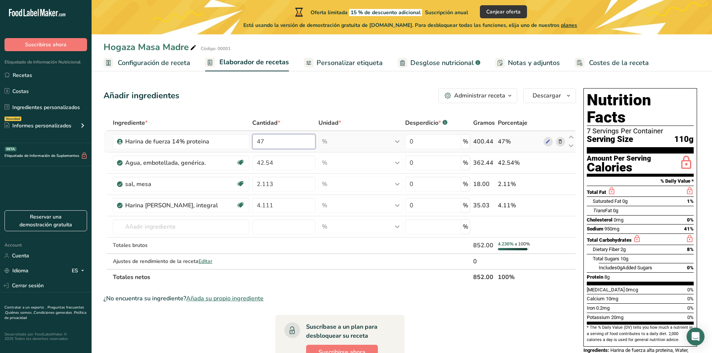
click at [301, 144] on input "47" at bounding box center [283, 141] width 63 height 15
click at [348, 95] on div "Añadir ingredientes Administrar receta Eliminar receta Duplicar receta Escalar …" at bounding box center [340, 95] width 472 height 15
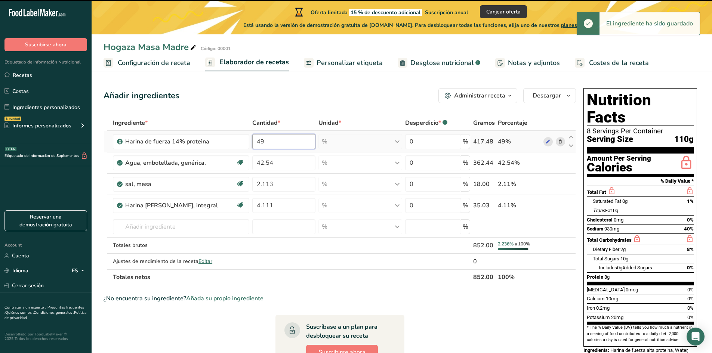
click at [295, 143] on input "49" at bounding box center [283, 141] width 63 height 15
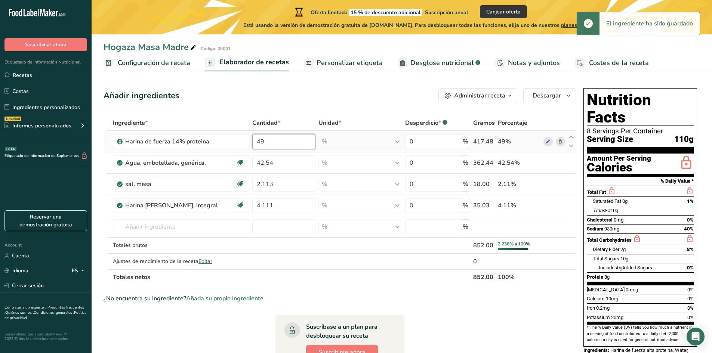
type input "4"
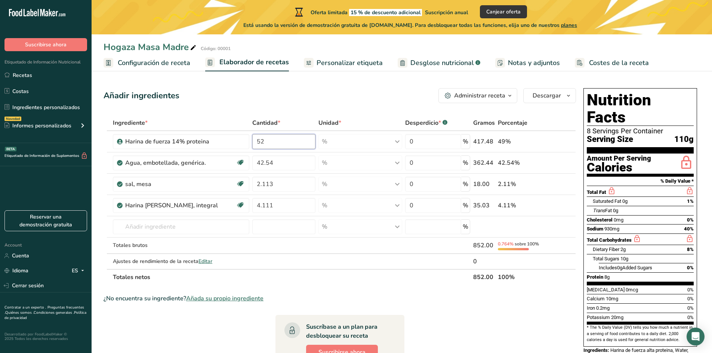
type input "52"
click at [325, 94] on div "Añadir ingredientes Administrar receta Eliminar receta Duplicar receta Escalar …" at bounding box center [340, 95] width 472 height 15
drag, startPoint x: 288, startPoint y: 187, endPoint x: 262, endPoint y: 186, distance: 25.4
click at [262, 186] on input "2.113" at bounding box center [283, 184] width 63 height 15
type input "2"
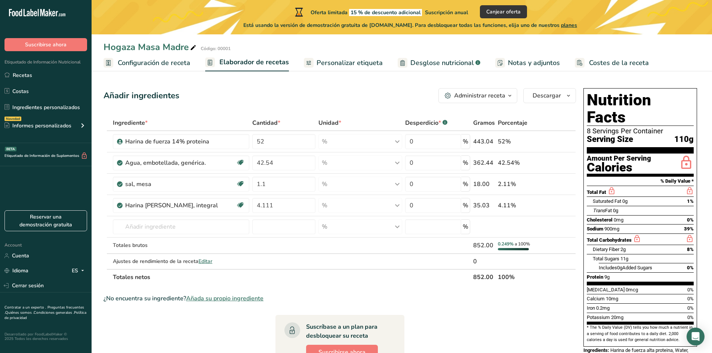
click at [354, 83] on section "Añadir ingredientes Administrar receta Eliminar receta Duplicar receta Escalar …" at bounding box center [402, 290] width 620 height 435
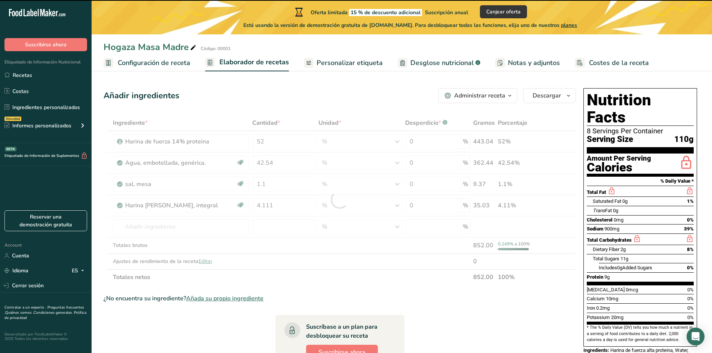
click at [276, 184] on div at bounding box center [340, 200] width 472 height 170
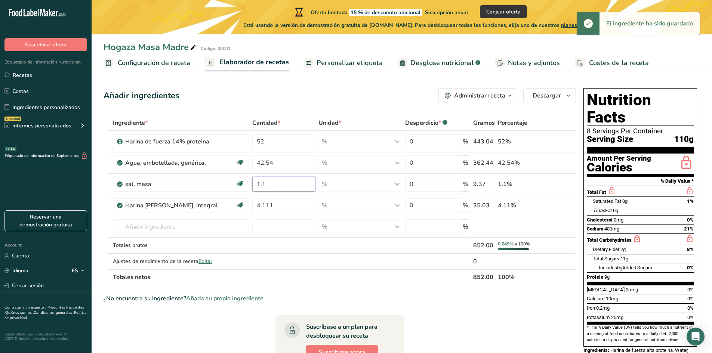
click at [276, 184] on input "1.1" at bounding box center [283, 184] width 63 height 15
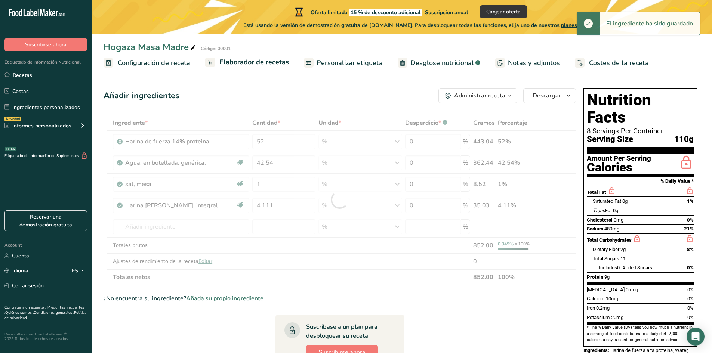
click at [376, 102] on div "Añadir ingredientes Administrar receta Eliminar receta Duplicar receta Escalar …" at bounding box center [340, 95] width 472 height 15
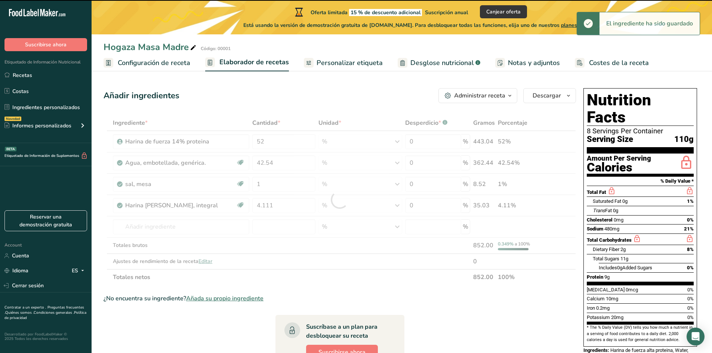
click at [295, 186] on div at bounding box center [340, 200] width 472 height 170
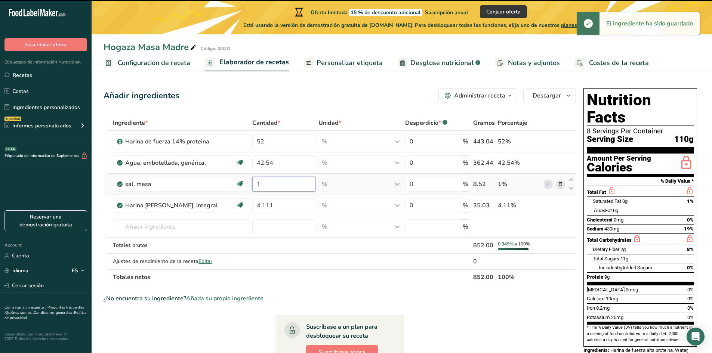
click at [295, 181] on input "1" at bounding box center [283, 184] width 63 height 15
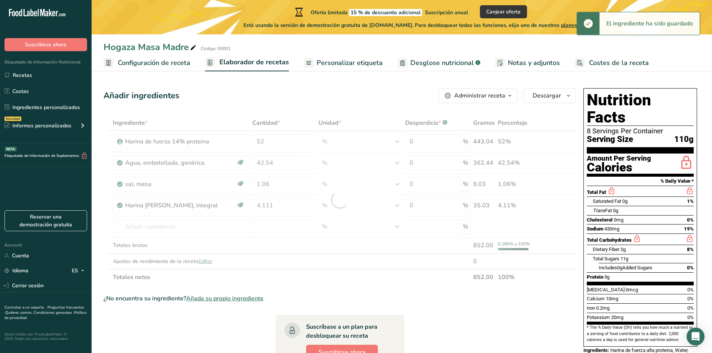
click at [357, 105] on div "Añadir ingredientes Administrar receta Eliminar receta Duplicar receta Escalar …" at bounding box center [342, 290] width 477 height 411
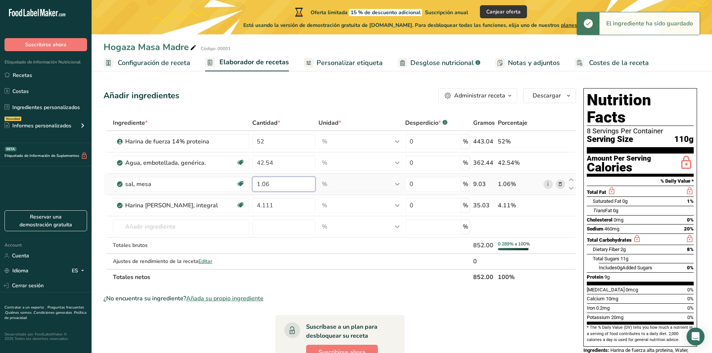
click at [277, 184] on input "1.06" at bounding box center [283, 184] width 63 height 15
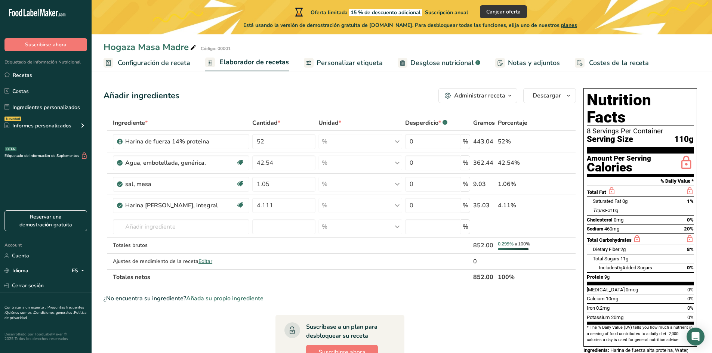
click at [313, 80] on section "Añadir ingredientes Administrar receta Eliminar receta Duplicar receta Escalar …" at bounding box center [402, 290] width 620 height 435
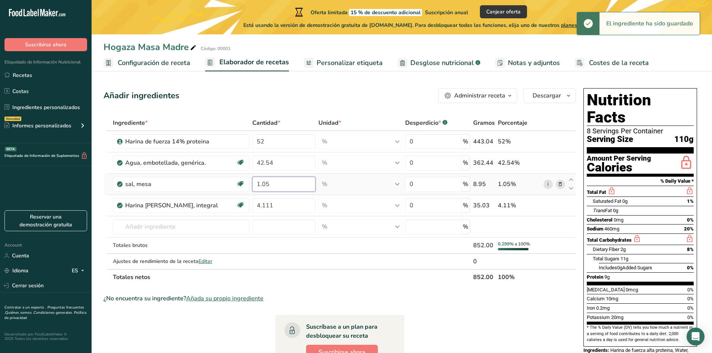
click at [290, 185] on input "1.05" at bounding box center [283, 184] width 63 height 15
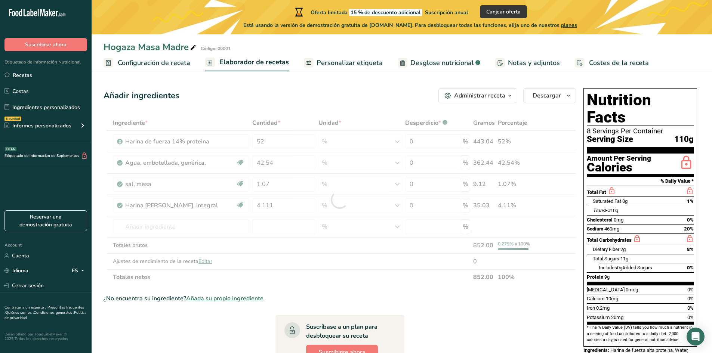
click at [358, 95] on div "Añadir ingredientes Administrar receta Eliminar receta Duplicar receta Escalar …" at bounding box center [340, 95] width 472 height 15
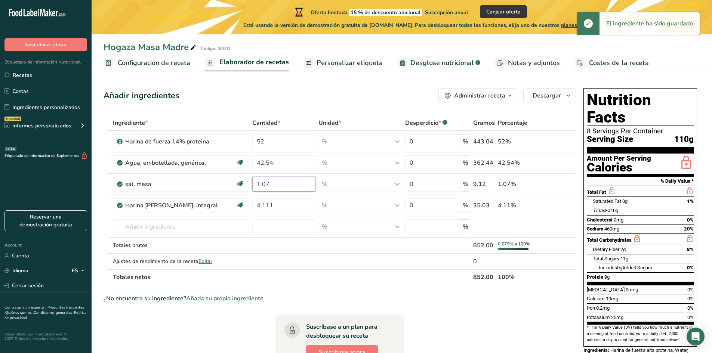
click at [296, 183] on input "1.07" at bounding box center [283, 184] width 63 height 15
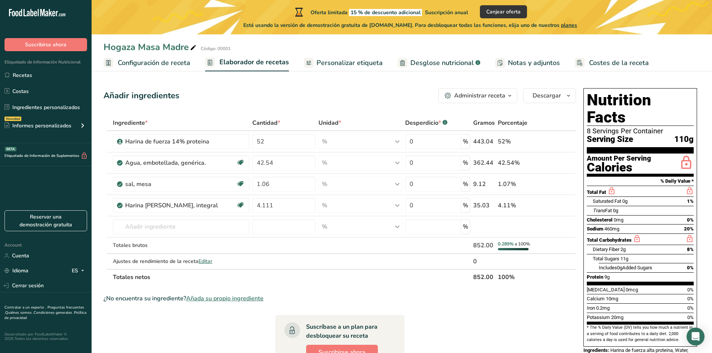
click at [345, 102] on div "Añadir ingredientes Administrar receta Eliminar receta Duplicar receta Escalar …" at bounding box center [340, 95] width 472 height 15
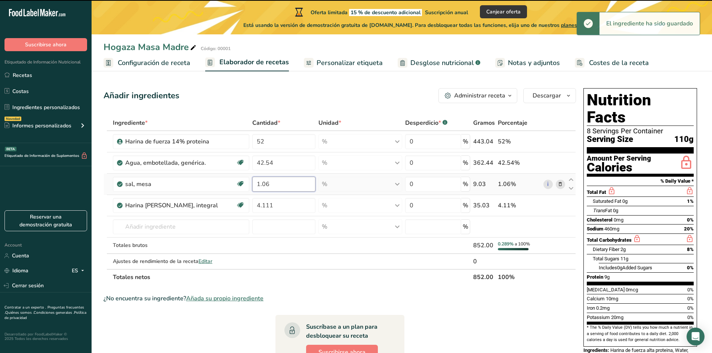
click at [295, 182] on input "1.06" at bounding box center [283, 184] width 63 height 15
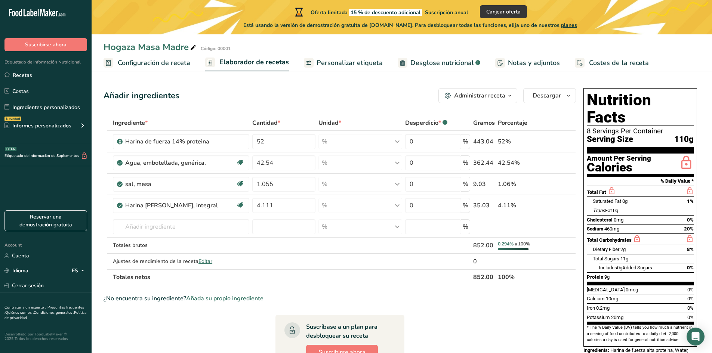
click at [364, 95] on div "Añadir ingredientes Administrar receta Eliminar receta Duplicar receta Escalar …" at bounding box center [340, 95] width 472 height 15
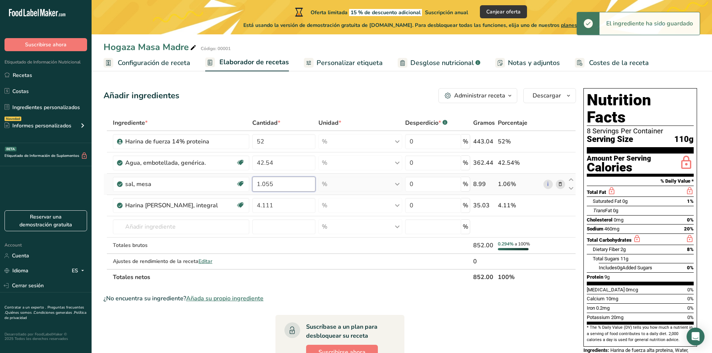
click at [293, 186] on input "1.055" at bounding box center [283, 184] width 63 height 15
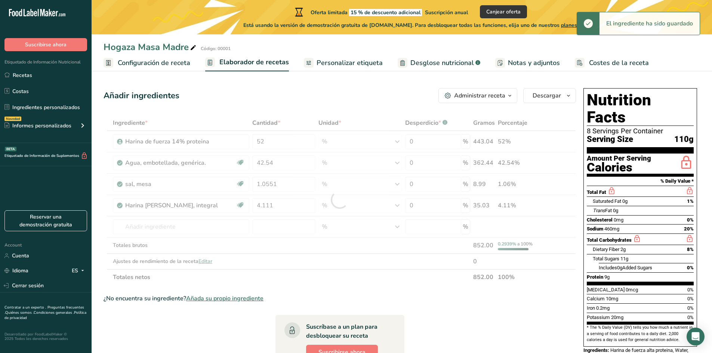
click at [352, 98] on div "Añadir ingredientes Administrar receta Eliminar receta Duplicar receta Escalar …" at bounding box center [340, 95] width 472 height 15
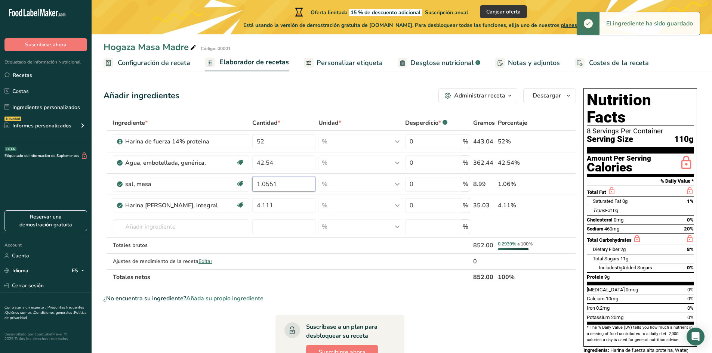
click at [277, 181] on input "1.0551" at bounding box center [283, 184] width 63 height 15
type input "1.0559"
click at [332, 97] on div "Añadir ingredientes Administrar receta Eliminar receta Duplicar receta Escalar …" at bounding box center [340, 95] width 472 height 15
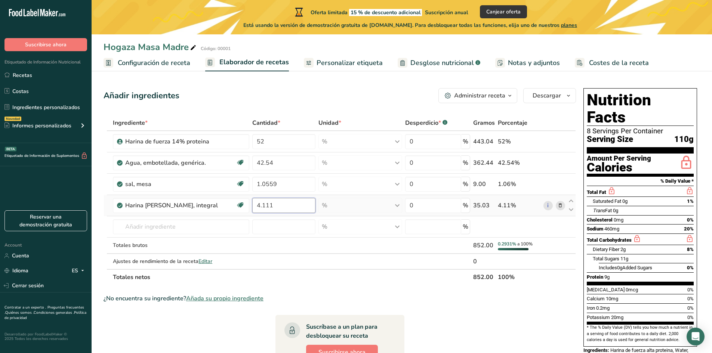
click at [295, 207] on input "4.111" at bounding box center [283, 205] width 63 height 15
click at [360, 101] on div "Añadir ingredientes Administrar receta Eliminar receta Duplicar receta Escalar …" at bounding box center [340, 95] width 472 height 15
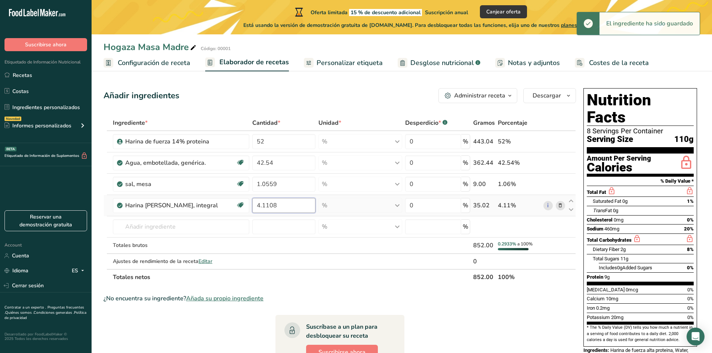
click at [298, 204] on input "4.1108" at bounding box center [283, 205] width 63 height 15
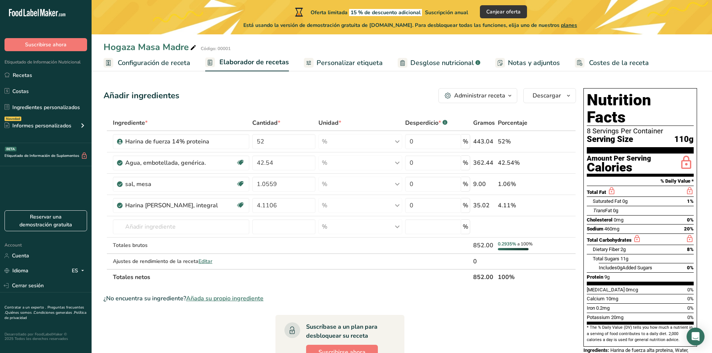
click at [366, 95] on div "Añadir ingredientes Administrar receta Eliminar receta Duplicar receta Escalar …" at bounding box center [340, 95] width 472 height 15
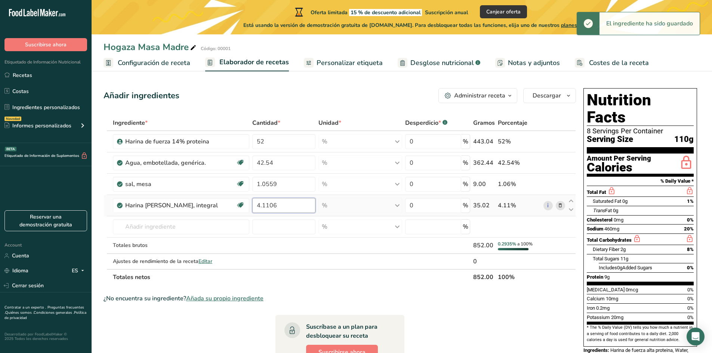
click at [277, 210] on input "4.1106" at bounding box center [283, 205] width 63 height 15
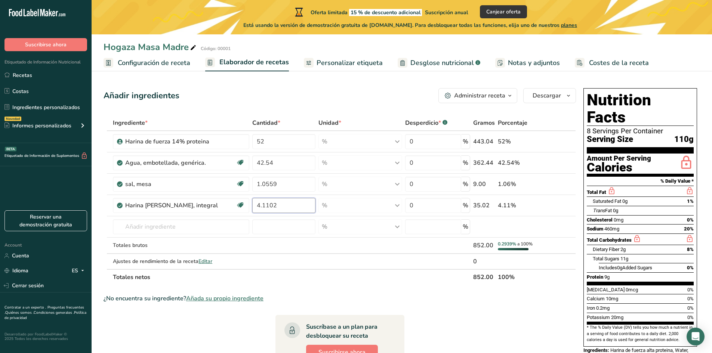
type input "4.1102"
click at [317, 68] on span "Personalizar etiqueta" at bounding box center [350, 63] width 66 height 10
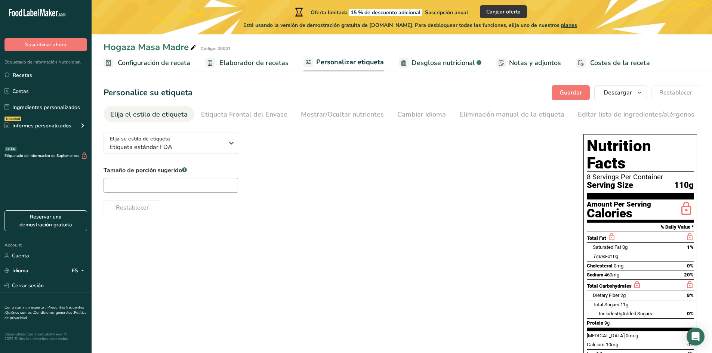
click at [274, 67] on span "Elaborador de recetas" at bounding box center [253, 63] width 69 height 10
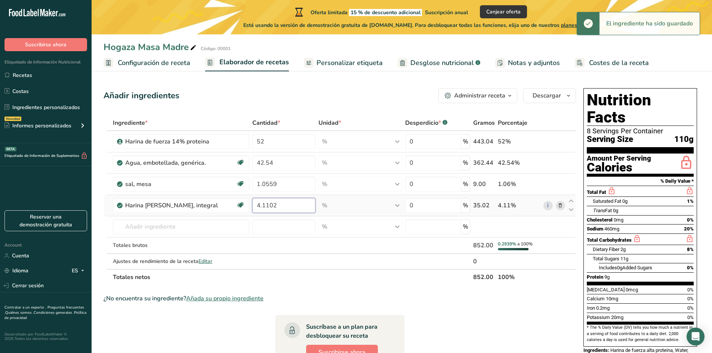
click at [302, 209] on input "4.1102" at bounding box center [283, 205] width 63 height 15
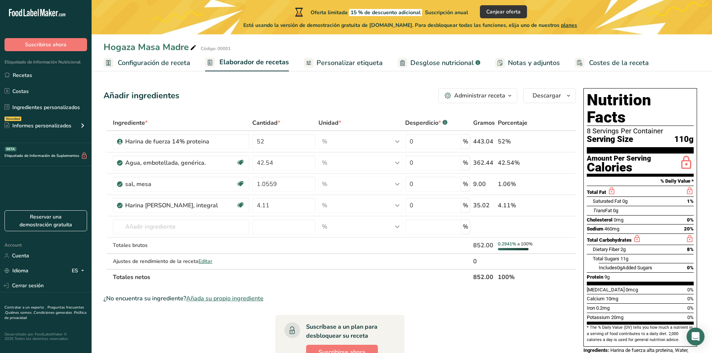
click at [359, 99] on div "Añadir ingredientes Administrar receta Eliminar receta Duplicar receta Escalar …" at bounding box center [340, 95] width 472 height 15
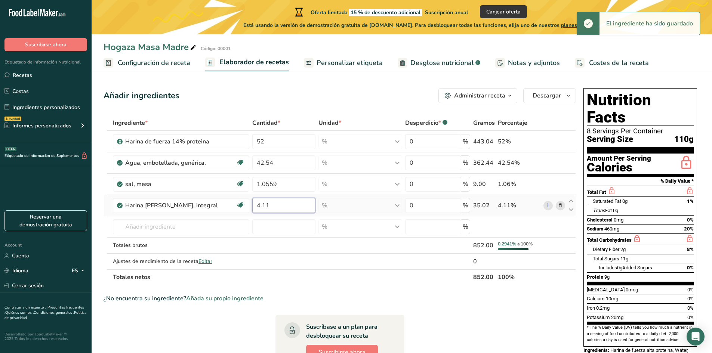
click at [308, 202] on input "4.11" at bounding box center [283, 205] width 63 height 15
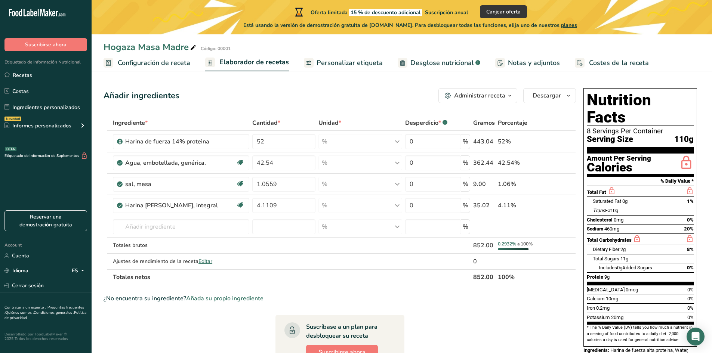
click at [349, 83] on section "Añadir ingredientes Administrar receta Eliminar receta Duplicar receta Escalar …" at bounding box center [402, 290] width 620 height 435
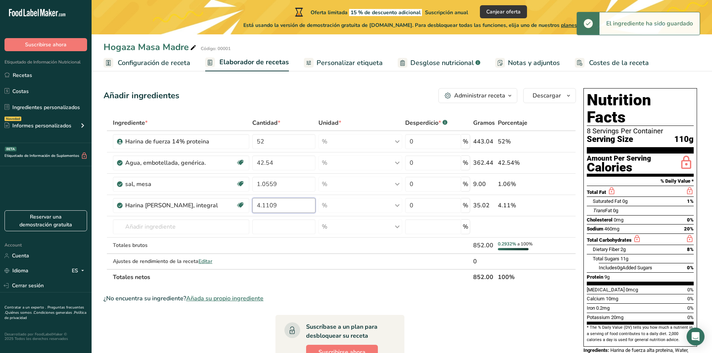
click at [289, 206] on input "4.1109" at bounding box center [283, 205] width 63 height 15
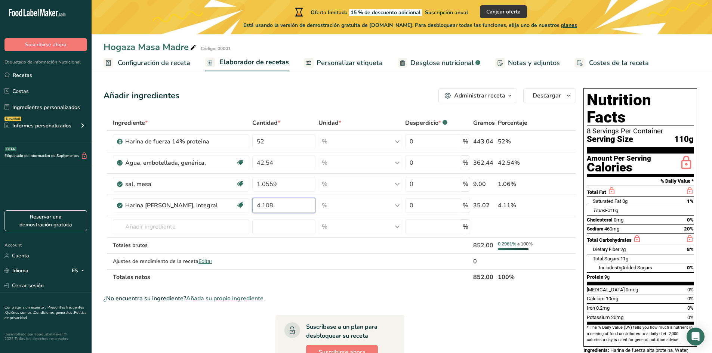
type input "4.108"
click at [321, 96] on div "Añadir ingredientes Administrar receta Eliminar receta Duplicar receta Escalar …" at bounding box center [340, 95] width 472 height 15
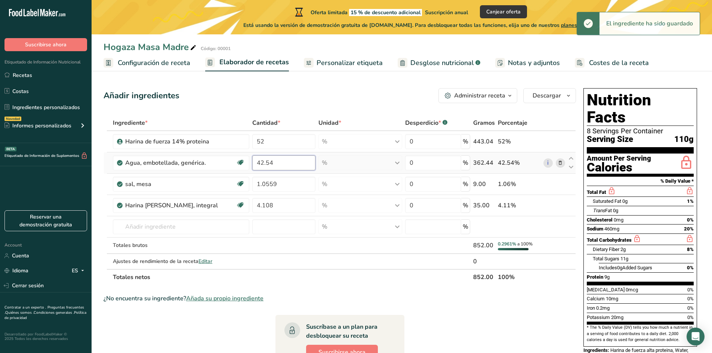
click at [313, 163] on input "42.54" at bounding box center [283, 162] width 63 height 15
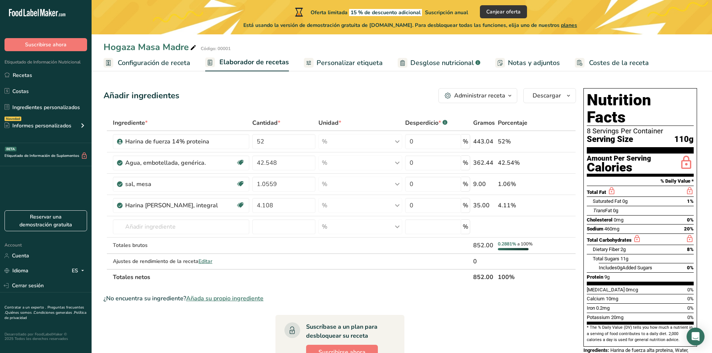
click at [347, 101] on div "Añadir ingredientes Administrar receta Eliminar receta Duplicar receta Escalar …" at bounding box center [340, 95] width 472 height 15
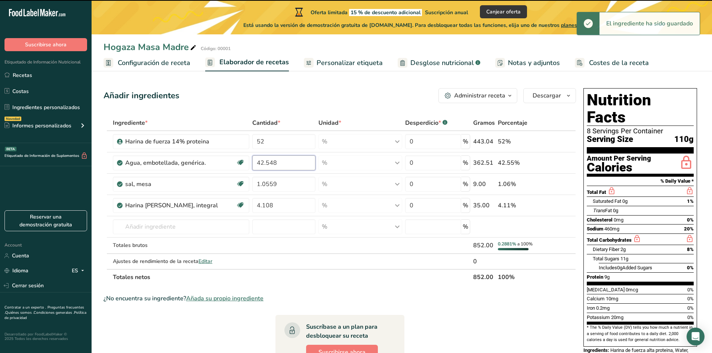
click at [302, 163] on input "42.548" at bounding box center [283, 162] width 63 height 15
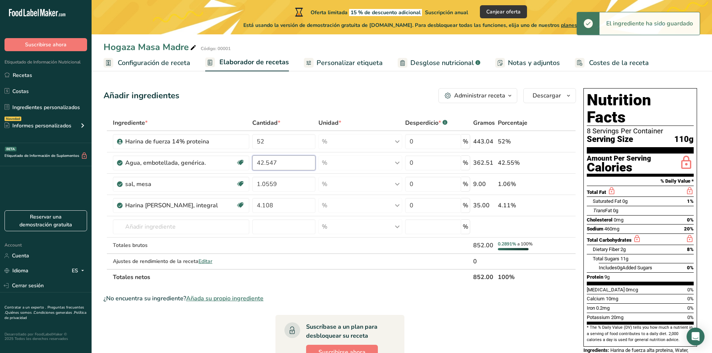
type input "42.547"
click at [369, 87] on div "Añadir ingredientes Administrar receta Eliminar receta Duplicar receta Escalar …" at bounding box center [342, 290] width 477 height 411
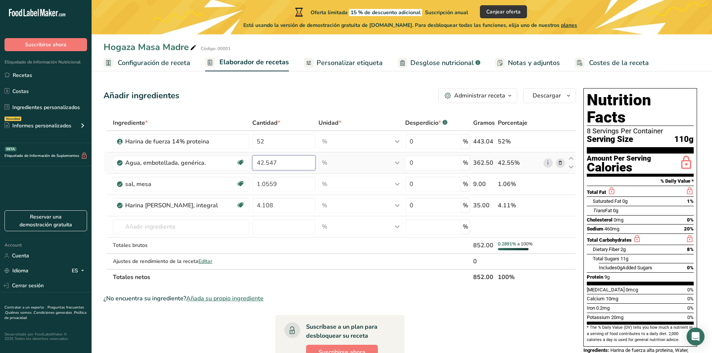
click at [296, 167] on input "42.547" at bounding box center [283, 162] width 63 height 15
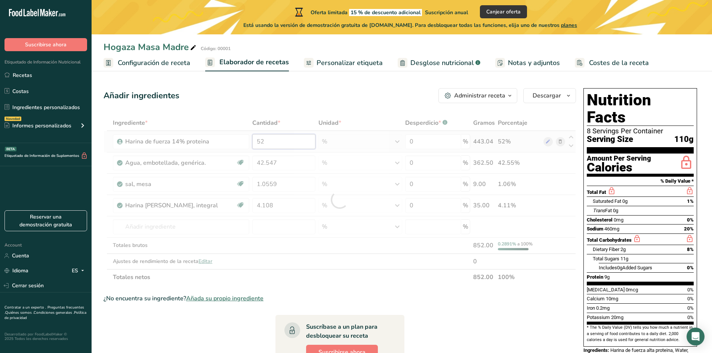
click at [305, 144] on div "Ingrediente * Cantidad * Unidad * Desperdicio * .a-a{fill:#347362;}.b-a{fill:#f…" at bounding box center [340, 200] width 472 height 170
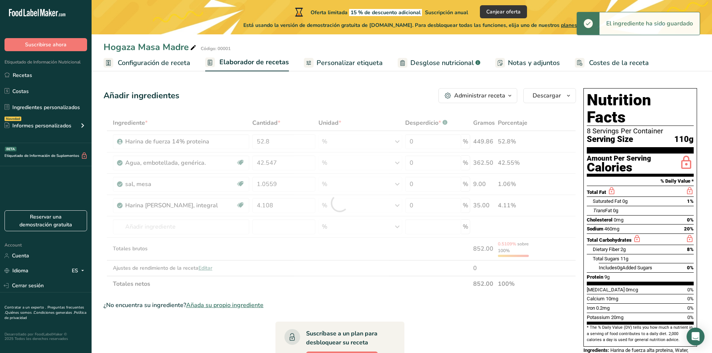
click at [364, 87] on div "Añadir ingredientes Administrar receta Eliminar receta Duplicar receta Escalar …" at bounding box center [342, 294] width 477 height 418
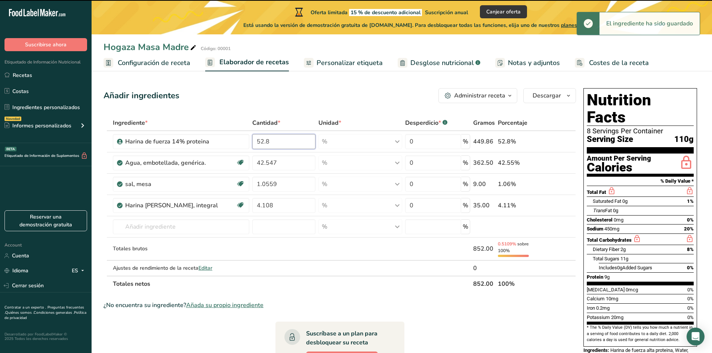
click at [296, 140] on input "52.8" at bounding box center [283, 141] width 63 height 15
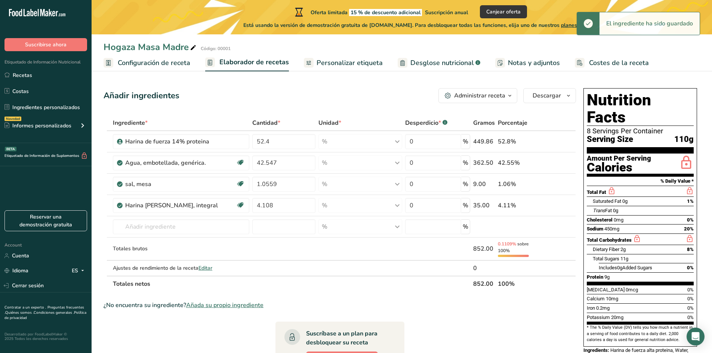
click at [332, 93] on div "Añadir ingredientes Administrar receta Eliminar receta Duplicar receta Escalar …" at bounding box center [340, 95] width 472 height 15
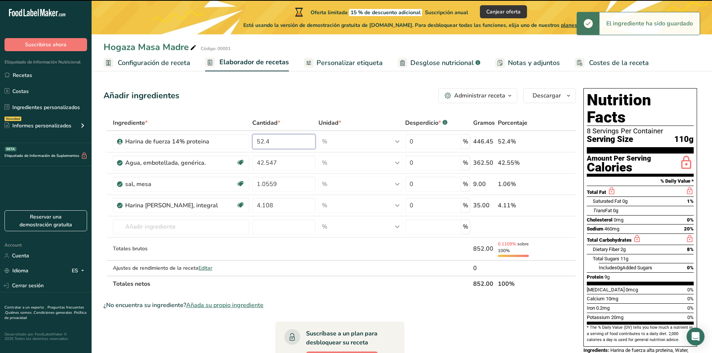
click at [299, 139] on input "52.4" at bounding box center [283, 141] width 63 height 15
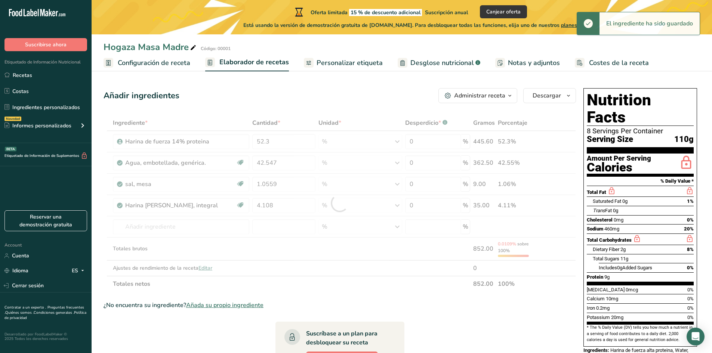
click at [328, 102] on div "Añadir ingredientes Administrar receta Eliminar receta Duplicar receta Escalar …" at bounding box center [340, 95] width 472 height 15
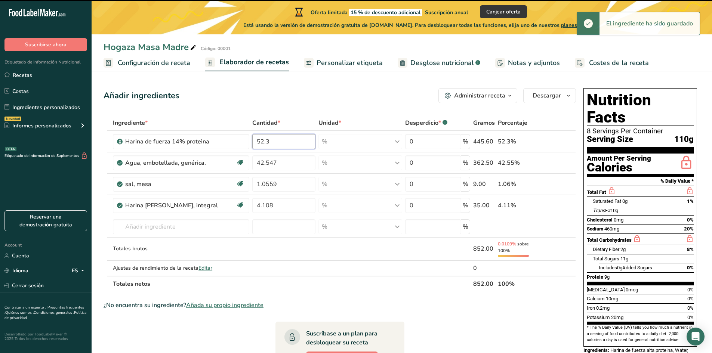
click at [279, 141] on input "52.3" at bounding box center [283, 141] width 63 height 15
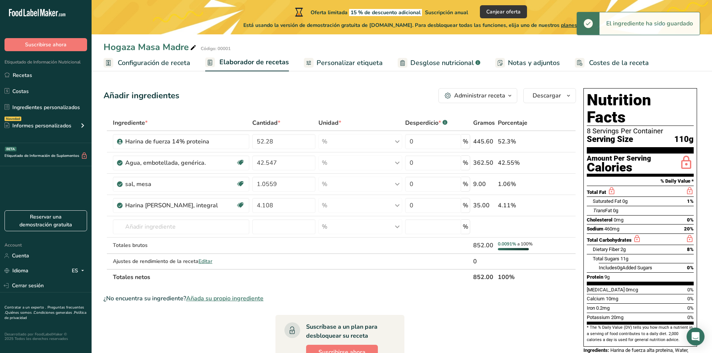
click at [317, 108] on div "Añadir ingredientes Administrar receta Eliminar receta Duplicar receta Escalar …" at bounding box center [342, 290] width 477 height 411
click at [292, 145] on input "52.28" at bounding box center [283, 141] width 63 height 15
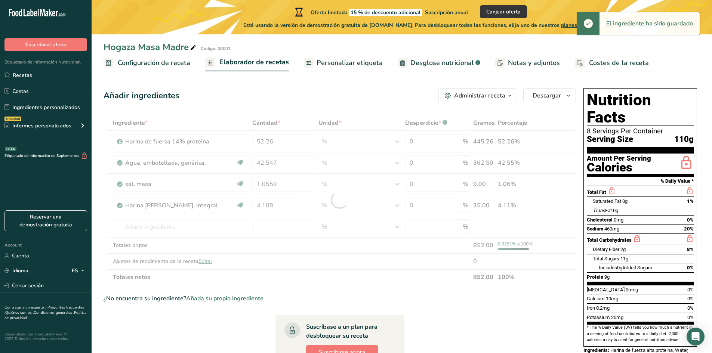
click at [344, 86] on div "Añadir ingredientes Administrar receta Eliminar receta Duplicar receta Escalar …" at bounding box center [342, 290] width 477 height 411
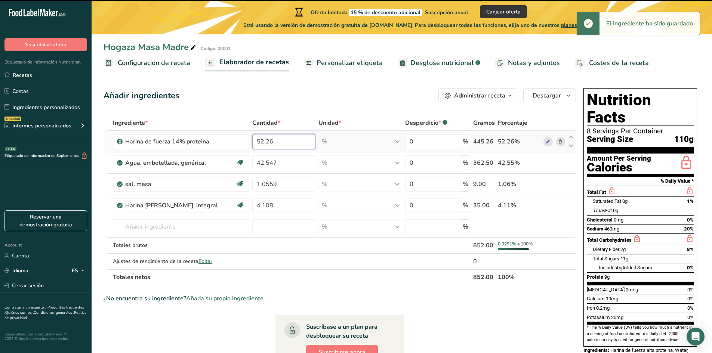
click at [291, 142] on input "52.26" at bounding box center [283, 141] width 63 height 15
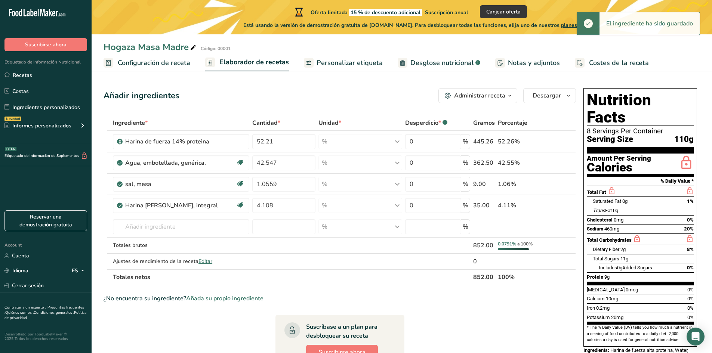
click at [337, 90] on div "Añadir ingredientes Administrar receta Eliminar receta Duplicar receta Escalar …" at bounding box center [340, 95] width 472 height 15
click at [288, 142] on input "52.21" at bounding box center [283, 141] width 63 height 15
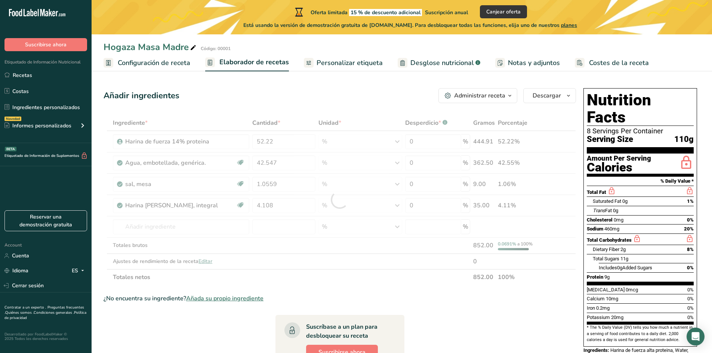
click at [327, 113] on div "Añadir ingredientes Administrar receta Eliminar receta Duplicar receta Escalar …" at bounding box center [342, 290] width 477 height 411
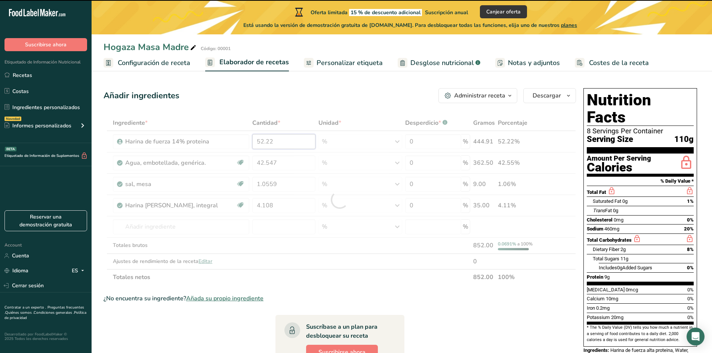
click at [301, 143] on input "52.22" at bounding box center [283, 141] width 63 height 15
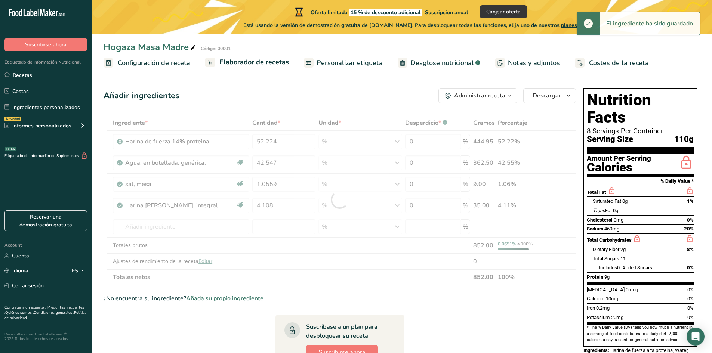
click at [348, 96] on div "Añadir ingredientes Administrar receta Eliminar receta Duplicar receta Escalar …" at bounding box center [340, 95] width 472 height 15
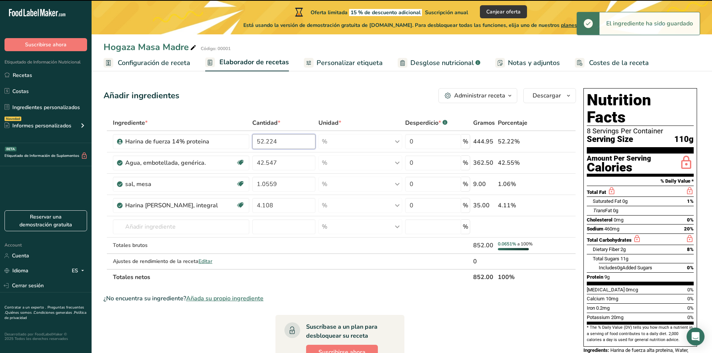
click at [298, 141] on input "52.224" at bounding box center [283, 141] width 63 height 15
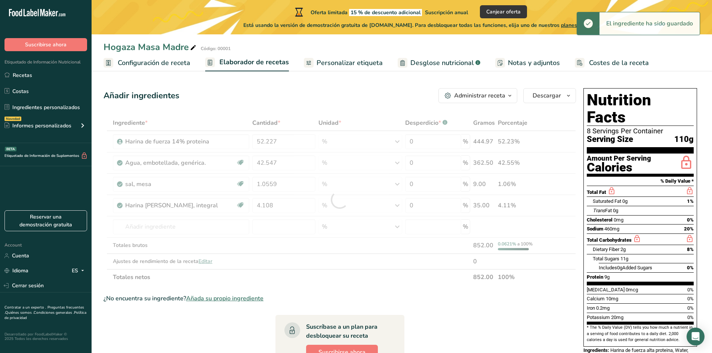
click at [314, 110] on div "Añadir ingredientes Administrar receta Eliminar receta Duplicar receta Escalar …" at bounding box center [342, 290] width 477 height 411
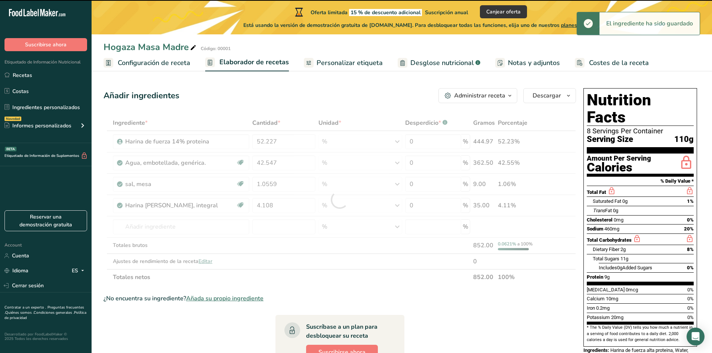
click at [294, 143] on div at bounding box center [340, 200] width 472 height 170
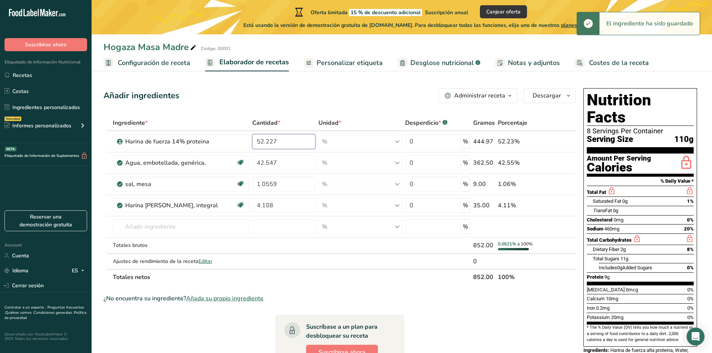
click at [294, 143] on input "52.227" at bounding box center [283, 141] width 63 height 15
click at [322, 100] on div "Añadir ingredientes Administrar receta Eliminar receta Duplicar receta Escalar …" at bounding box center [340, 95] width 472 height 15
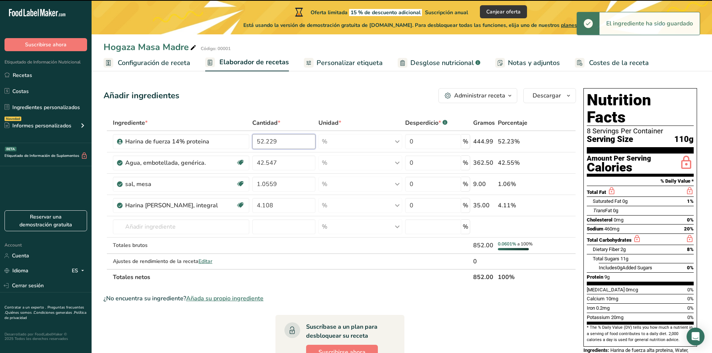
click at [291, 137] on input "52.229" at bounding box center [283, 141] width 63 height 15
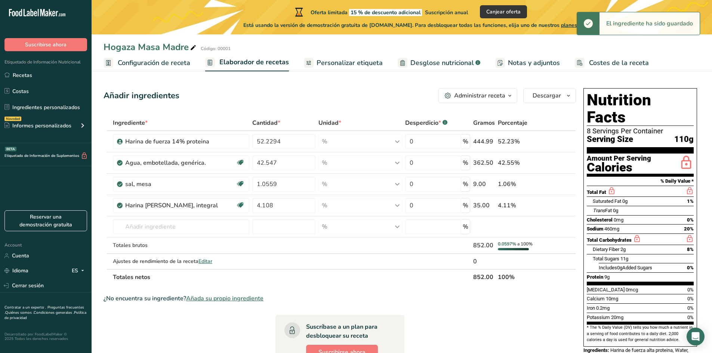
click at [345, 95] on div "Añadir ingredientes Administrar receta Eliminar receta Duplicar receta Escalar …" at bounding box center [340, 95] width 472 height 15
click at [300, 148] on input "52.2294" at bounding box center [283, 141] width 63 height 15
type input "52.2298"
click at [330, 76] on section "Añadir ingredientes Administrar receta Eliminar receta Duplicar receta Escalar …" at bounding box center [402, 290] width 620 height 435
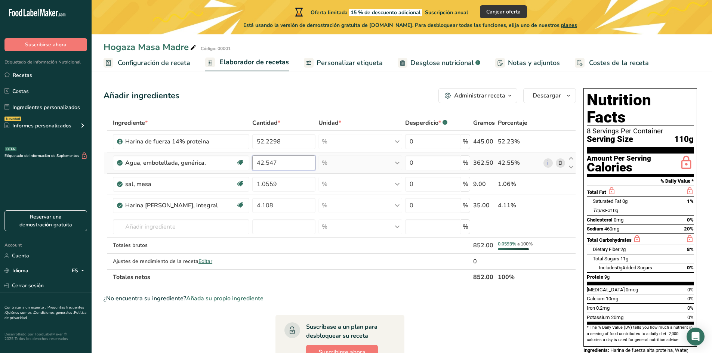
click at [301, 164] on input "42.547" at bounding box center [283, 162] width 63 height 15
click at [372, 106] on div "Añadir ingredientes Administrar receta Eliminar receta Duplicar receta Escalar …" at bounding box center [342, 290] width 477 height 411
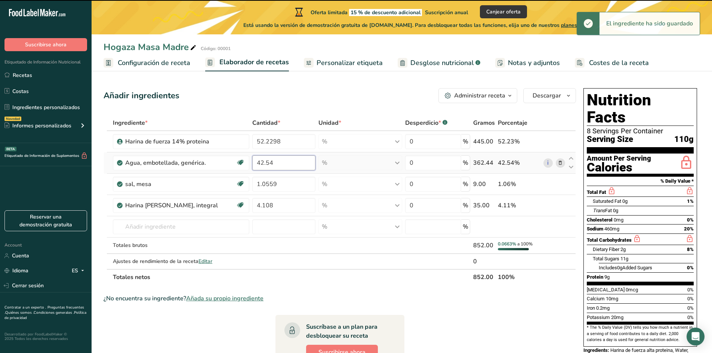
click at [287, 163] on input "42.54" at bounding box center [283, 162] width 63 height 15
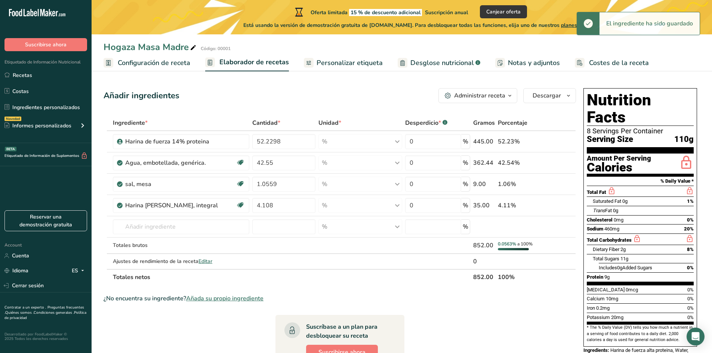
click at [329, 88] on div "Añadir ingredientes Administrar receta Eliminar receta Duplicar receta Escalar …" at bounding box center [340, 95] width 472 height 15
click at [282, 163] on input "42.55" at bounding box center [283, 162] width 63 height 15
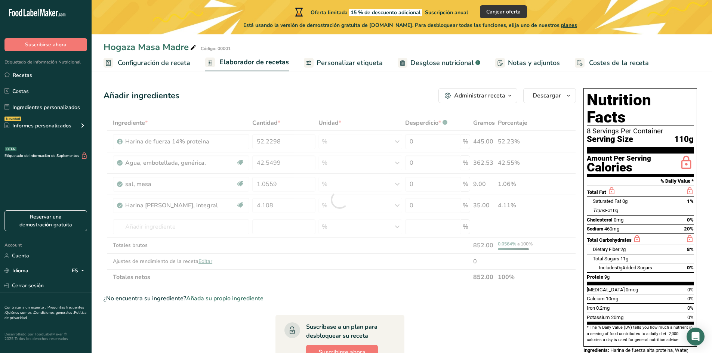
click at [345, 95] on div "Añadir ingredientes Administrar receta Eliminar receta Duplicar receta Escalar …" at bounding box center [340, 95] width 472 height 15
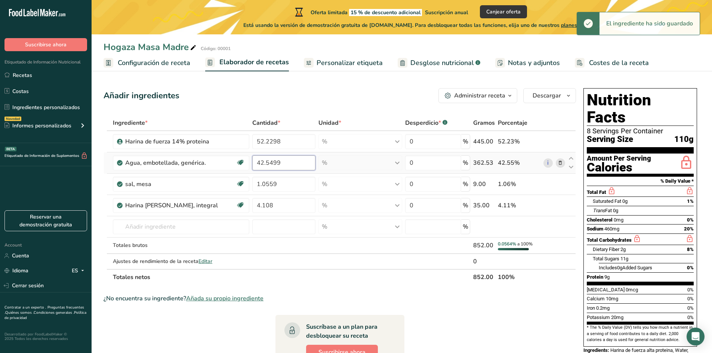
click at [307, 166] on input "42.5499" at bounding box center [283, 162] width 63 height 15
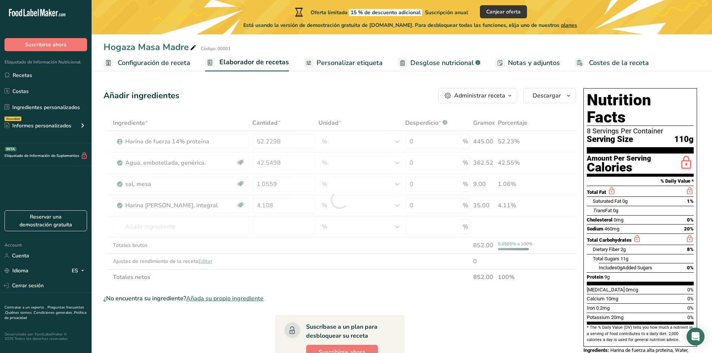
click at [335, 97] on div "Añadir ingredientes Administrar receta Eliminar receta Duplicar receta Escalar …" at bounding box center [340, 95] width 472 height 15
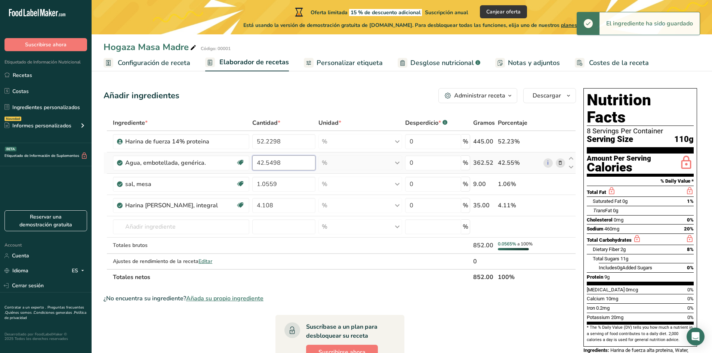
click at [298, 160] on input "42.5498" at bounding box center [283, 162] width 63 height 15
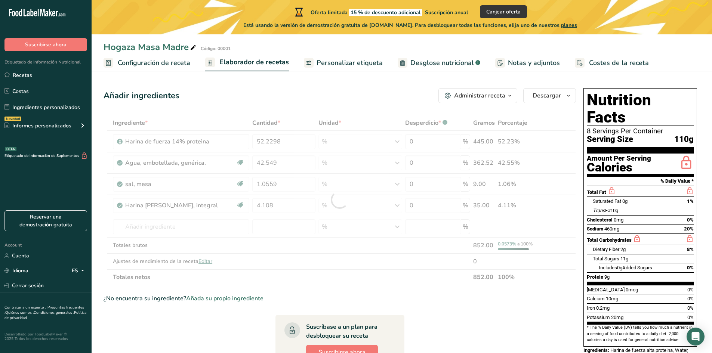
click at [352, 86] on div "Añadir ingredientes Administrar receta Eliminar receta Duplicar receta Escalar …" at bounding box center [342, 290] width 477 height 411
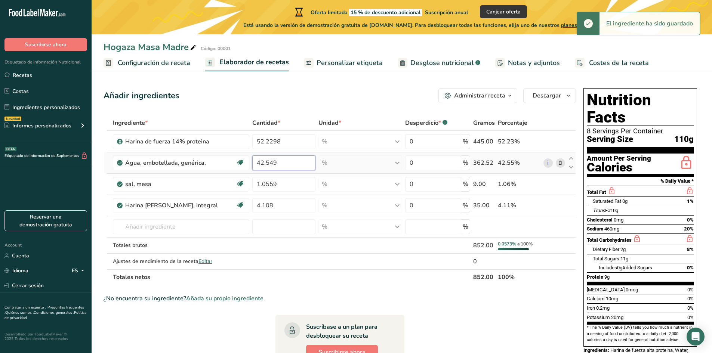
click at [281, 158] on input "42.549" at bounding box center [283, 162] width 63 height 15
click at [364, 88] on div "Añadir ingredientes Administrar receta Eliminar receta Duplicar receta Escalar …" at bounding box center [340, 95] width 472 height 15
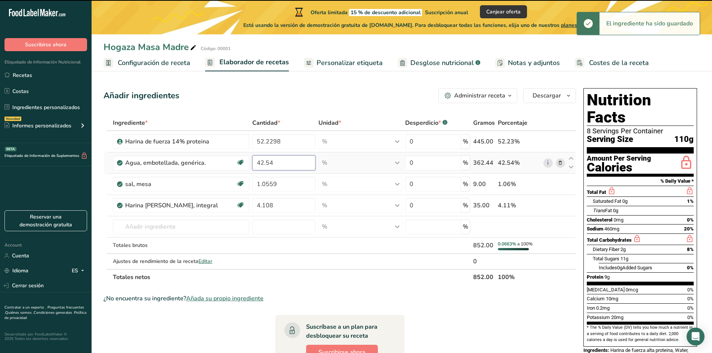
click at [284, 161] on input "42.54" at bounding box center [283, 162] width 63 height 15
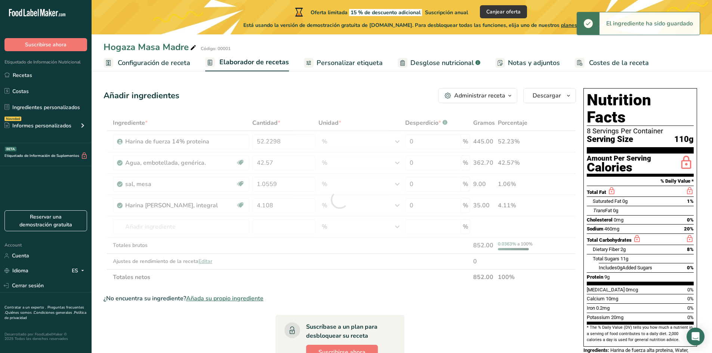
click at [317, 108] on div "Añadir ingredientes Administrar receta Eliminar receta Duplicar receta Escalar …" at bounding box center [342, 290] width 477 height 411
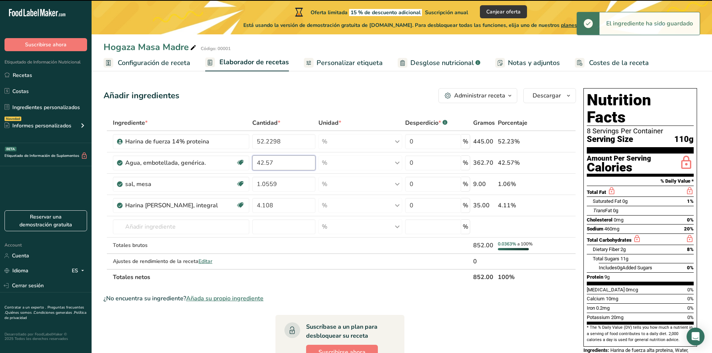
click at [288, 162] on input "42.57" at bounding box center [283, 162] width 63 height 15
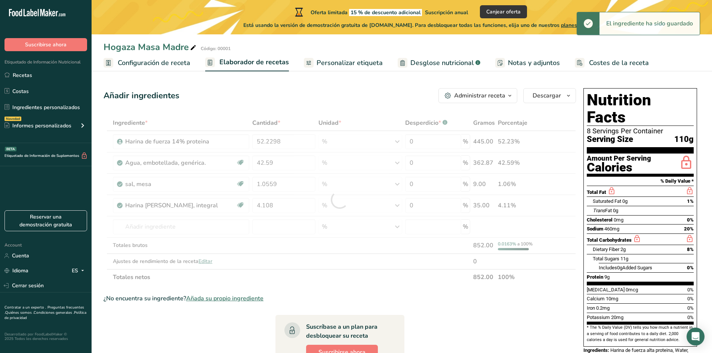
click at [331, 92] on div "Añadir ingredientes Administrar receta Eliminar receta Duplicar receta Escalar …" at bounding box center [340, 95] width 472 height 15
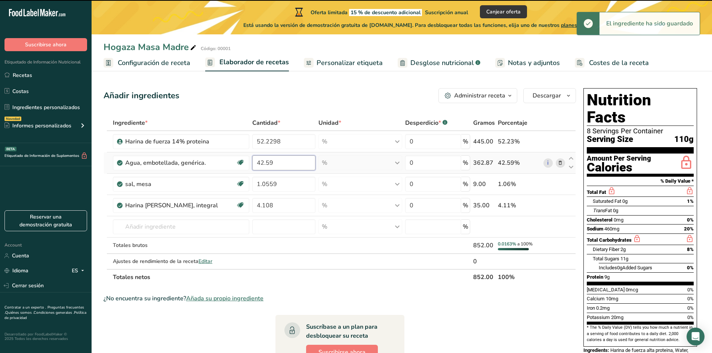
click at [298, 160] on input "42.59" at bounding box center [283, 162] width 63 height 15
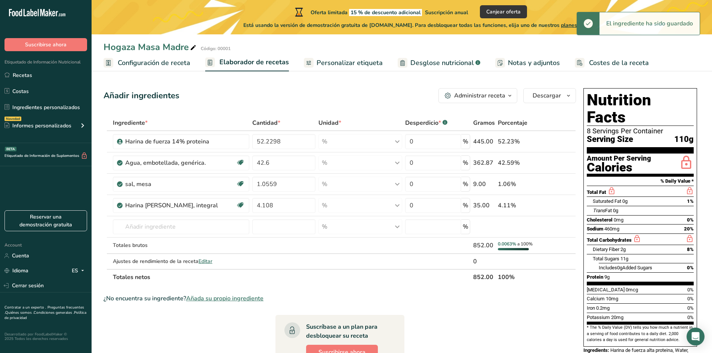
click at [370, 76] on section "Añadir ingredientes Administrar receta Eliminar receta Duplicar receta Escalar …" at bounding box center [402, 290] width 620 height 435
click at [286, 165] on input "42.6" at bounding box center [283, 162] width 63 height 15
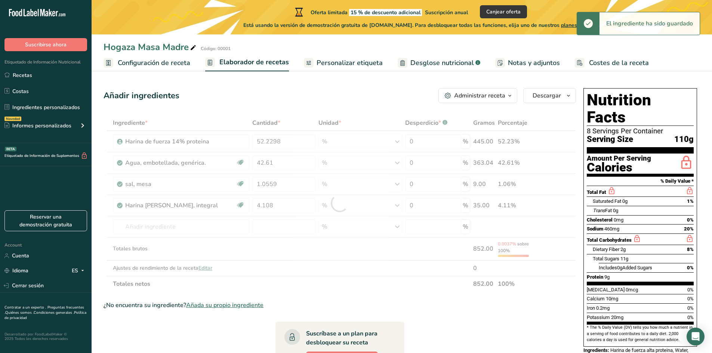
click at [350, 99] on div "Añadir ingredientes Administrar receta Eliminar receta Duplicar receta Escalar …" at bounding box center [340, 95] width 472 height 15
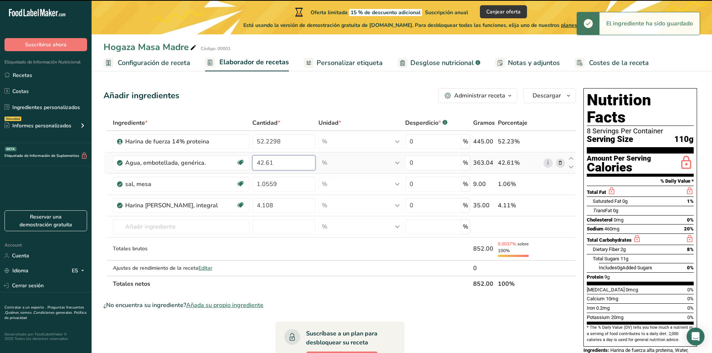
click at [289, 163] on input "42.61" at bounding box center [283, 162] width 63 height 15
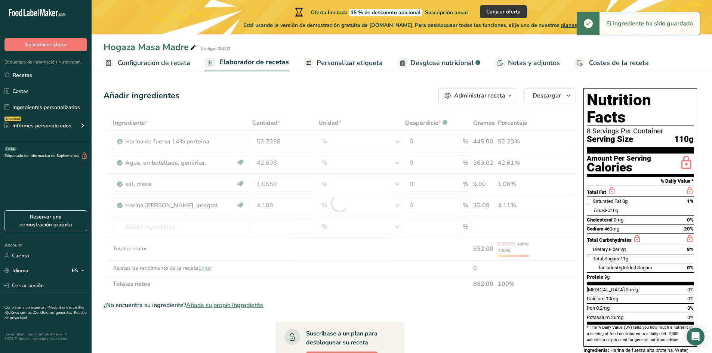
click at [367, 88] on div "Añadir ingredientes Administrar receta Eliminar receta Duplicar receta Escalar …" at bounding box center [342, 294] width 477 height 418
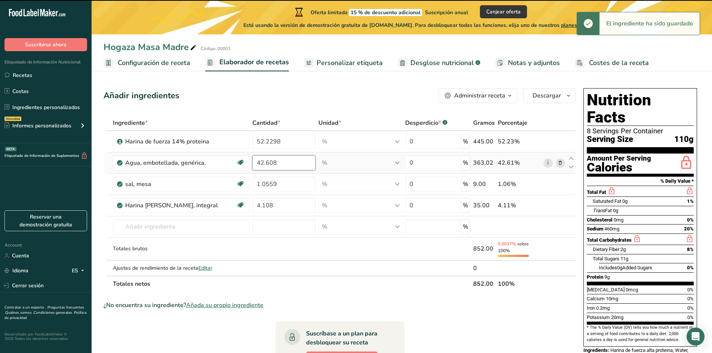
click at [293, 163] on input "42.608" at bounding box center [283, 162] width 63 height 15
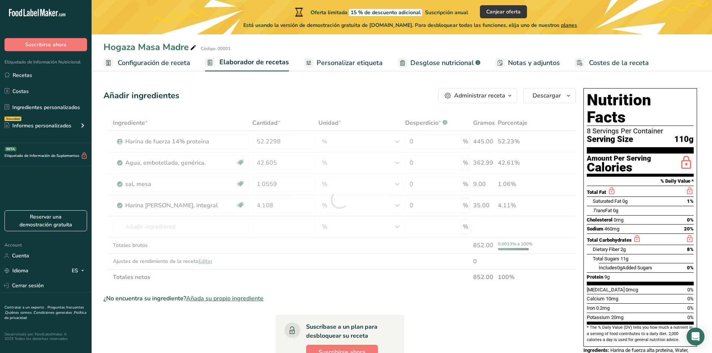
click at [331, 80] on section "Añadir ingredientes Administrar receta Eliminar receta Duplicar receta Escalar …" at bounding box center [402, 290] width 620 height 435
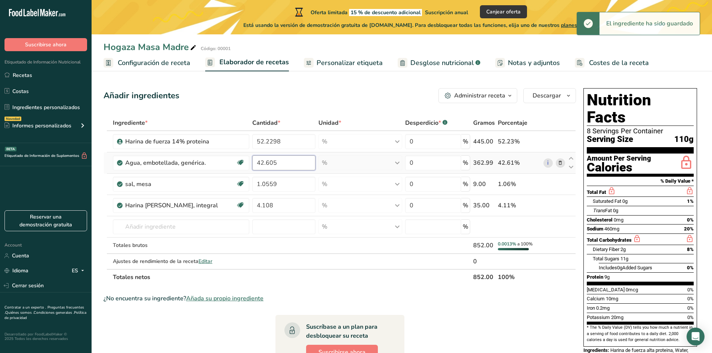
click at [285, 157] on input "42.605" at bounding box center [283, 162] width 63 height 15
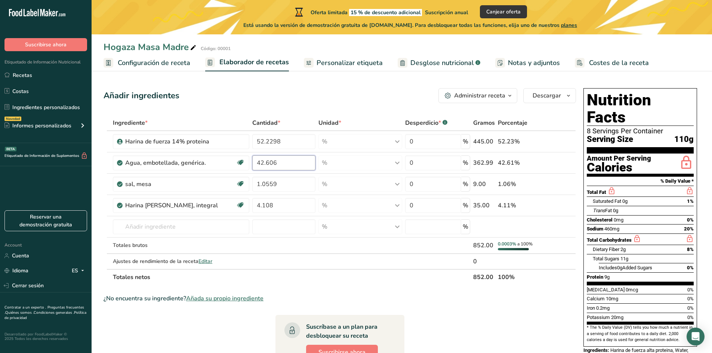
type input "42.606"
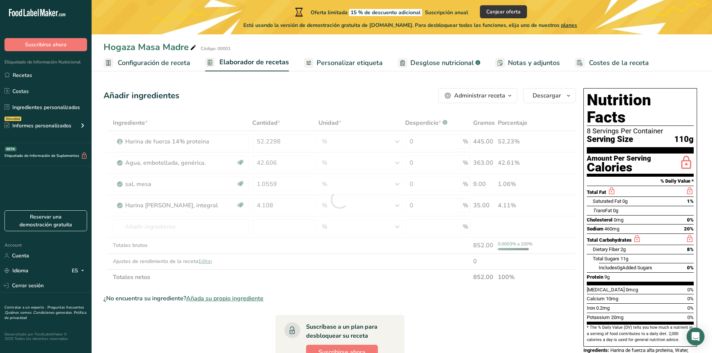
click at [316, 98] on div "Añadir ingredientes Administrar receta Eliminar receta Duplicar receta Escalar …" at bounding box center [340, 95] width 472 height 15
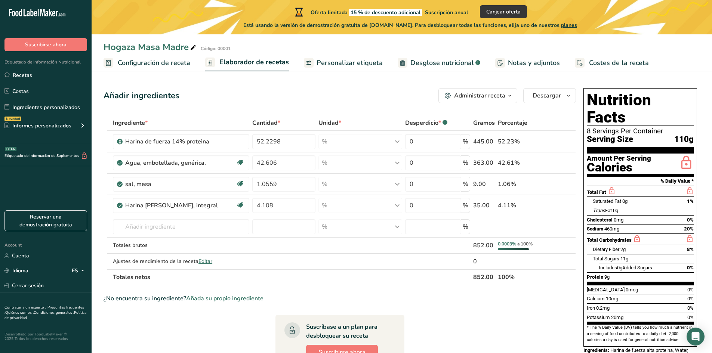
click at [360, 65] on span "Personalizar etiqueta" at bounding box center [350, 63] width 66 height 10
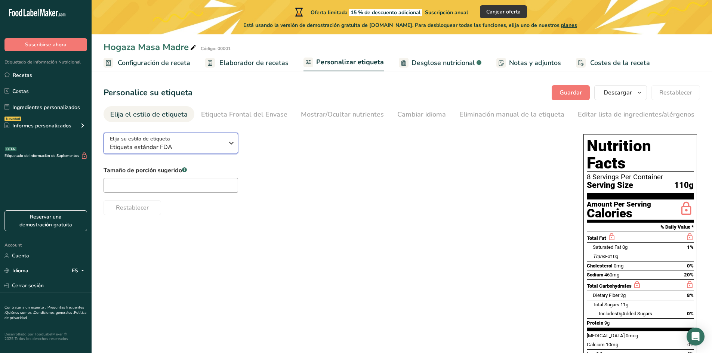
click at [174, 144] on div "Elija su estilo de etiqueta Etiqueta estándar FDA" at bounding box center [167, 143] width 114 height 17
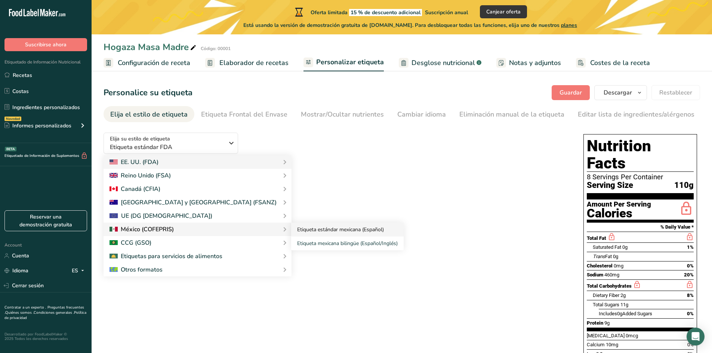
click at [291, 228] on link "Etiqueta estándar mexicana (Español)" at bounding box center [347, 230] width 113 height 14
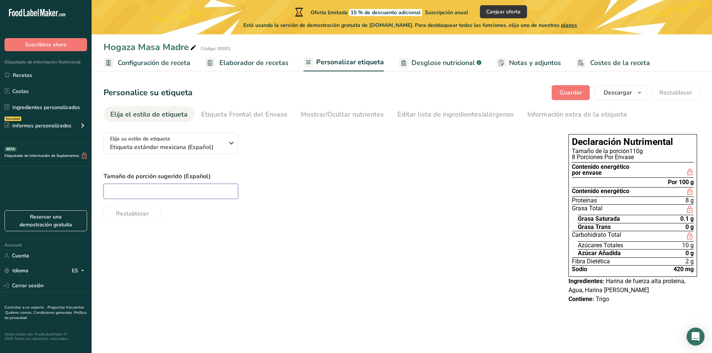
click at [190, 188] on input "text" at bounding box center [171, 191] width 135 height 15
type input "100"
click at [408, 192] on div "100" at bounding box center [329, 191] width 450 height 15
click at [211, 191] on input "100" at bounding box center [171, 191] width 135 height 15
click at [272, 114] on div "Etiqueta Frontal del Envase" at bounding box center [244, 115] width 86 height 10
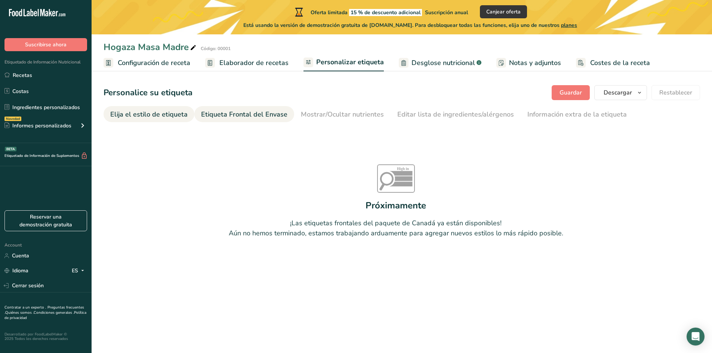
click at [168, 110] on div "Elija el estilo de etiqueta" at bounding box center [148, 115] width 77 height 10
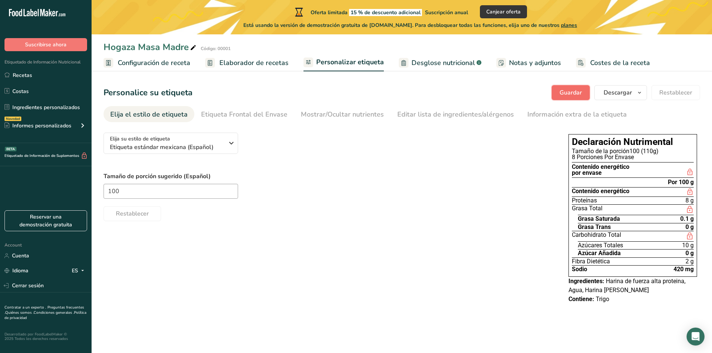
click at [583, 98] on button "Guardar" at bounding box center [571, 92] width 38 height 15
click at [443, 64] on span "Desglose nutricional" at bounding box center [444, 63] width 64 height 10
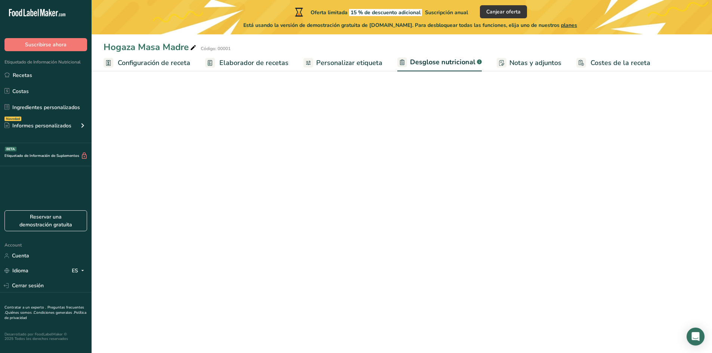
select select "Calories"
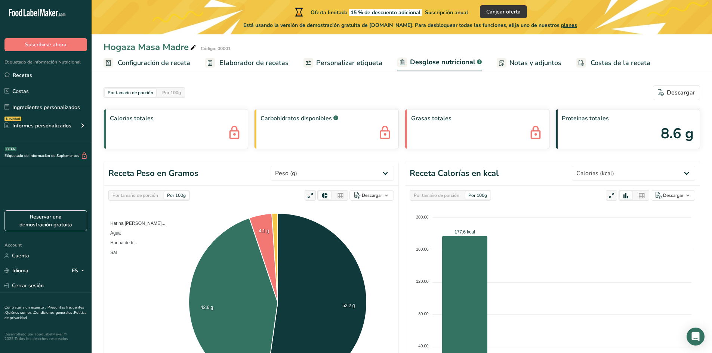
click at [239, 66] on span "Elaborador de recetas" at bounding box center [253, 63] width 69 height 10
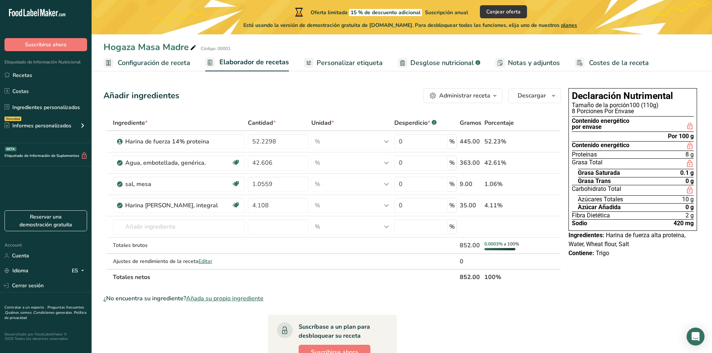
click at [349, 64] on span "Personalizar etiqueta" at bounding box center [350, 63] width 66 height 10
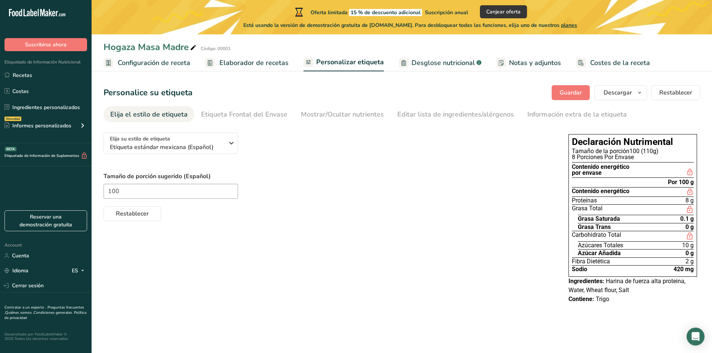
click at [422, 61] on span "Desglose nutricional" at bounding box center [444, 63] width 64 height 10
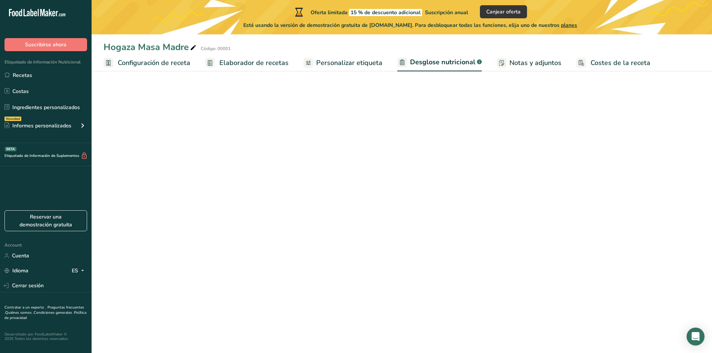
select select "Calories"
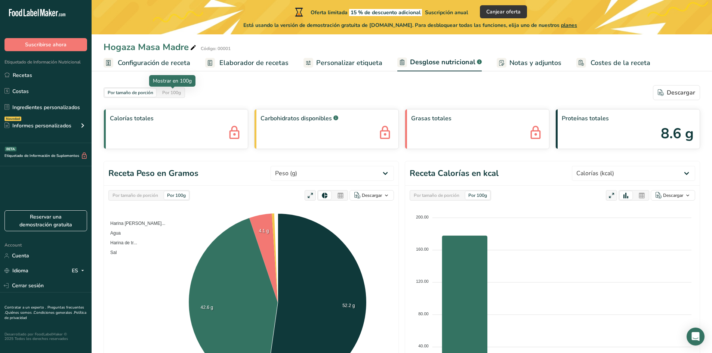
click at [179, 93] on div "Por 100g" at bounding box center [171, 93] width 25 height 8
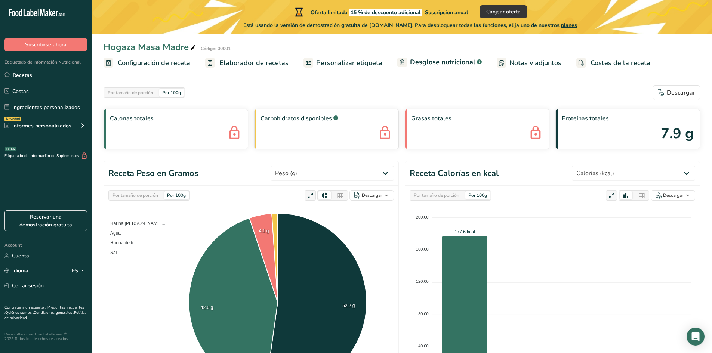
click at [329, 62] on span "Personalizar etiqueta" at bounding box center [349, 63] width 66 height 10
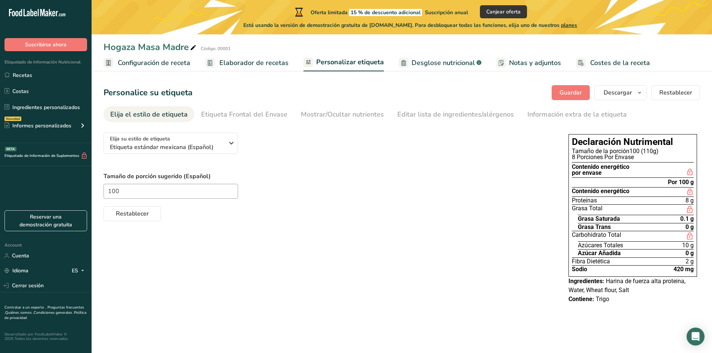
click at [262, 63] on span "Elaborador de recetas" at bounding box center [253, 63] width 69 height 10
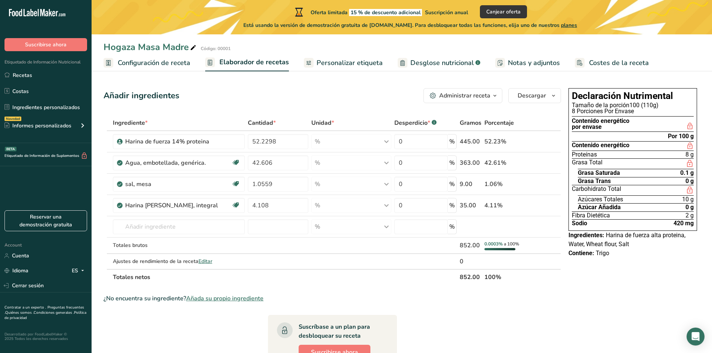
click at [176, 68] on link "Configuración de receta" at bounding box center [147, 63] width 87 height 17
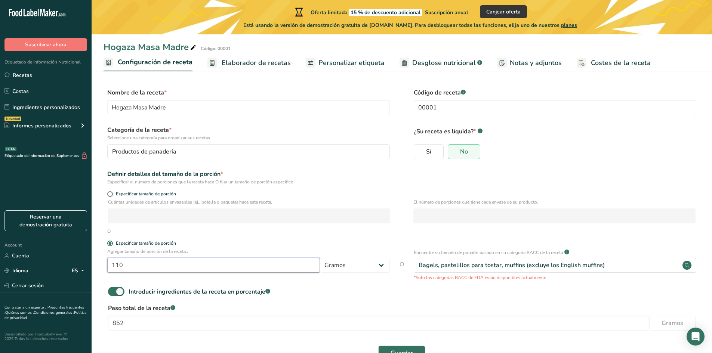
click at [275, 271] on input "110" at bounding box center [213, 265] width 213 height 15
type input "100"
click at [354, 247] on div "Especificar tamaño de porción" at bounding box center [248, 244] width 283 height 7
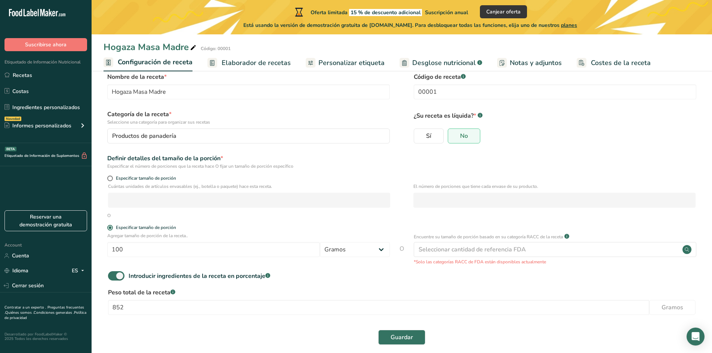
scroll to position [24, 0]
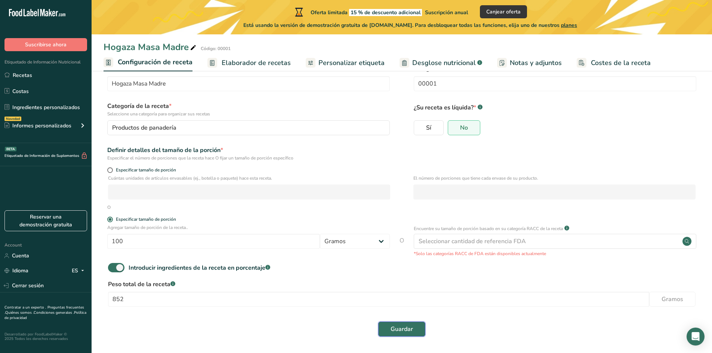
click at [388, 326] on button "Guardar" at bounding box center [401, 329] width 47 height 15
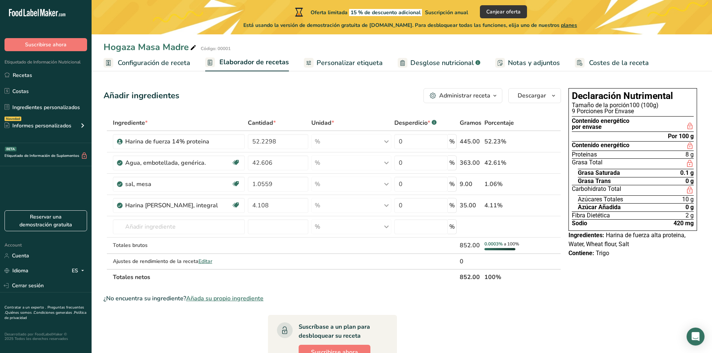
click at [348, 64] on span "Personalizar etiqueta" at bounding box center [350, 63] width 66 height 10
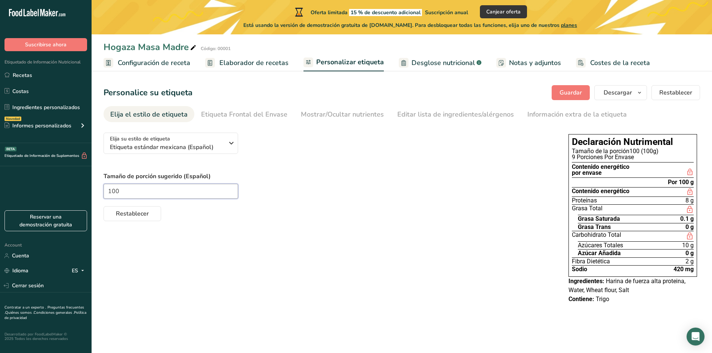
click at [144, 192] on input "100" at bounding box center [171, 191] width 135 height 15
type input "1"
click at [265, 190] on div "1" at bounding box center [329, 191] width 450 height 15
click at [637, 95] on span "button" at bounding box center [639, 92] width 9 height 9
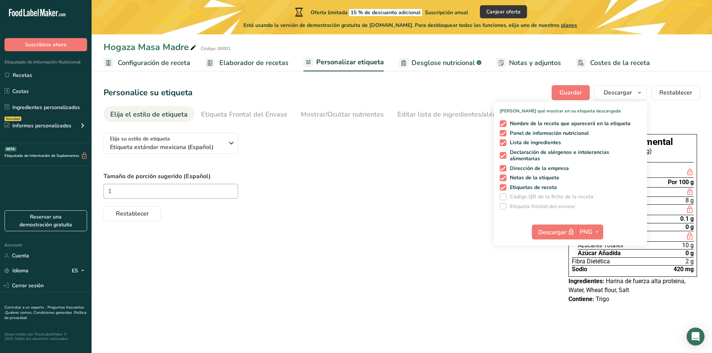
click at [453, 197] on div "1" at bounding box center [329, 191] width 450 height 15
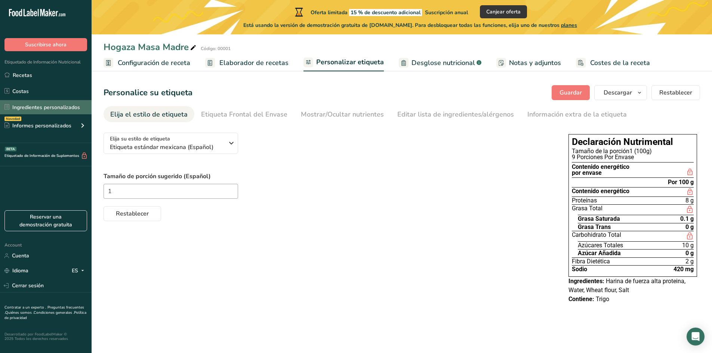
click at [54, 102] on link "Ingredientes personalizados" at bounding box center [46, 107] width 92 height 14
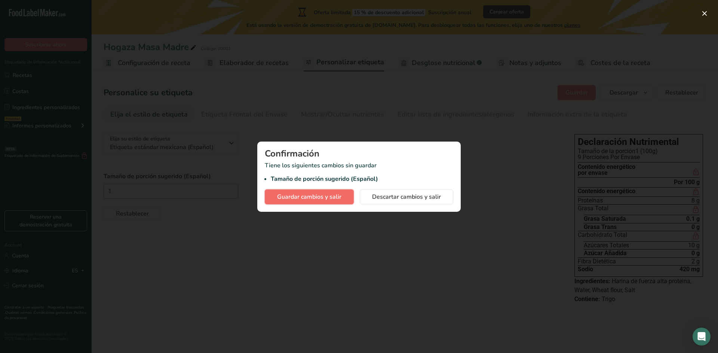
click at [267, 198] on button "Guardar cambios y salir" at bounding box center [309, 197] width 89 height 15
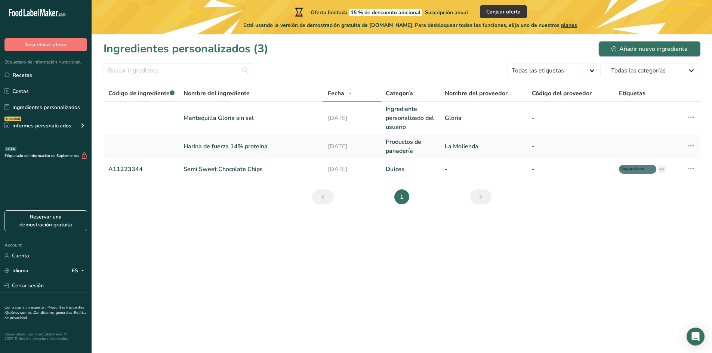
click at [622, 55] on button "Añadir nuevo ingrediente" at bounding box center [649, 48] width 101 height 15
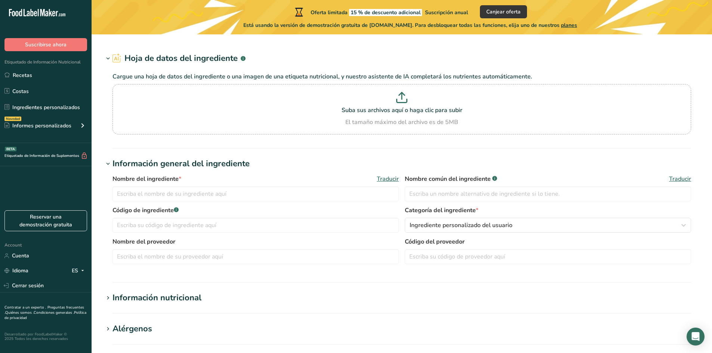
type input "Wheat flour, white (industrial), 13% protein, bleached, enriched"
type input "White flour"
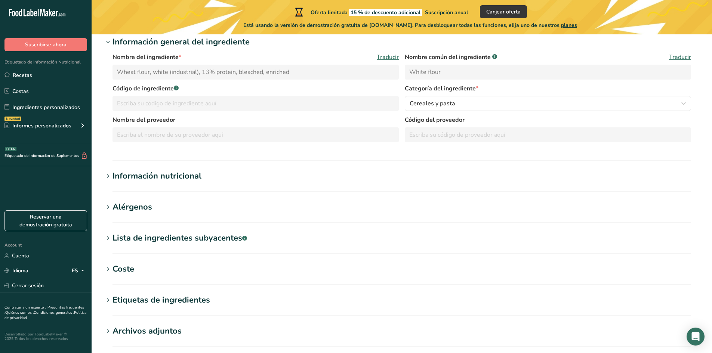
scroll to position [100, 0]
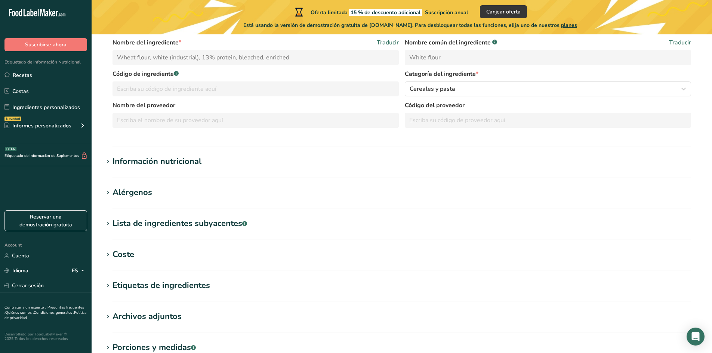
click at [120, 155] on div "Información nutricional" at bounding box center [157, 161] width 89 height 12
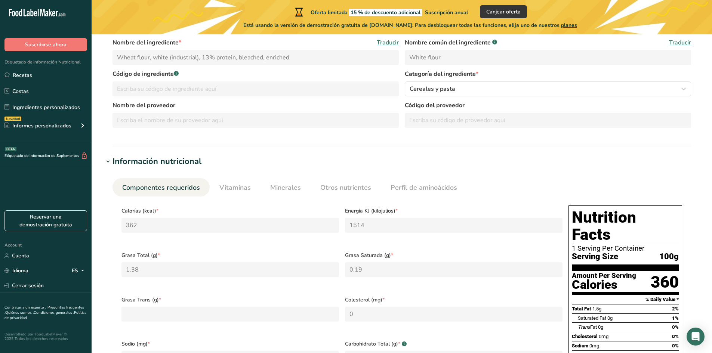
click at [117, 158] on div "Información nutricional" at bounding box center [157, 161] width 89 height 12
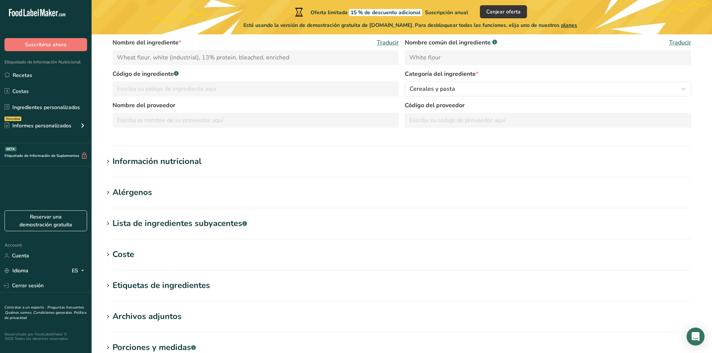
scroll to position [0, 0]
